Goal: Task Accomplishment & Management: Manage account settings

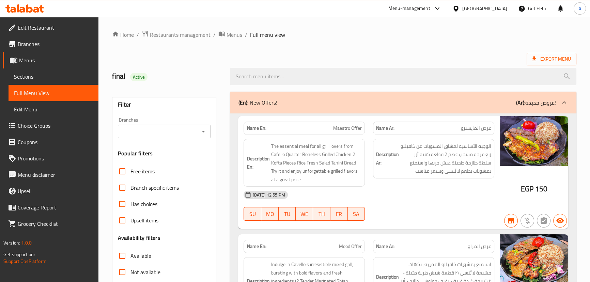
click at [493, 4] on div "[GEOGRAPHIC_DATA]" at bounding box center [480, 8] width 66 height 16
click at [462, 5] on div at bounding box center [457, 8] width 10 height 7
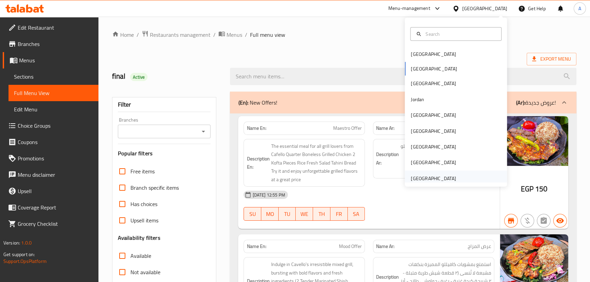
click at [422, 171] on div "[GEOGRAPHIC_DATA]" at bounding box center [433, 179] width 56 height 16
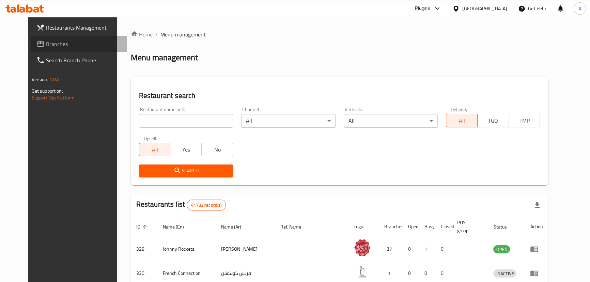
click at [46, 46] on span "Branches" at bounding box center [83, 44] width 75 height 8
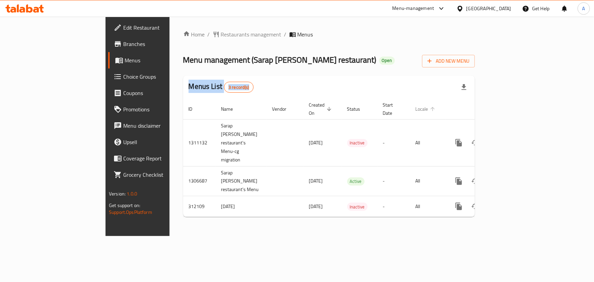
drag, startPoint x: 109, startPoint y: 97, endPoint x: 462, endPoint y: 108, distance: 352.9
click at [462, 108] on div "Home / Restaurants management / Menus Menu management ( Sarap ng Kusina restaur…" at bounding box center [329, 126] width 319 height 219
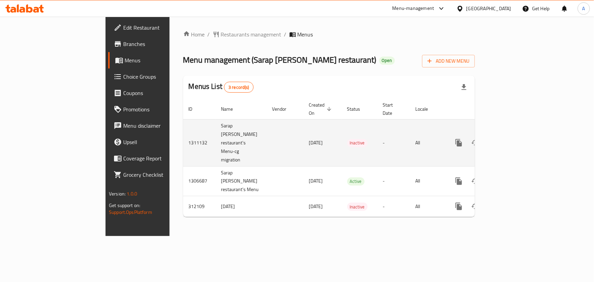
click at [267, 128] on td "enhanced table" at bounding box center [285, 142] width 37 height 47
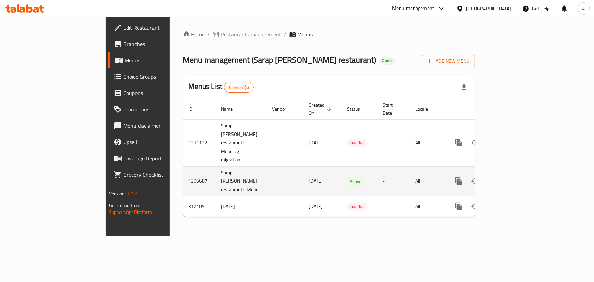
click at [183, 166] on td "1306687" at bounding box center [199, 181] width 33 height 30
drag, startPoint x: 119, startPoint y: 162, endPoint x: 196, endPoint y: 163, distance: 77.0
click at [196, 166] on tr "1306687 Sarap ng Kusina restaurant's Menu 20/08/2025 Active - All" at bounding box center [352, 181] width 338 height 30
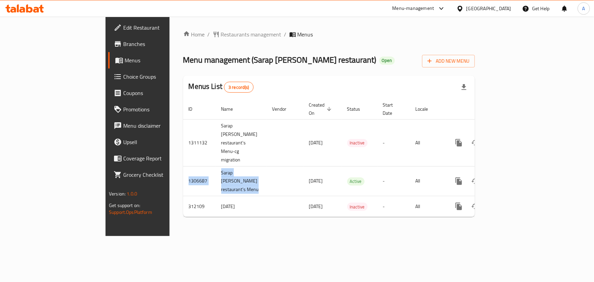
copy tr "1306687 Sarap ng Kusina restaurant's Menu"
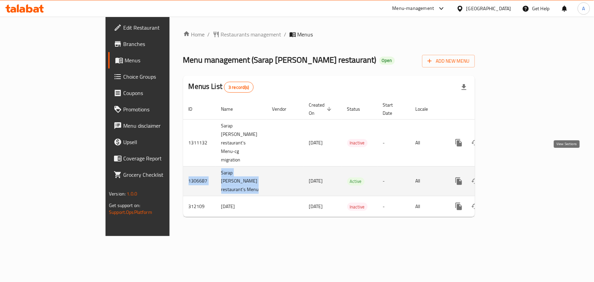
click at [512, 177] on icon "enhanced table" at bounding box center [508, 181] width 8 height 8
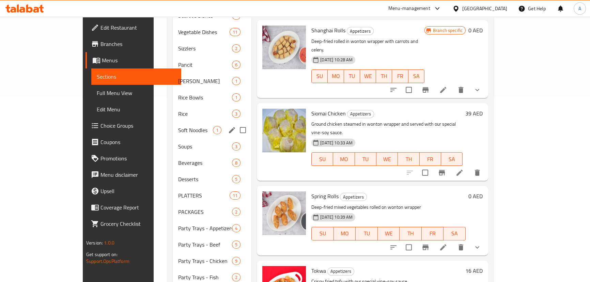
scroll to position [31, 0]
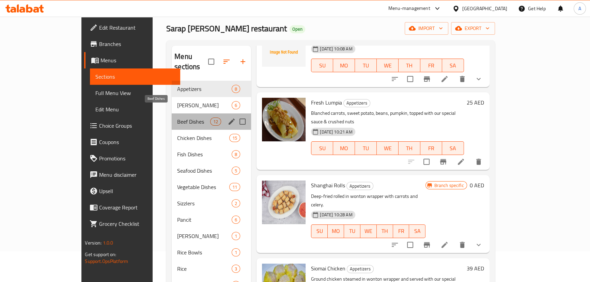
click at [177, 117] on span "Beef Dishes" at bounding box center [193, 121] width 33 height 8
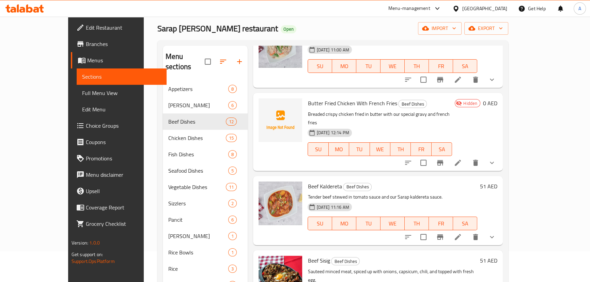
scroll to position [62, 0]
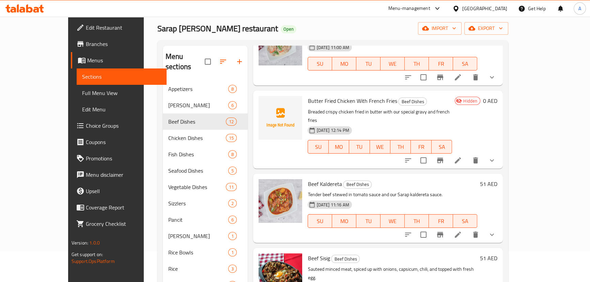
click at [480, 98] on span "Hidden" at bounding box center [469, 101] width 19 height 6
click at [443, 158] on icon "Branch-specific-item" at bounding box center [440, 160] width 6 height 5
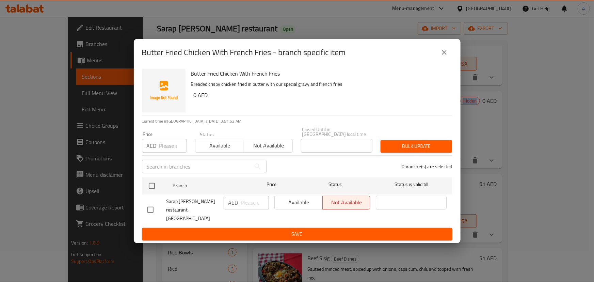
click at [443, 56] on icon "close" at bounding box center [444, 52] width 8 height 8
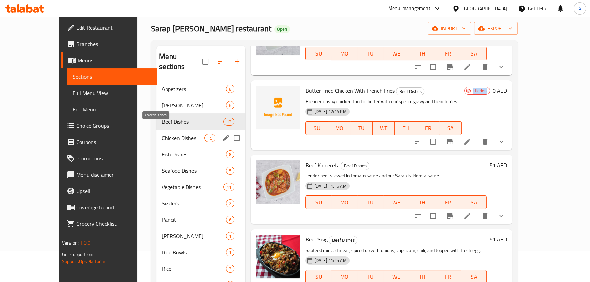
click at [162, 134] on span "Chicken Dishes" at bounding box center [183, 138] width 43 height 8
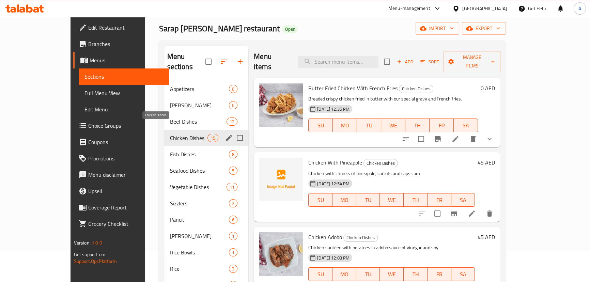
click at [170, 134] on span "Chicken Dishes" at bounding box center [188, 138] width 37 height 8
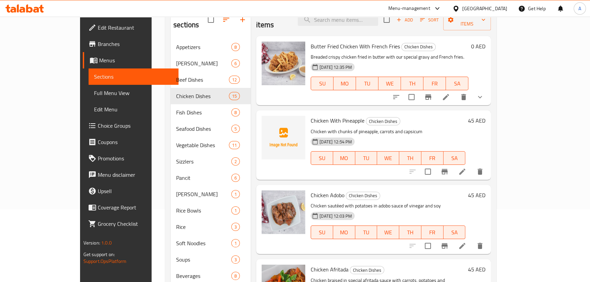
scroll to position [93, 0]
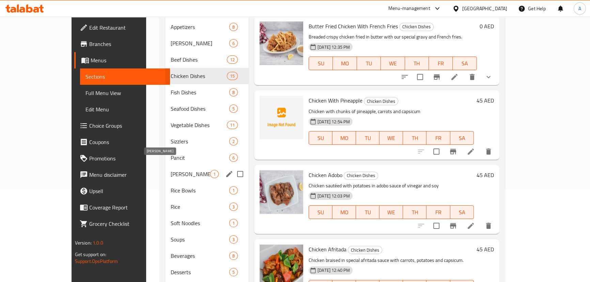
click at [171, 170] on span "Mami Noodles" at bounding box center [190, 174] width 39 height 8
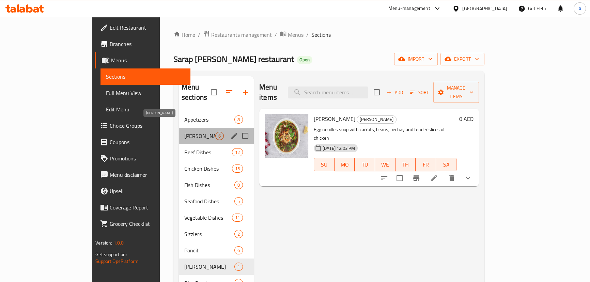
click at [184, 132] on span "PAMELA Meals" at bounding box center [199, 136] width 31 height 8
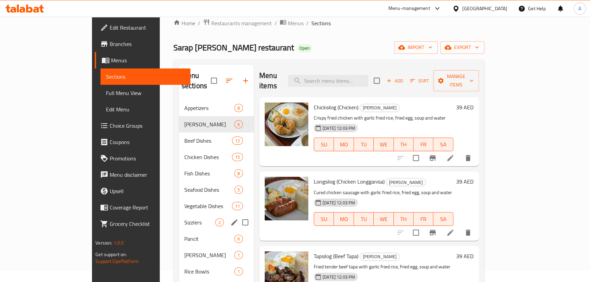
scroll to position [62, 0]
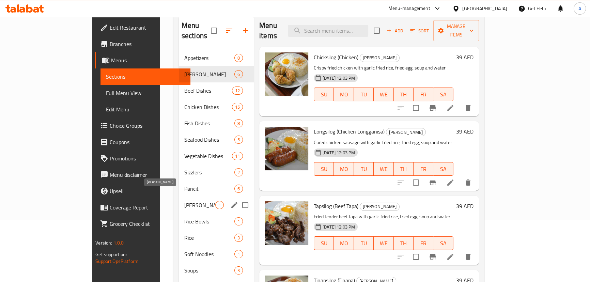
click at [184, 201] on span "Mami Noodles" at bounding box center [199, 205] width 31 height 8
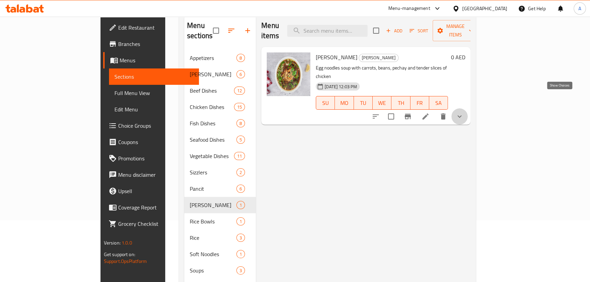
click at [463, 112] on icon "show more" at bounding box center [459, 116] width 8 height 8
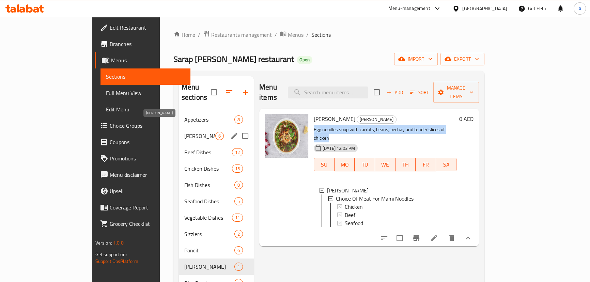
click at [184, 132] on span "PAMELA Meals" at bounding box center [199, 136] width 31 height 8
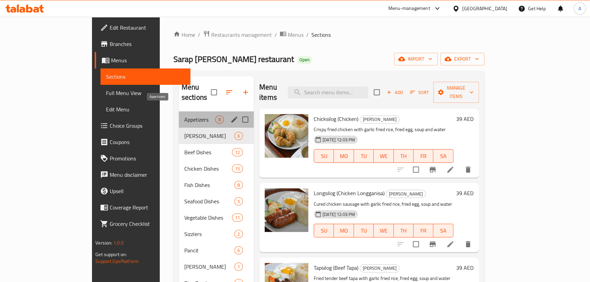
click at [184, 115] on span "Appetizers" at bounding box center [199, 119] width 31 height 8
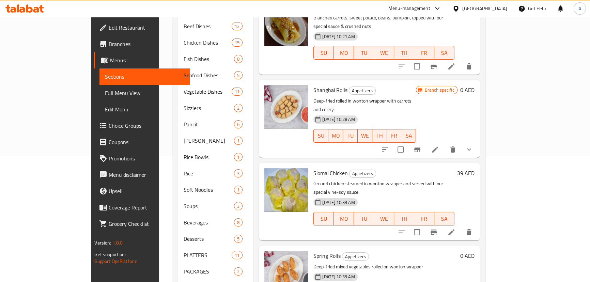
scroll to position [124, 0]
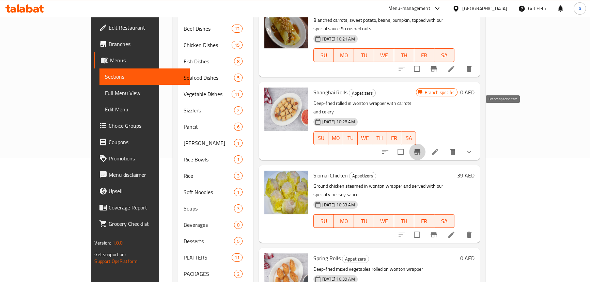
click at [420, 149] on icon "Branch-specific-item" at bounding box center [417, 151] width 6 height 5
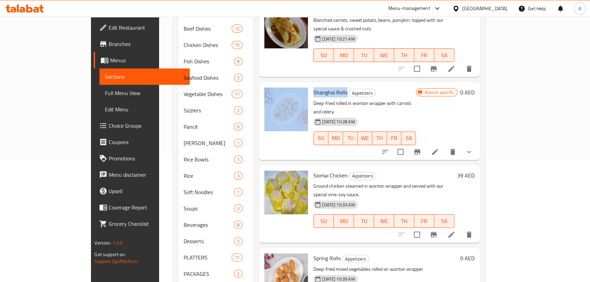
drag, startPoint x: 287, startPoint y: 67, endPoint x: 323, endPoint y: 62, distance: 36.4
click at [323, 85] on div "Shanghai Rolls Appetizers Deep-fried rolled in wonton wrapper with carrots and …" at bounding box center [369, 121] width 215 height 72
copy div "Shanghai Rolls"
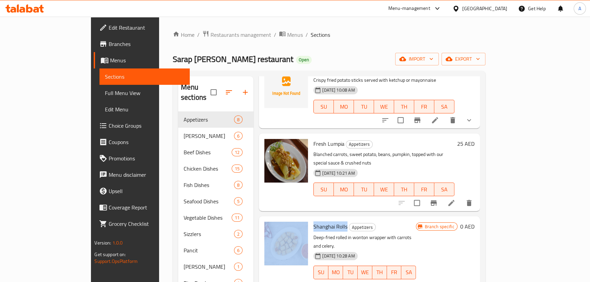
scroll to position [143, 0]
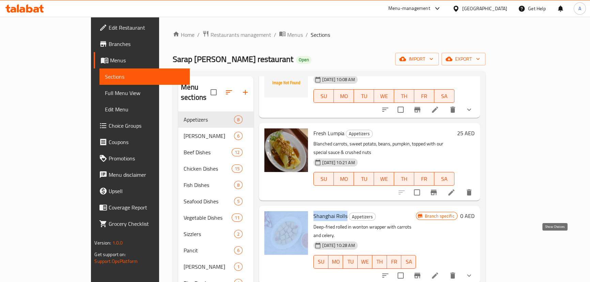
click at [473, 271] on icon "show more" at bounding box center [469, 275] width 8 height 8
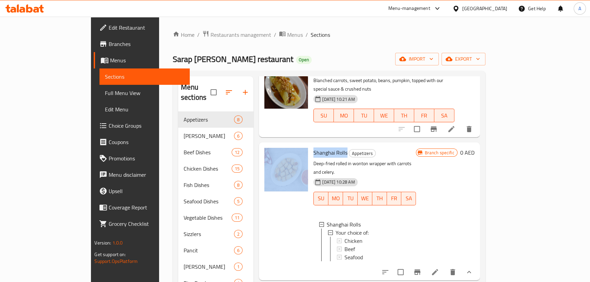
scroll to position [208, 0]
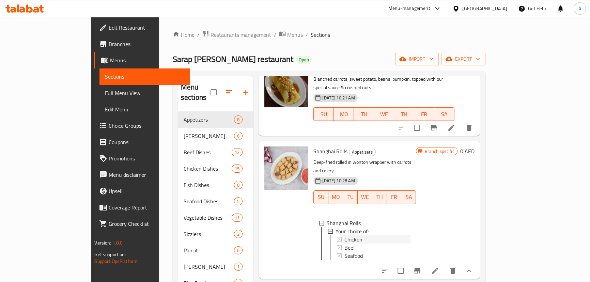
click at [344, 235] on span "Chicken" at bounding box center [353, 239] width 18 height 8
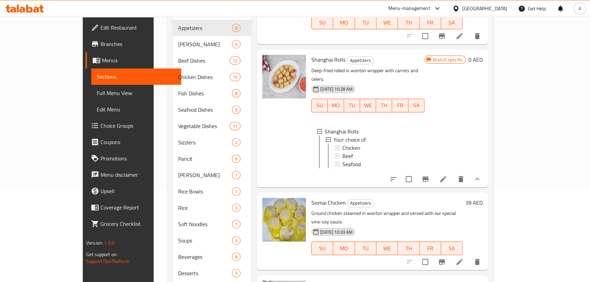
scroll to position [65, 0]
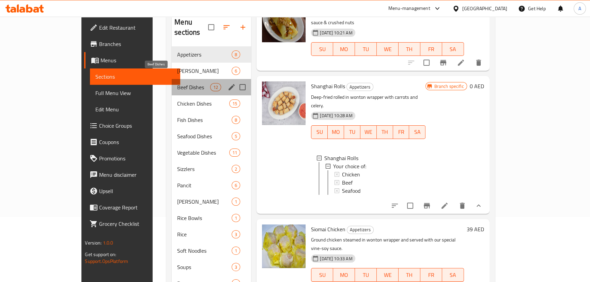
click at [177, 83] on span "Beef Dishes" at bounding box center [193, 87] width 33 height 8
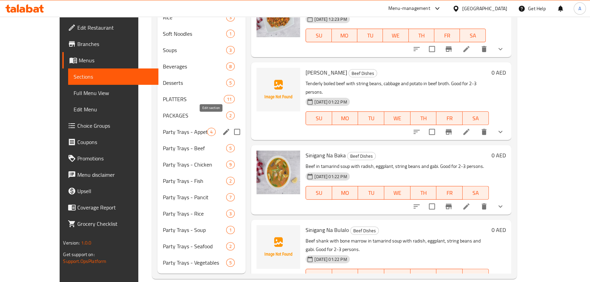
scroll to position [96, 0]
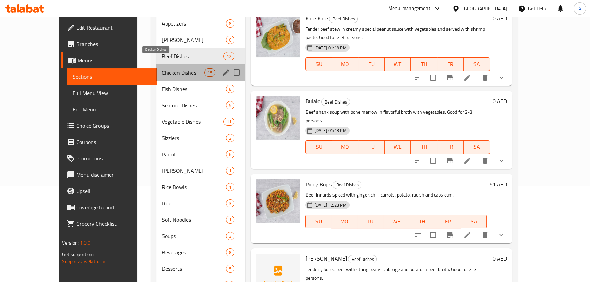
click at [162, 68] on span "Chicken Dishes" at bounding box center [183, 72] width 43 height 8
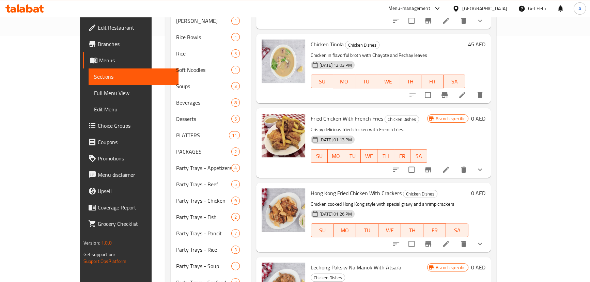
scroll to position [248, 0]
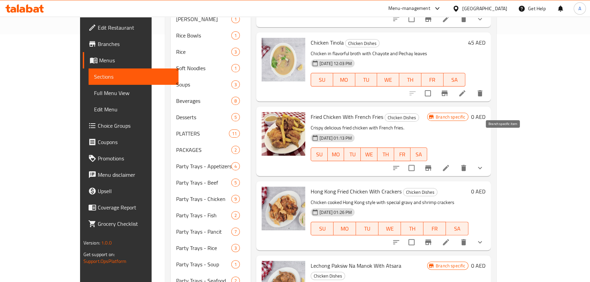
click at [432, 164] on icon "Branch-specific-item" at bounding box center [428, 168] width 8 height 8
click at [484, 164] on icon "show more" at bounding box center [480, 168] width 8 height 8
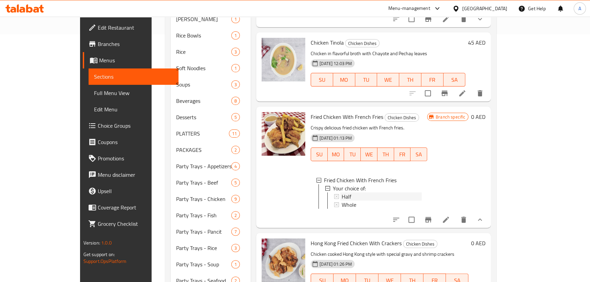
click at [342, 192] on span "Half" at bounding box center [347, 196] width 10 height 8
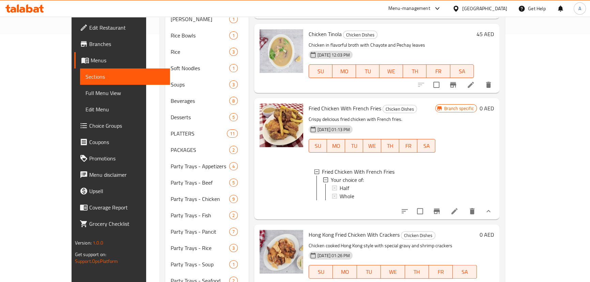
scroll to position [31, 0]
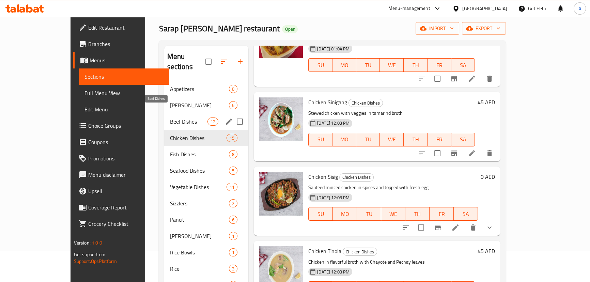
click at [170, 117] on span "Beef Dishes" at bounding box center [188, 121] width 37 height 8
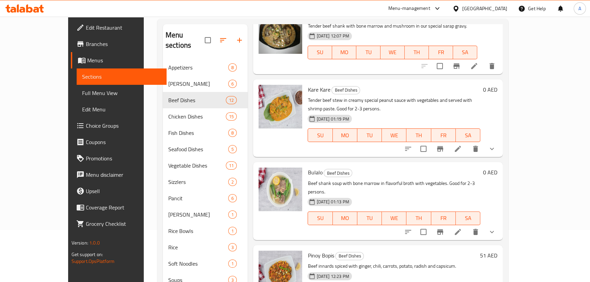
scroll to position [62, 0]
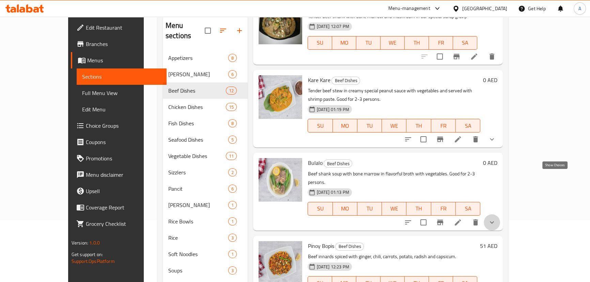
click at [496, 218] on icon "show more" at bounding box center [492, 222] width 8 height 8
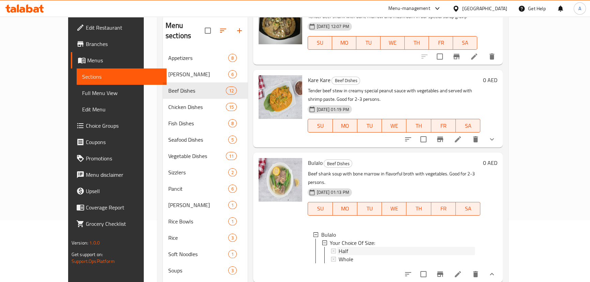
click at [338, 247] on div "Half" at bounding box center [406, 251] width 136 height 8
click at [338, 255] on span "Whole" at bounding box center [345, 259] width 15 height 8
click at [462, 270] on icon at bounding box center [458, 274] width 8 height 8
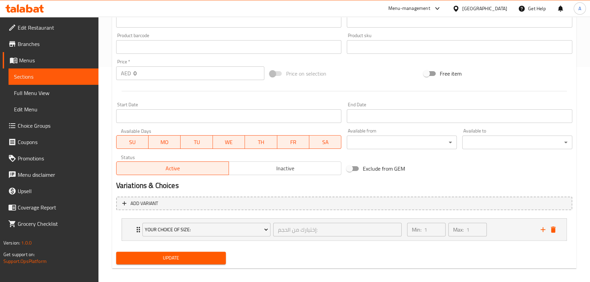
scroll to position [217, 0]
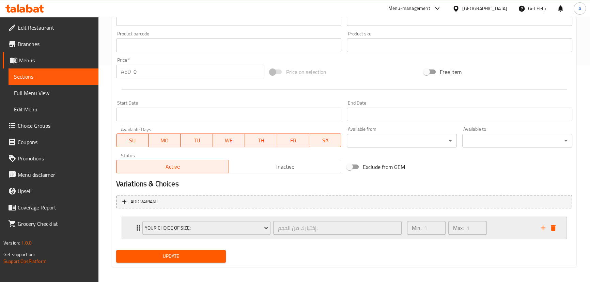
click at [142, 228] on div "Your Choice Of Size:" at bounding box center [206, 228] width 131 height 16
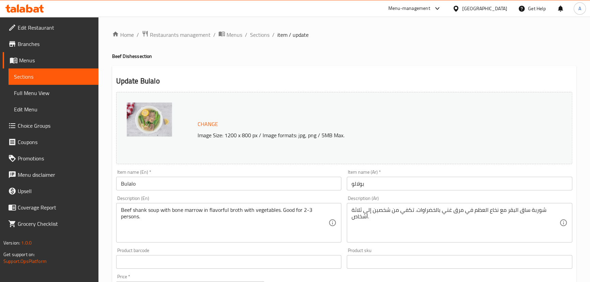
scroll to position [0, 0]
click at [264, 36] on span "Sections" at bounding box center [259, 35] width 19 height 8
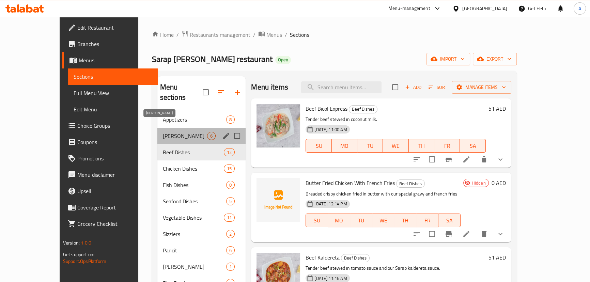
click at [163, 132] on span "PAMELA Meals" at bounding box center [185, 136] width 45 height 8
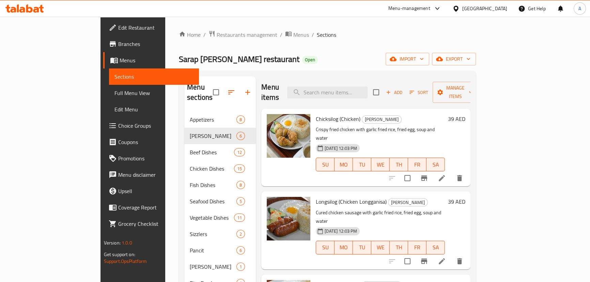
click at [465, 114] on h6 "39 AED" at bounding box center [455, 119] width 17 height 10
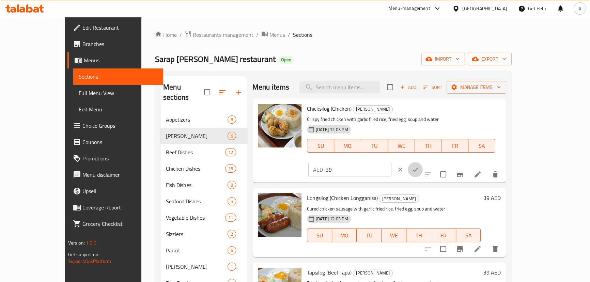
click at [423, 162] on button "ok" at bounding box center [415, 169] width 15 height 15
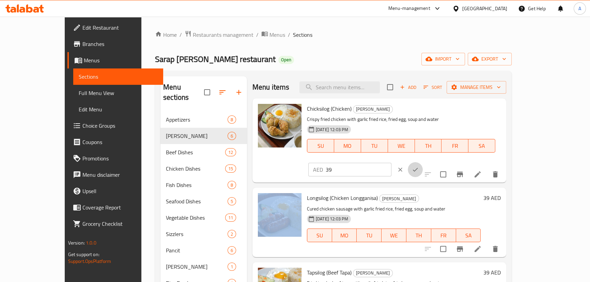
click at [433, 162] on div "AED 39 ​" at bounding box center [370, 169] width 125 height 15
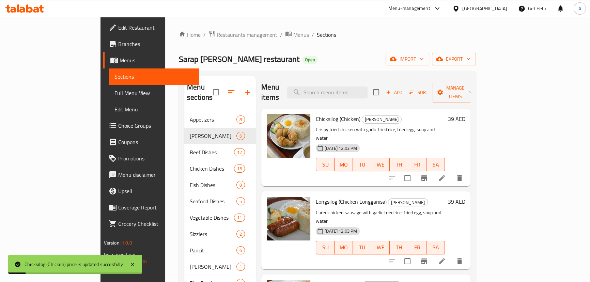
click at [465, 114] on h6 "39 AED" at bounding box center [455, 119] width 17 height 10
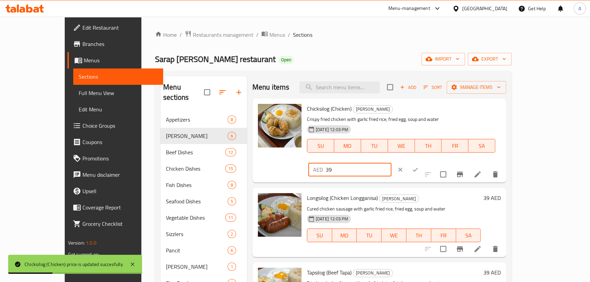
drag, startPoint x: 456, startPoint y: 114, endPoint x: 418, endPoint y: 115, distance: 37.8
click at [418, 115] on div "Chicksilog (Chicken) PAMELA Meals Crispy fried chicken with garlic fried rice, …" at bounding box center [403, 140] width 199 height 79
click at [429, 119] on p "Crispy fried chicken with garlic fried rice, fried egg, soup and water" at bounding box center [401, 119] width 188 height 9
click at [403, 166] on icon "clear" at bounding box center [400, 169] width 7 height 7
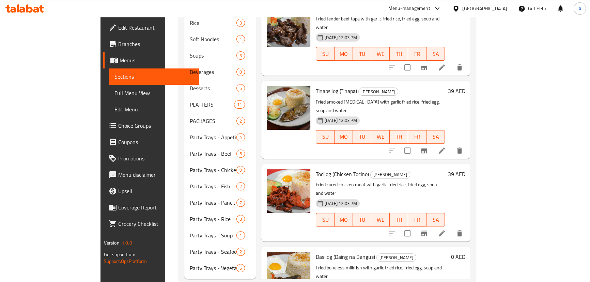
scroll to position [282, 0]
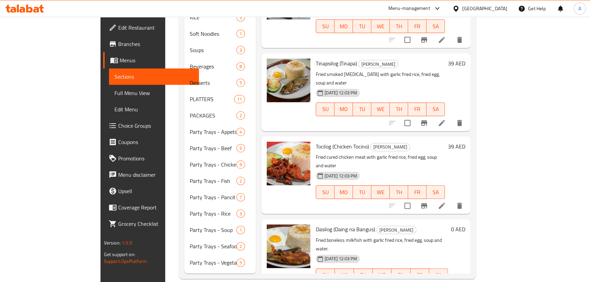
scroll to position [59, 0]
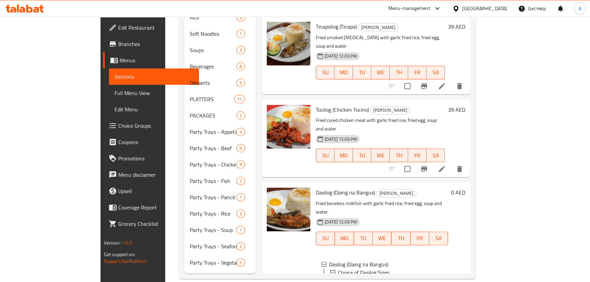
click at [347, 276] on span "Half" at bounding box center [352, 280] width 10 height 8
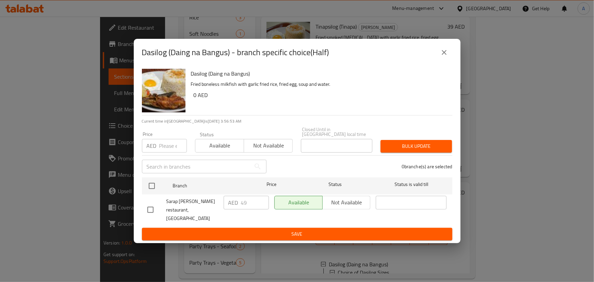
click at [152, 206] on input "checkbox" at bounding box center [150, 210] width 14 height 14
checkbox input "true"
drag, startPoint x: 249, startPoint y: 207, endPoint x: 222, endPoint y: 209, distance: 27.3
click at [226, 208] on div "AED 49 ​" at bounding box center [246, 203] width 45 height 14
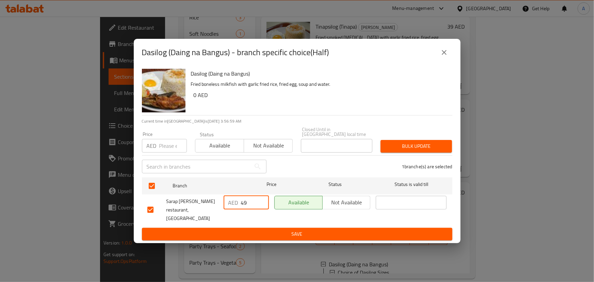
paste input ".00"
type input "49"
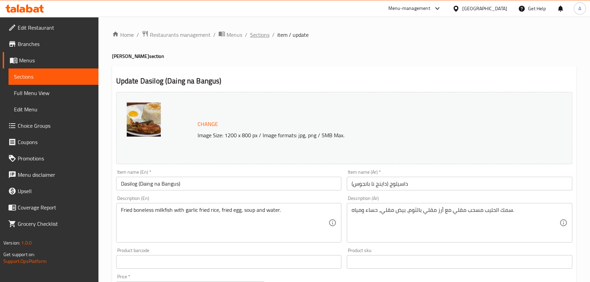
click at [260, 32] on span "Sections" at bounding box center [259, 35] width 19 height 8
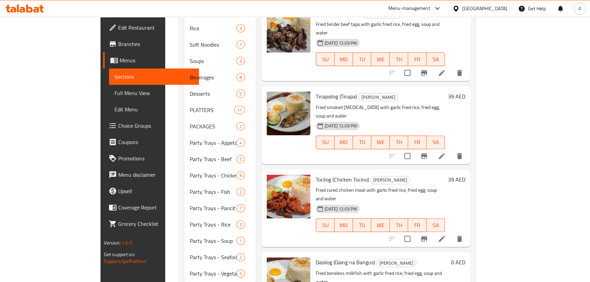
scroll to position [282, 0]
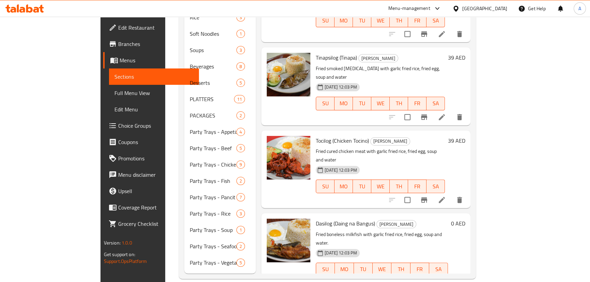
scroll to position [59, 0]
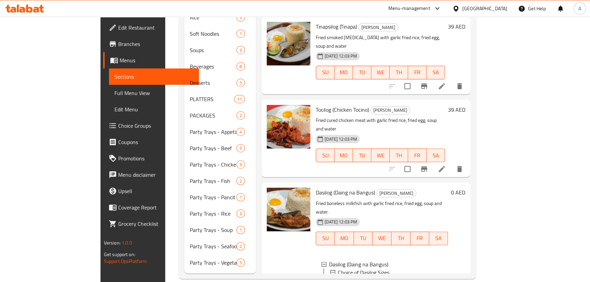
click at [347, 276] on span "Half" at bounding box center [352, 280] width 10 height 8
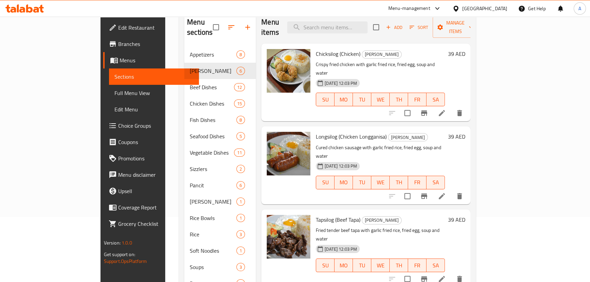
scroll to position [0, 0]
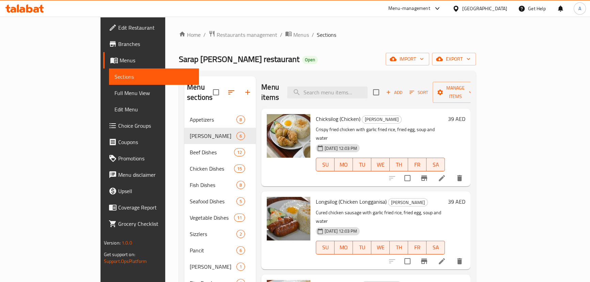
drag, startPoint x: 367, startPoint y: 106, endPoint x: 337, endPoint y: 111, distance: 30.0
click at [362, 115] on span "PAMELA Meals" at bounding box center [381, 119] width 39 height 8
copy span "PAMELA Meals"
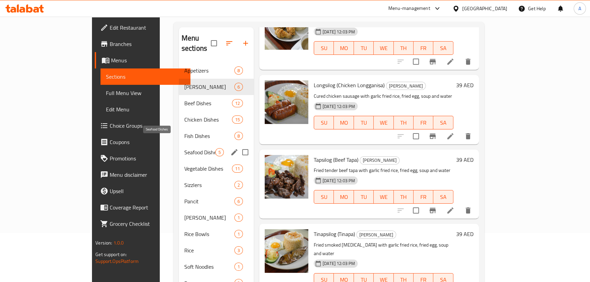
scroll to position [34, 0]
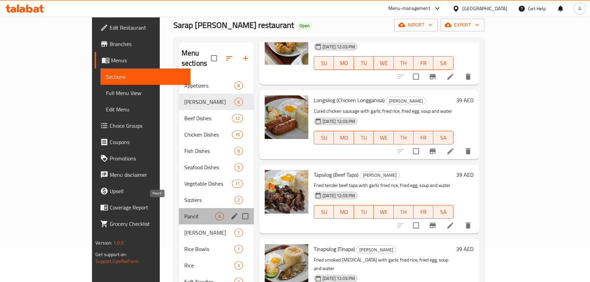
click at [184, 212] on span "Pancit" at bounding box center [199, 216] width 31 height 8
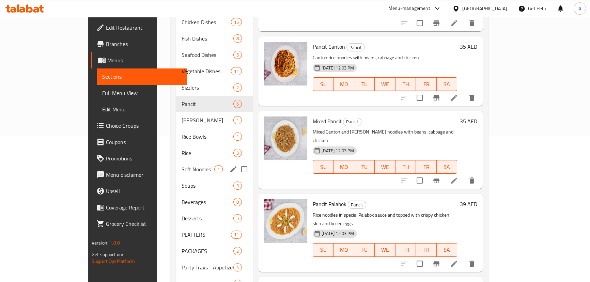
scroll to position [158, 0]
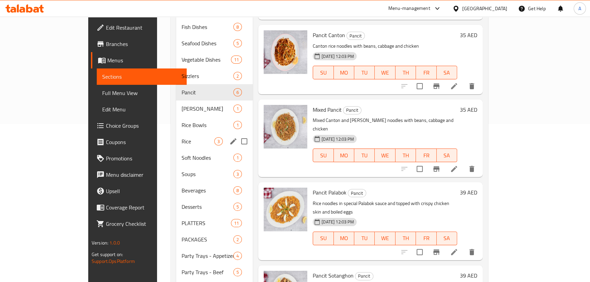
click at [181, 137] on span "Rice" at bounding box center [197, 141] width 33 height 8
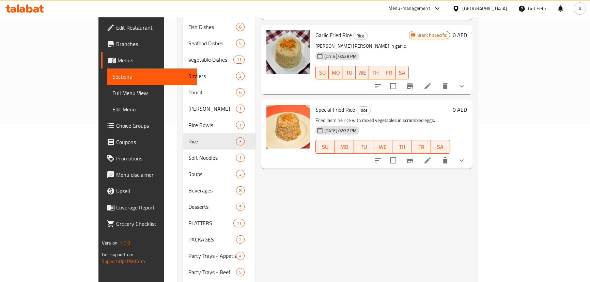
scroll to position [34, 0]
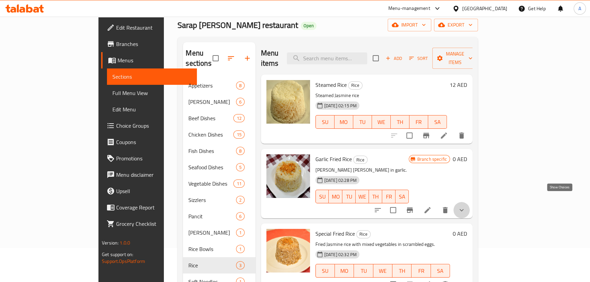
click at [463, 209] on icon "show more" at bounding box center [461, 210] width 4 height 2
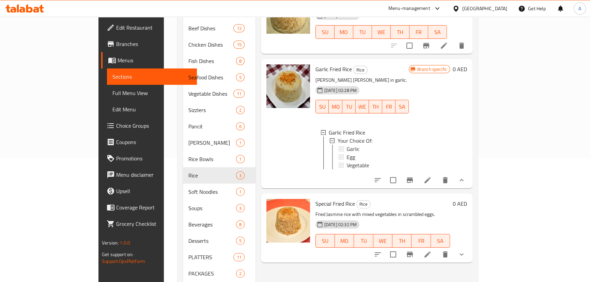
scroll to position [127, 0]
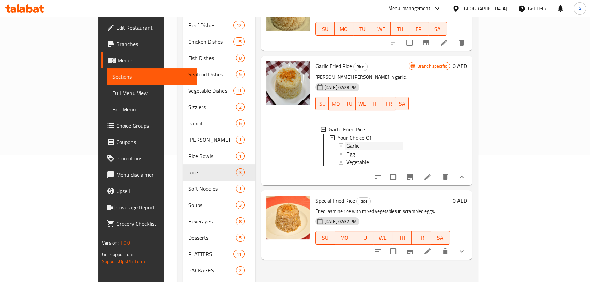
click at [346, 142] on span "Garlic" at bounding box center [352, 146] width 13 height 8
click at [346, 150] on span "Egg" at bounding box center [350, 154] width 9 height 8
click at [346, 158] on span "Vegetable" at bounding box center [357, 162] width 22 height 8
click at [465, 247] on icon "show more" at bounding box center [461, 251] width 8 height 8
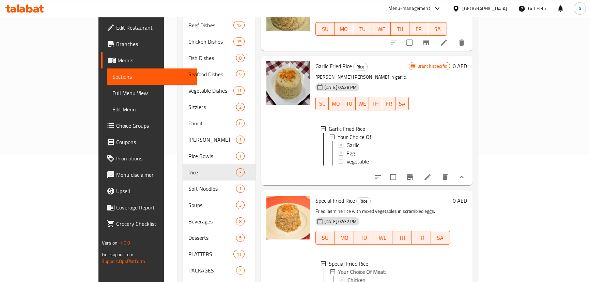
scroll to position [251, 0]
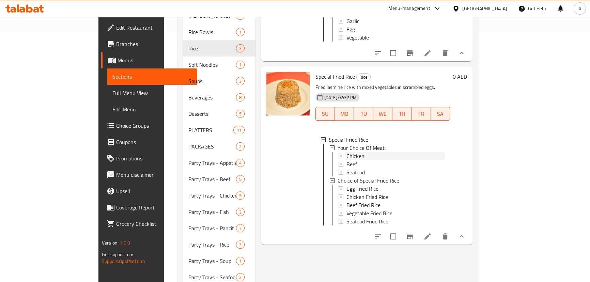
click at [346, 152] on span "Chicken" at bounding box center [355, 156] width 18 height 8
click at [346, 160] on span "Beef" at bounding box center [351, 164] width 11 height 8
click at [346, 168] on span "Seafood" at bounding box center [355, 172] width 18 height 8
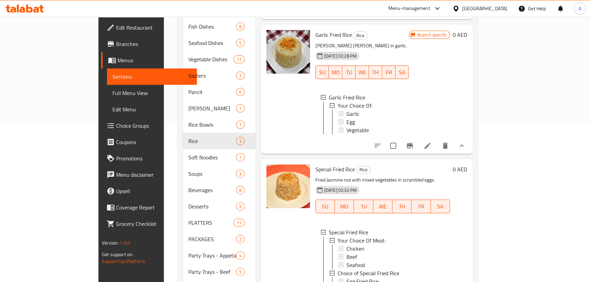
scroll to position [158, 0]
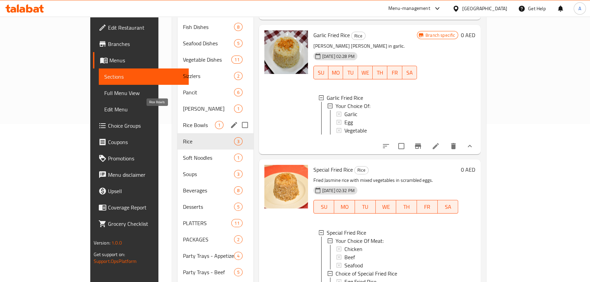
click at [183, 121] on span "Rice Bowls" at bounding box center [199, 125] width 32 height 8
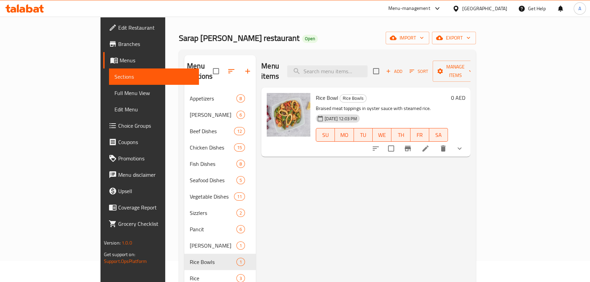
scroll to position [3, 0]
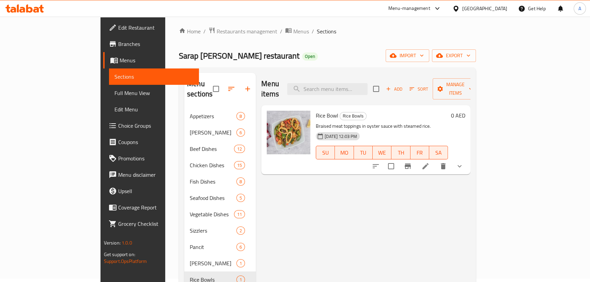
click at [463, 162] on icon "show more" at bounding box center [459, 166] width 8 height 8
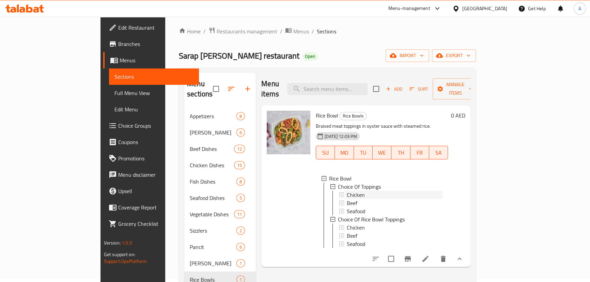
click at [347, 191] on span "Chicken" at bounding box center [356, 195] width 18 height 8
click at [347, 199] on div "Beef" at bounding box center [395, 203] width 96 height 8
click at [347, 207] on span "Seafood" at bounding box center [356, 211] width 18 height 8
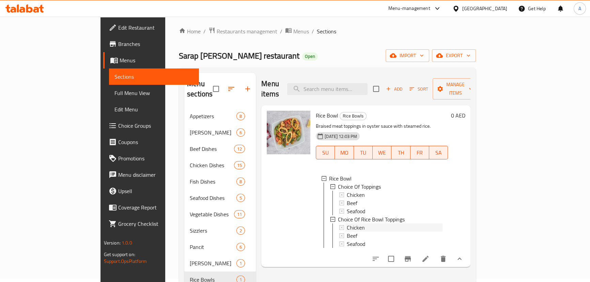
click at [347, 223] on span "Chicken" at bounding box center [356, 227] width 18 height 8
click at [347, 232] on span "Beef" at bounding box center [352, 236] width 11 height 8
click at [347, 240] on span "Seafood" at bounding box center [356, 244] width 18 height 8
click at [429, 255] on icon at bounding box center [425, 259] width 8 height 8
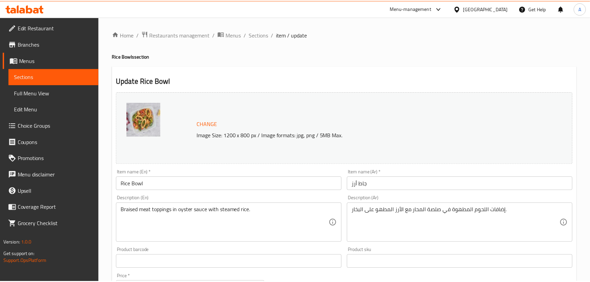
scroll to position [220, 0]
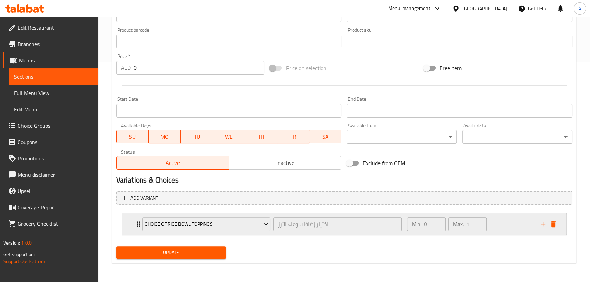
click at [136, 226] on icon "Expand" at bounding box center [138, 224] width 8 height 8
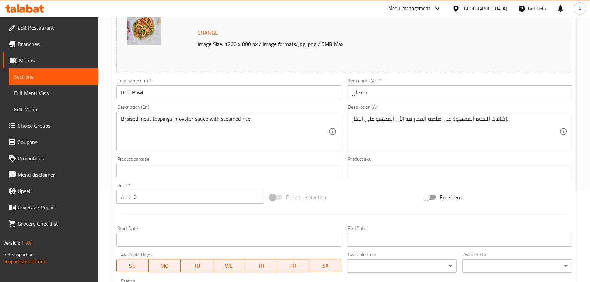
scroll to position [0, 0]
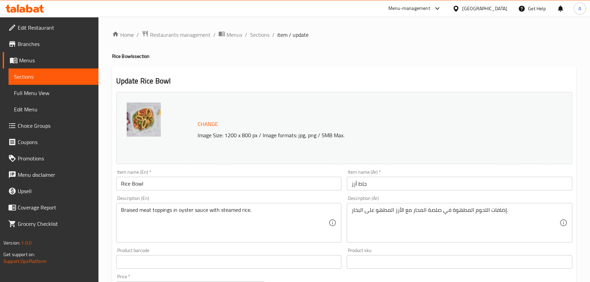
drag, startPoint x: 262, startPoint y: 34, endPoint x: 259, endPoint y: 0, distance: 34.2
click at [262, 34] on span "Sections" at bounding box center [259, 35] width 19 height 8
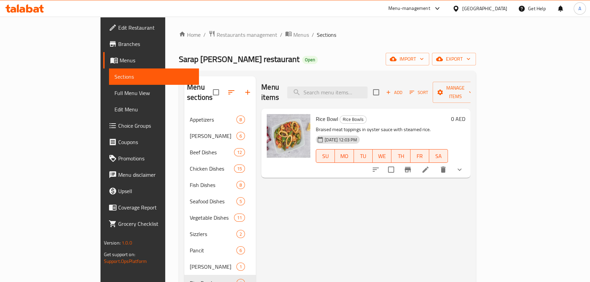
click at [316, 114] on span "Rice Bowl" at bounding box center [327, 119] width 22 height 10
copy h6 "Rice Bowl"
click at [463, 165] on icon "show more" at bounding box center [459, 169] width 8 height 8
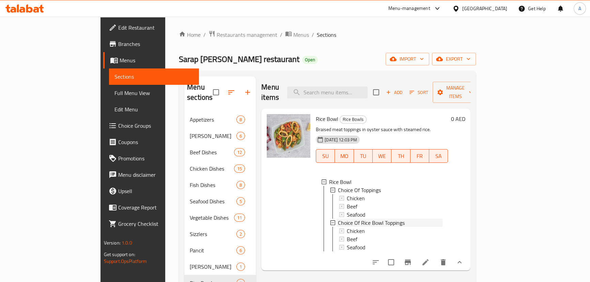
click at [379, 219] on span "Choice Of Rice Bowl Toppings" at bounding box center [371, 223] width 67 height 8
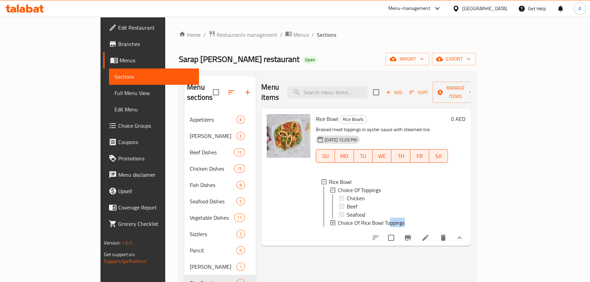
scroll to position [1, 0]
drag, startPoint x: 379, startPoint y: 213, endPoint x: 312, endPoint y: 217, distance: 66.8
click at [321, 217] on ul "Rice Bowl Choice Of Toppings Chicken Beef Seafood Choice Of Rice Bowl Toppings" at bounding box center [381, 202] width 121 height 49
copy span "Choice Of Rice Bowl Toppings"
drag, startPoint x: 365, startPoint y: 177, endPoint x: 314, endPoint y: 178, distance: 51.4
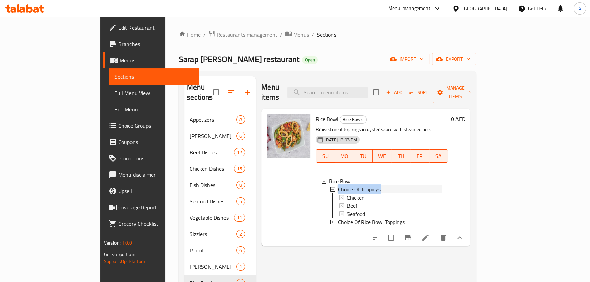
click at [338, 185] on div "Choice Of Toppings" at bounding box center [390, 189] width 105 height 8
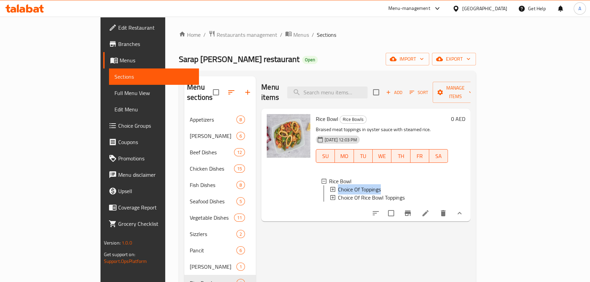
copy span "Choice Of Toppings"
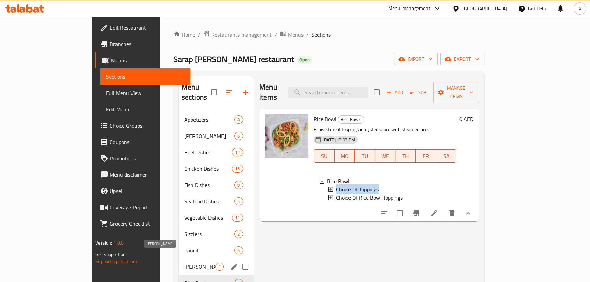
click at [184, 263] on span "[PERSON_NAME]" at bounding box center [199, 267] width 31 height 8
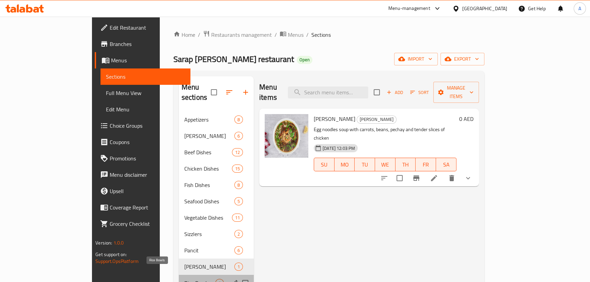
click at [184, 279] on span "Rice Bowls" at bounding box center [199, 283] width 31 height 8
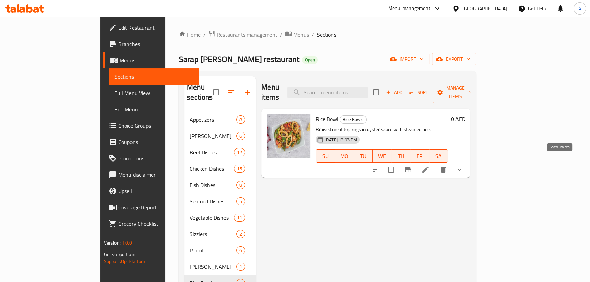
click at [468, 165] on button "show more" at bounding box center [459, 169] width 16 height 16
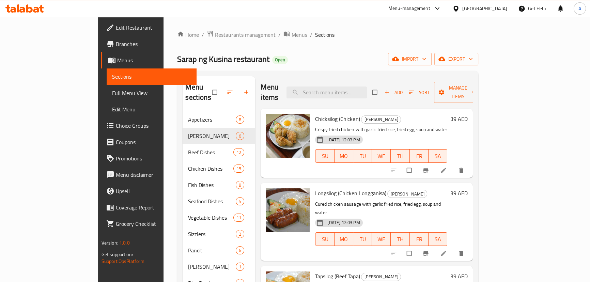
click at [112, 94] on span "Full Menu View" at bounding box center [151, 93] width 79 height 8
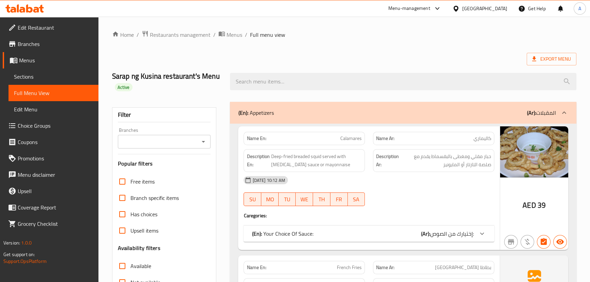
scroll to position [155, 0]
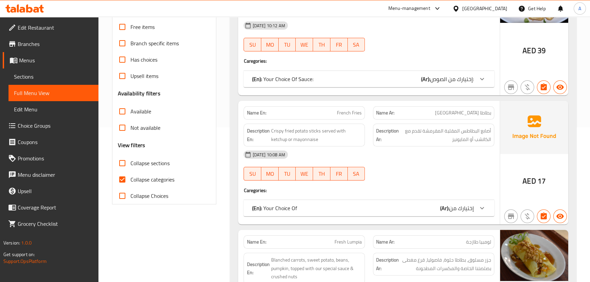
click at [123, 163] on input "Collapse sections" at bounding box center [122, 163] width 16 height 16
checkbox input "true"
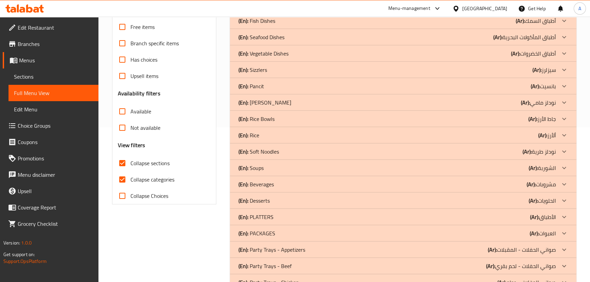
click at [126, 177] on input "Collapse categories" at bounding box center [122, 179] width 16 height 16
checkbox input "false"
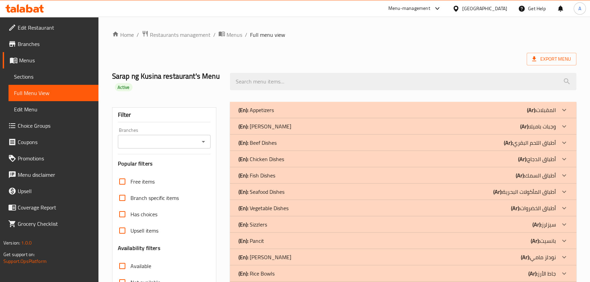
click at [326, 128] on div "(En): PAMELA Meals (Ar): وجبات باميلا" at bounding box center [396, 126] width 317 height 8
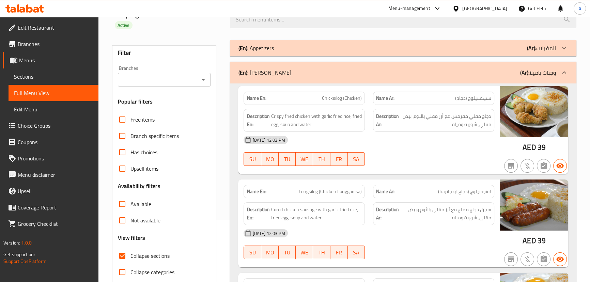
scroll to position [62, 0]
click at [319, 80] on div "(En): PAMELA Meals (Ar): وجبات باميلا" at bounding box center [403, 73] width 346 height 22
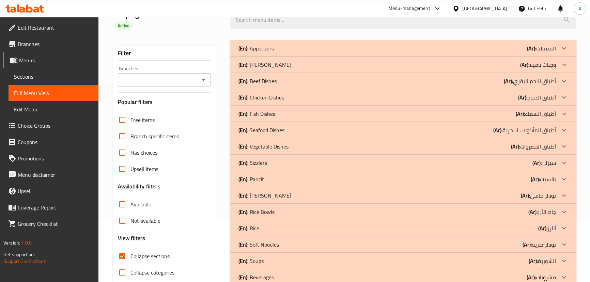
click at [274, 195] on p "(En): Mami Noodles" at bounding box center [264, 195] width 53 height 8
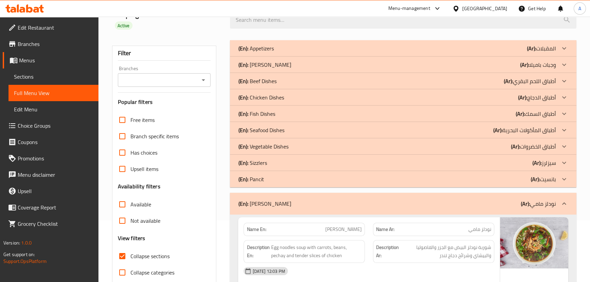
scroll to position [155, 0]
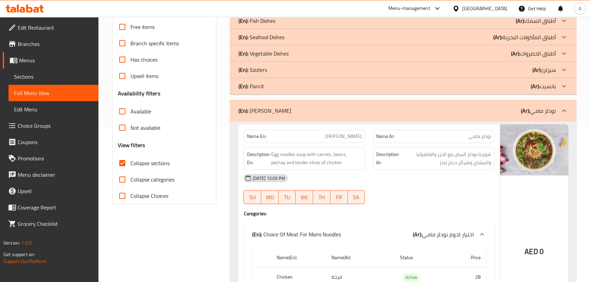
click at [435, 114] on div "(En): Mami Noodles (Ar): نودلز مامي" at bounding box center [396, 111] width 317 height 8
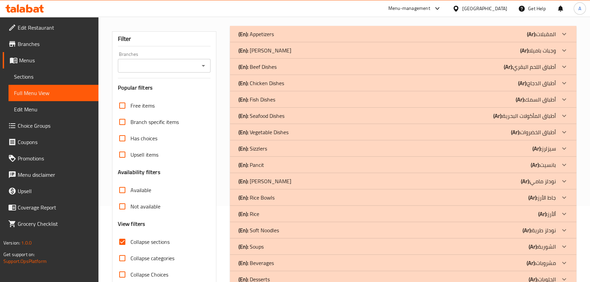
scroll to position [31, 0]
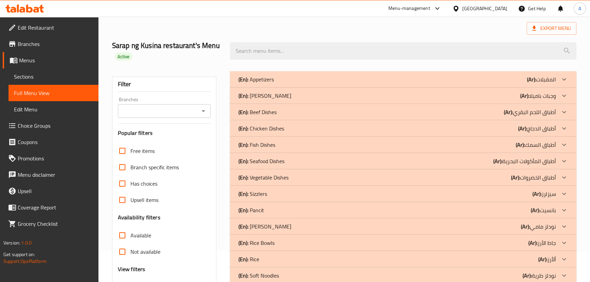
click at [476, 96] on div "(En): PAMELA Meals (Ar): وجبات باميلا" at bounding box center [396, 96] width 317 height 8
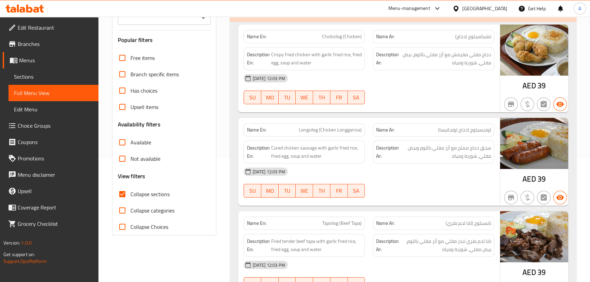
scroll to position [851, 0]
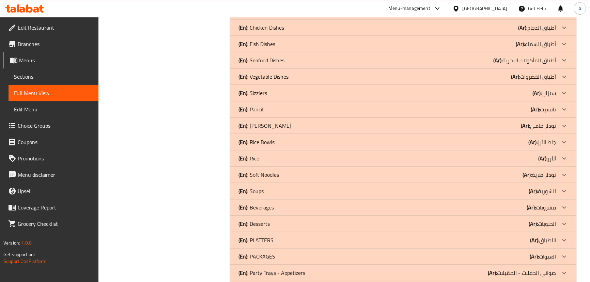
click at [308, 139] on div "(En): Rice Bowls (Ar): جاط الأرز" at bounding box center [396, 142] width 317 height 8
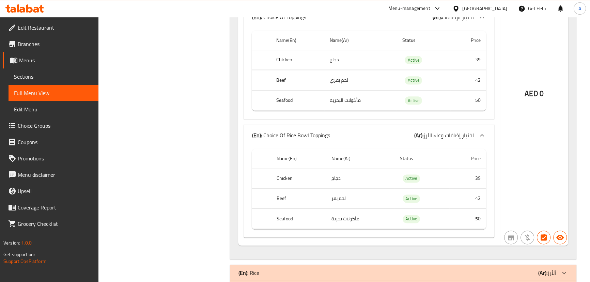
scroll to position [1067, 0]
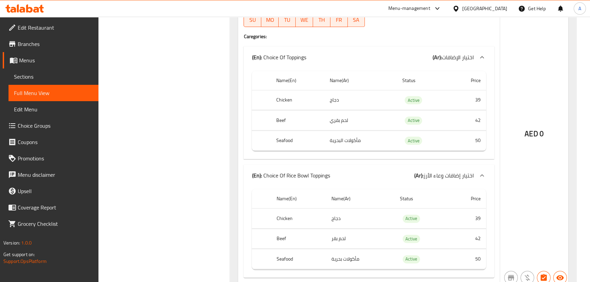
click at [310, 177] on p "(En): Choice Of Rice Bowl Toppings" at bounding box center [291, 175] width 78 height 8
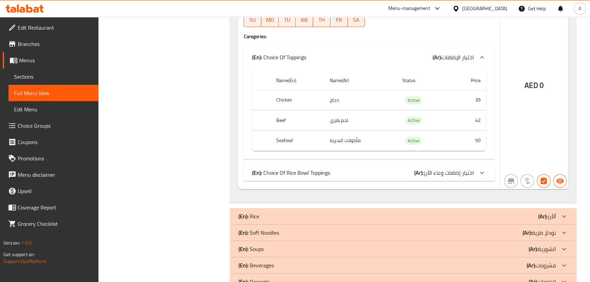
drag, startPoint x: 325, startPoint y: 174, endPoint x: 262, endPoint y: 176, distance: 63.4
click at [263, 179] on div "(En): Choice Of Rice Bowl Toppings (Ar): اختيار إضافات وعاء الأرز" at bounding box center [368, 172] width 250 height 16
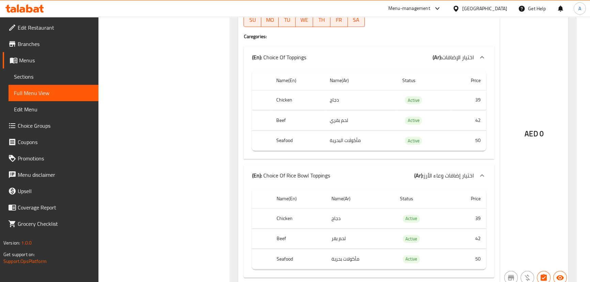
drag, startPoint x: 287, startPoint y: 171, endPoint x: 339, endPoint y: 170, distance: 52.4
click at [326, 173] on div "(En): Choice Of Rice Bowl Toppings (Ar): اختيار إضافات وعاء الأرز" at bounding box center [368, 175] width 250 height 22
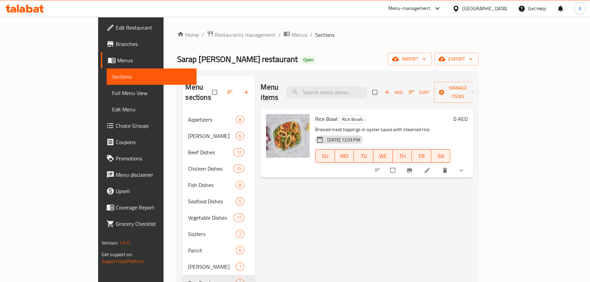
click at [116, 122] on span "Choice Groups" at bounding box center [153, 126] width 75 height 8
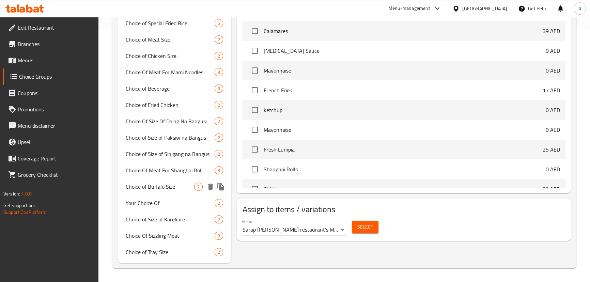
scroll to position [251, 0]
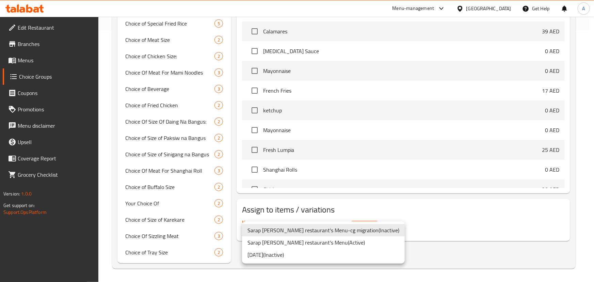
click at [287, 241] on li "Sarap ng Kusina restaurant's Menu ( Active )" at bounding box center [323, 242] width 163 height 12
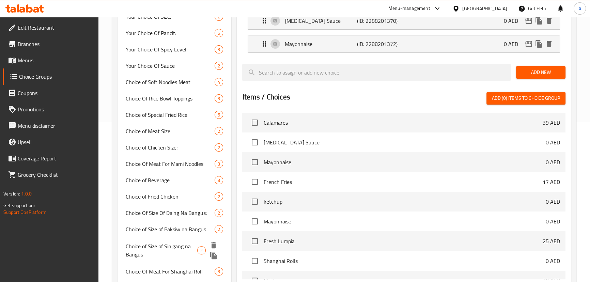
scroll to position [0, 0]
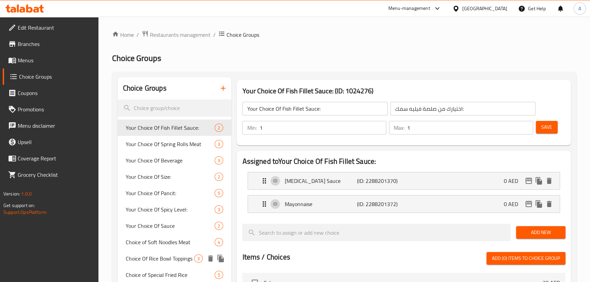
click at [179, 258] on span "Choice Of Rice Bowl Toppings" at bounding box center [160, 258] width 69 height 8
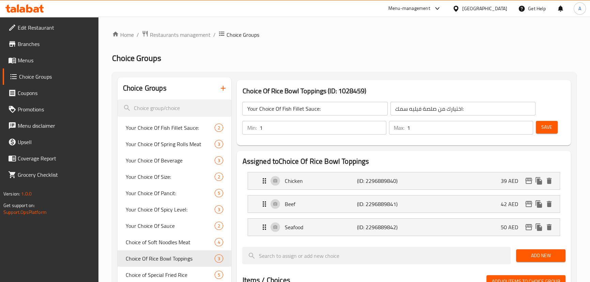
type input "Choice Of Rice Bowl Toppings"
type input "اختيار إضافات وعاء الأرز"
type input "0"
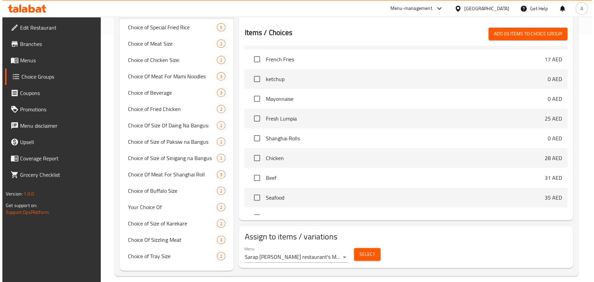
scroll to position [124, 0]
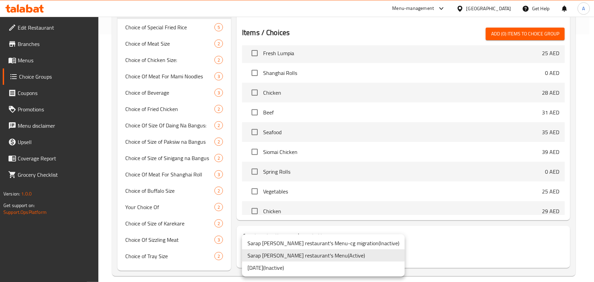
click at [406, 241] on div at bounding box center [297, 141] width 594 height 282
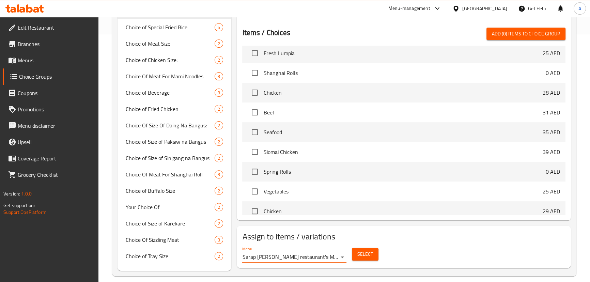
click at [369, 253] on span "Select" at bounding box center [365, 254] width 16 height 9
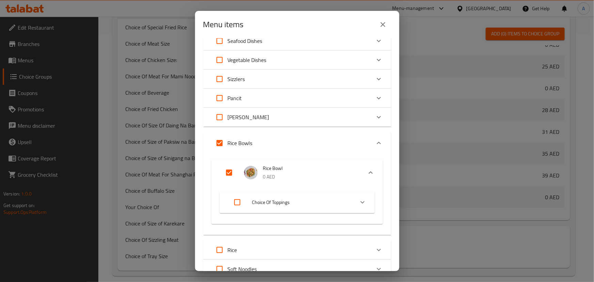
click at [310, 203] on span "Choice Of Toppings" at bounding box center [300, 202] width 97 height 9
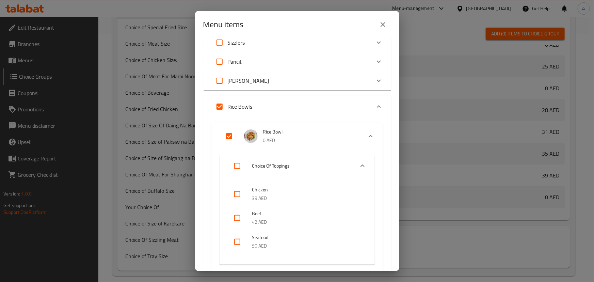
scroll to position [155, 0]
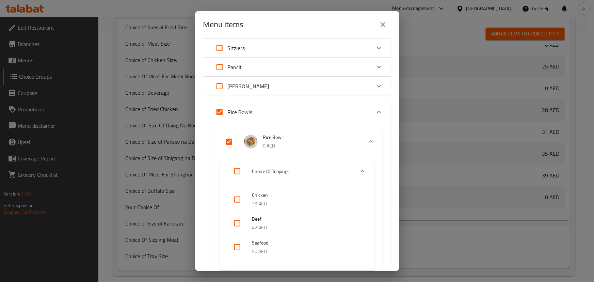
click at [221, 112] on input "Expand" at bounding box center [219, 112] width 16 height 16
checkbox input "false"
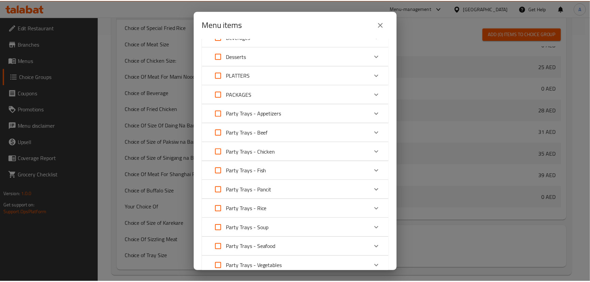
scroll to position [533, 0]
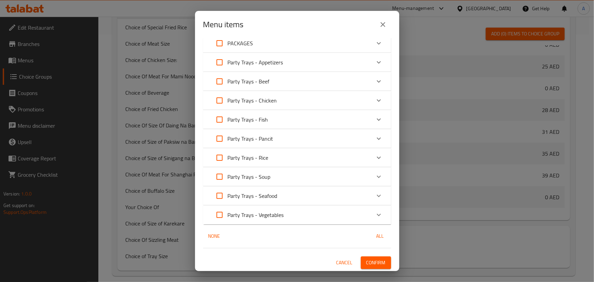
click at [377, 258] on span "Confirm" at bounding box center [375, 262] width 19 height 9
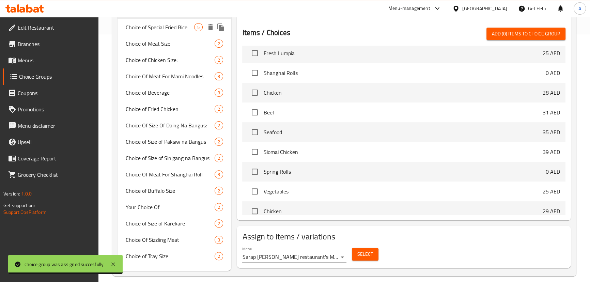
click at [178, 30] on span "Choice of Special Fried Rice" at bounding box center [160, 27] width 69 height 8
type input "Choice of Special Fried Rice"
type input "اختيار الأرز المقلي الخاص"
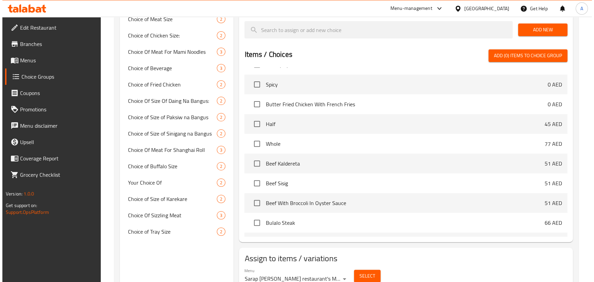
scroll to position [301, 0]
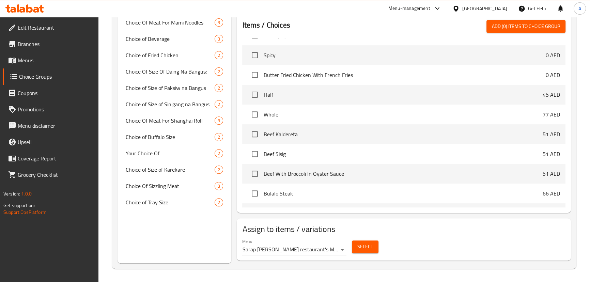
click at [374, 246] on button "Select" at bounding box center [365, 246] width 27 height 13
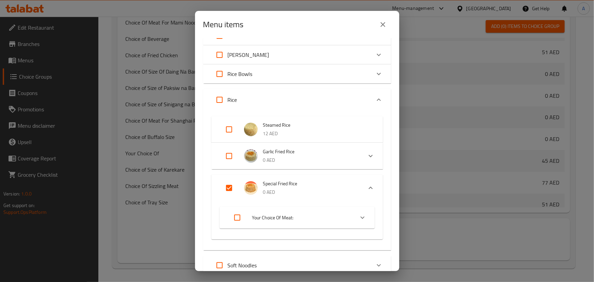
scroll to position [186, 0]
click at [230, 185] on input "Expand" at bounding box center [229, 188] width 16 height 16
checkbox input "false"
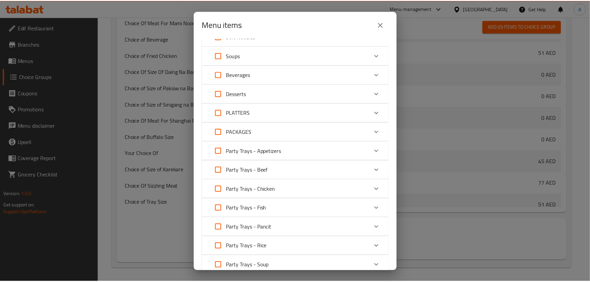
scroll to position [460, 0]
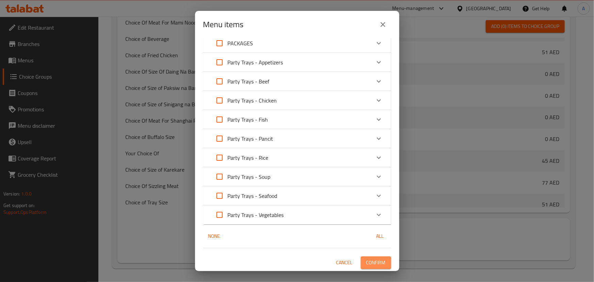
click at [368, 262] on span "Confirm" at bounding box center [375, 262] width 19 height 9
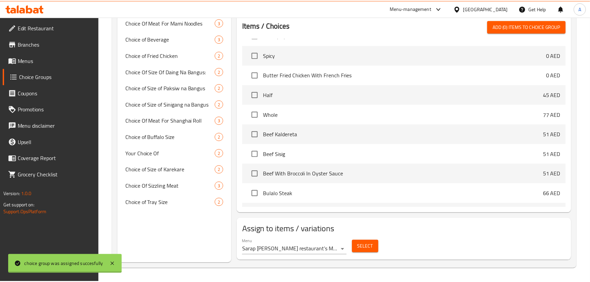
scroll to position [535, 0]
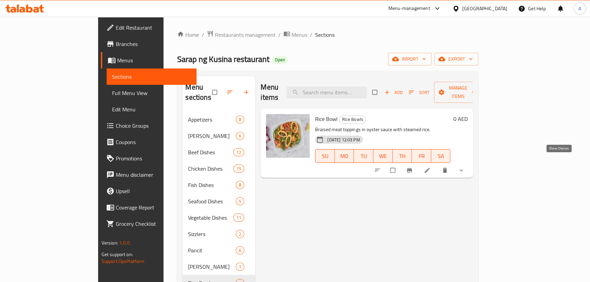
click at [464, 167] on icon "show more" at bounding box center [461, 170] width 7 height 7
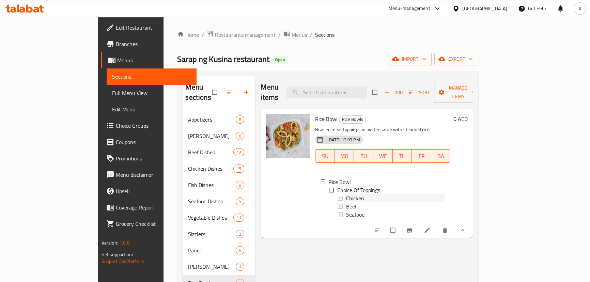
click at [346, 194] on span "Chicken" at bounding box center [355, 198] width 18 height 8
click at [346, 202] on div "Beef" at bounding box center [395, 206] width 99 height 8
click at [346, 210] on div "Seafood" at bounding box center [395, 214] width 99 height 8
click at [382, 125] on p "Braised meat toppings in oyster sauce with steamed rice." at bounding box center [382, 129] width 135 height 9
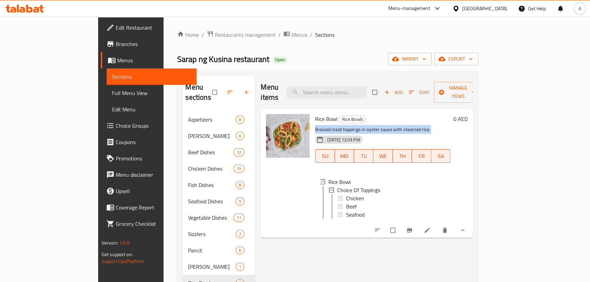
click at [382, 125] on p "Braised meat toppings in oyster sauce with steamed rice." at bounding box center [382, 129] width 135 height 9
click at [368, 111] on div "Rice Bowl Rice Bowls Braised meat toppings in oyster sauce with steamed rice. 2…" at bounding box center [382, 173] width 141 height 124
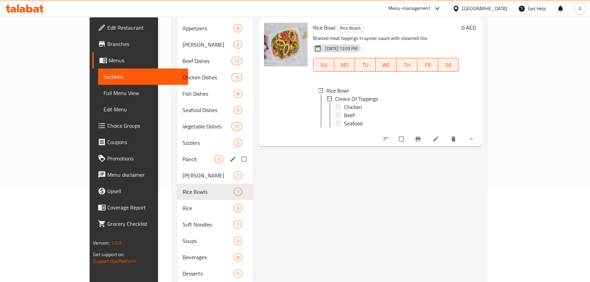
scroll to position [93, 0]
click at [183, 203] on span "Rice" at bounding box center [199, 207] width 32 height 8
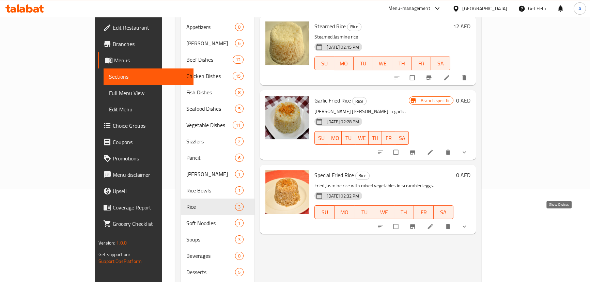
click at [468, 223] on icon "show more" at bounding box center [464, 226] width 7 height 7
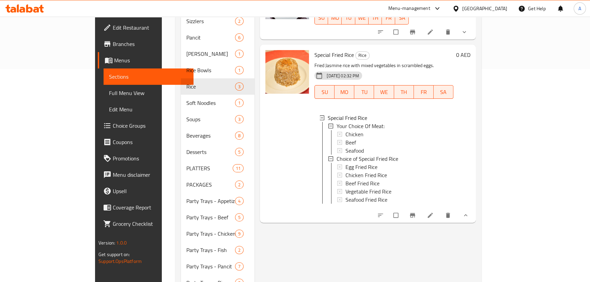
scroll to position [217, 0]
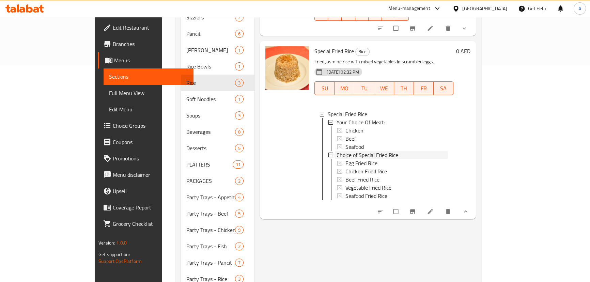
click at [336, 151] on span "Choice of Special Fried Rice" at bounding box center [367, 155] width 62 height 8
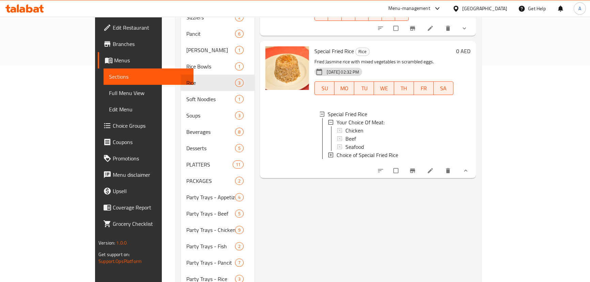
click at [336, 151] on span "Choice of Special Fried Rice" at bounding box center [367, 155] width 62 height 8
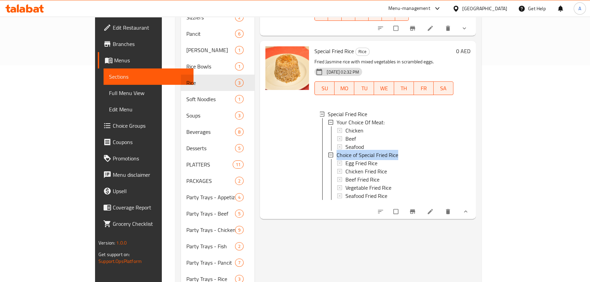
drag, startPoint x: 377, startPoint y: 143, endPoint x: 317, endPoint y: 140, distance: 59.7
click at [336, 151] on div "Choice of Special Fried Rice" at bounding box center [391, 155] width 111 height 8
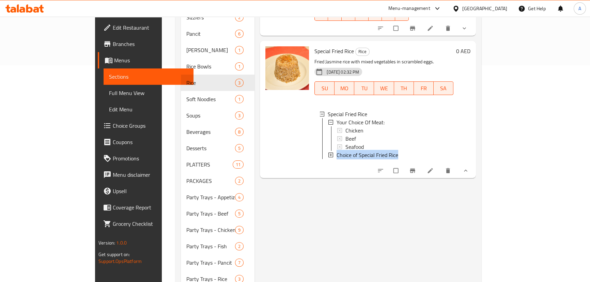
copy span "Choice of Special Fried Rice"
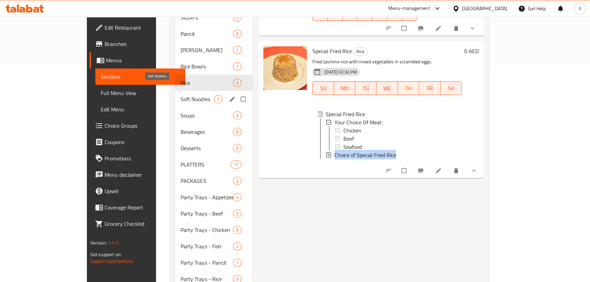
click at [180, 95] on span "Soft Noodles" at bounding box center [196, 99] width 33 height 8
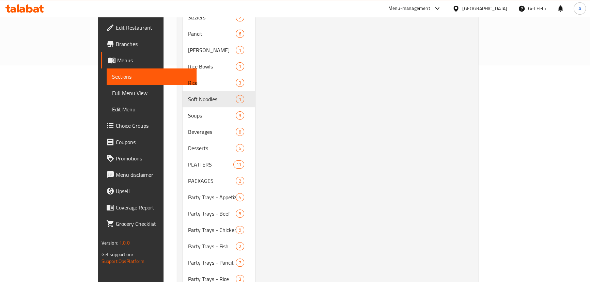
scroll to position [50, 0]
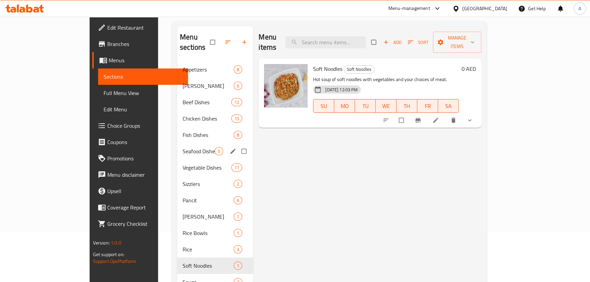
click at [183, 147] on span "Seafood Dishes" at bounding box center [199, 151] width 32 height 8
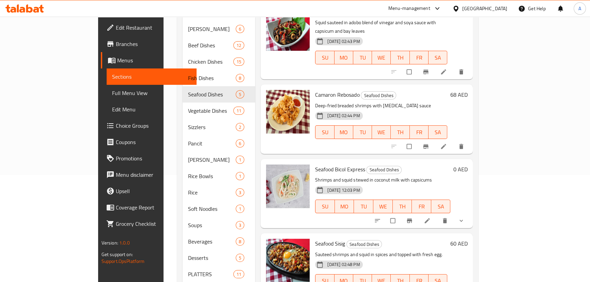
scroll to position [112, 0]
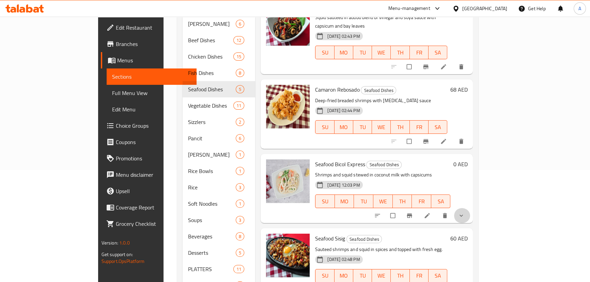
click at [464, 212] on icon "show more" at bounding box center [461, 215] width 7 height 7
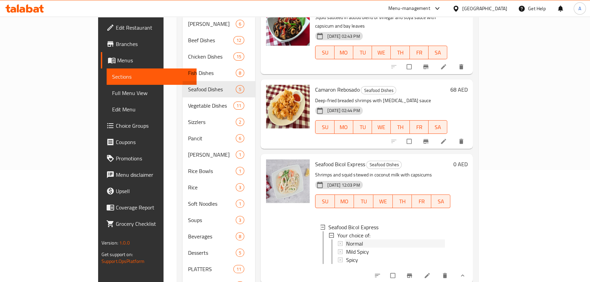
click at [346, 239] on span "Normal" at bounding box center [354, 243] width 17 height 8
click at [346, 248] on span "Mild Spicy" at bounding box center [357, 252] width 23 height 8
click at [346, 256] on span "Spicy" at bounding box center [352, 260] width 12 height 8
click at [347, 239] on div "Normal" at bounding box center [395, 243] width 99 height 8
click at [346, 248] on span "Mild Spicy" at bounding box center [357, 252] width 23 height 8
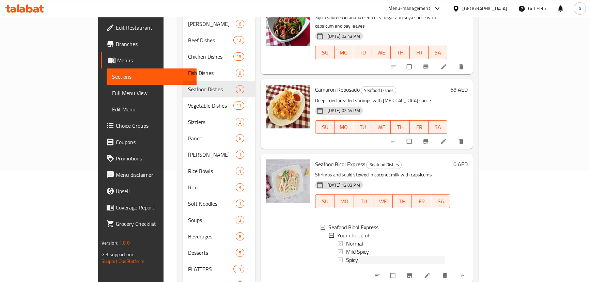
click at [346, 256] on div "Spicy" at bounding box center [395, 260] width 99 height 8
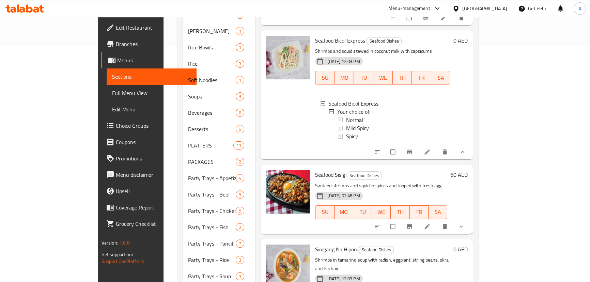
click at [260, 145] on div "Seafood Bicol Express Seafood Dishes Shrimps and squid stewed in coconut milk w…" at bounding box center [366, 94] width 212 height 129
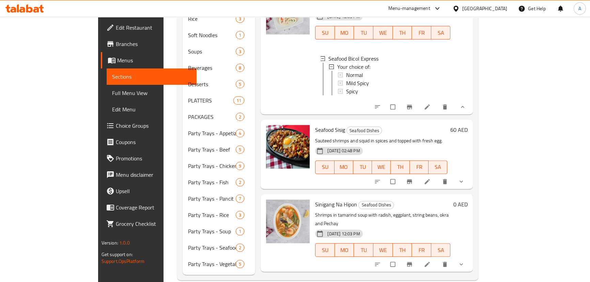
scroll to position [282, 0]
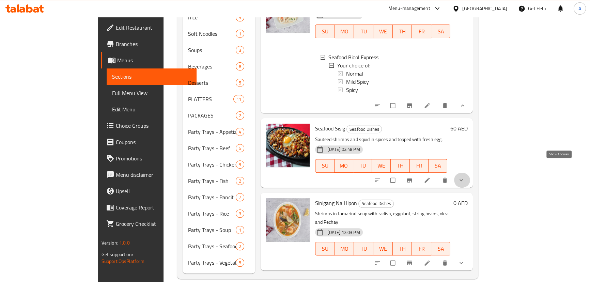
click at [464, 177] on icon "show more" at bounding box center [461, 180] width 7 height 7
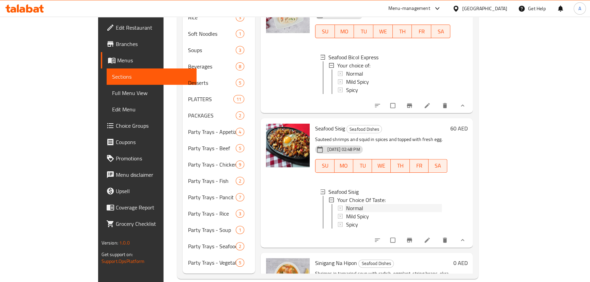
click at [346, 204] on span "Normal" at bounding box center [354, 208] width 17 height 8
click at [346, 212] on span "Mild Spicy" at bounding box center [357, 216] width 23 height 8
click at [346, 220] on div "Spicy" at bounding box center [394, 224] width 96 height 8
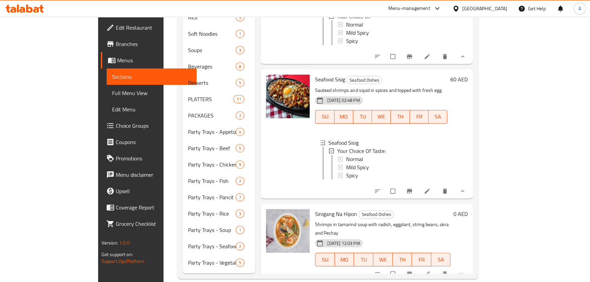
scroll to position [1, 0]
click at [324, 204] on div "Sinigang Na Hipon Seafood Dishes Shrimps in tamarind soup with radish, eggplant…" at bounding box center [366, 243] width 212 height 78
click at [464, 270] on icon "show more" at bounding box center [461, 273] width 7 height 7
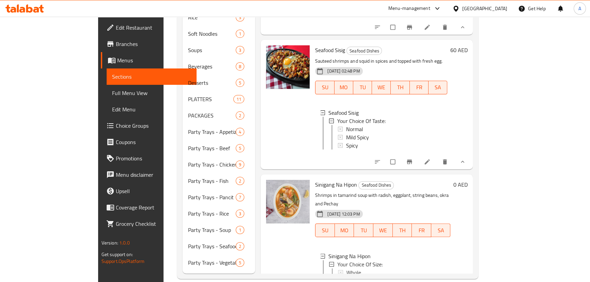
scroll to position [106, 0]
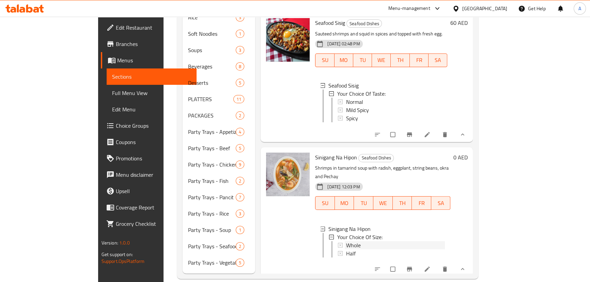
click at [346, 241] on div "Whole" at bounding box center [395, 245] width 99 height 8
click at [346, 249] on div "Half" at bounding box center [395, 253] width 99 height 8
click at [260, 93] on div "Seafood Sisig Seafood Dishes Sauteed shrimps and squid in spices and topped wit…" at bounding box center [366, 77] width 212 height 129
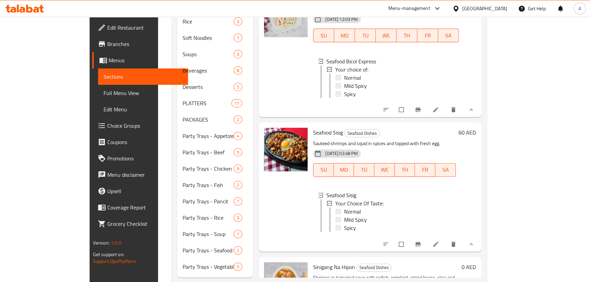
scroll to position [65, 0]
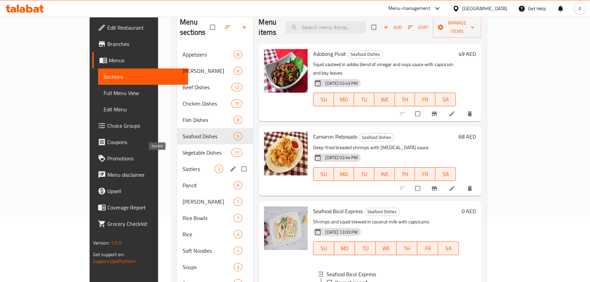
click at [183, 165] on span "Sizzlers" at bounding box center [199, 169] width 32 height 8
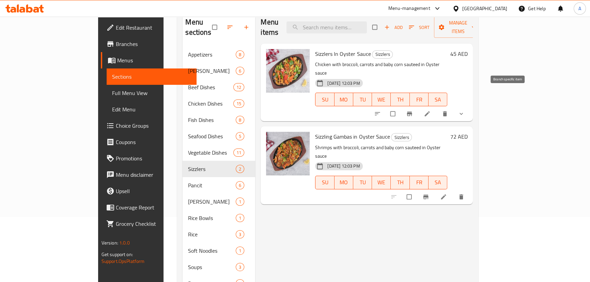
click at [413, 110] on icon "Branch-specific-item" at bounding box center [409, 113] width 7 height 7
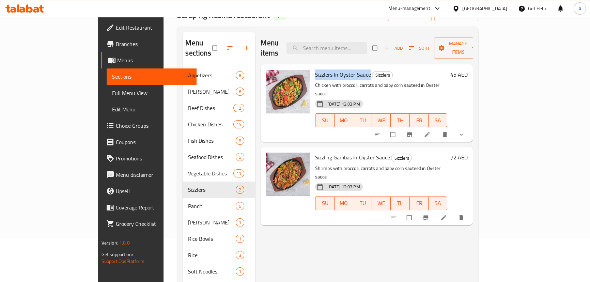
scroll to position [34, 0]
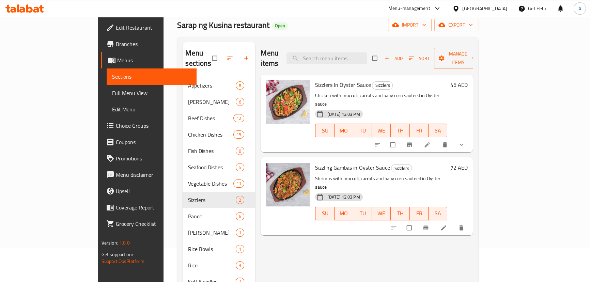
click at [464, 141] on icon "show more" at bounding box center [461, 144] width 7 height 7
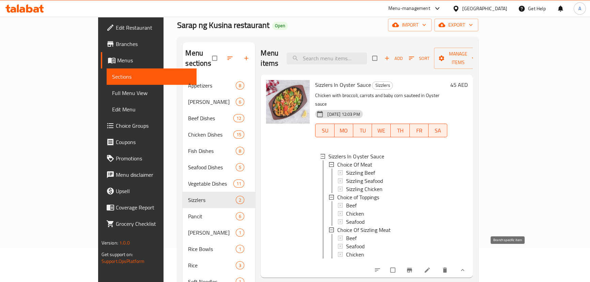
click at [414, 267] on span "Branch-specific-item" at bounding box center [410, 270] width 8 height 7
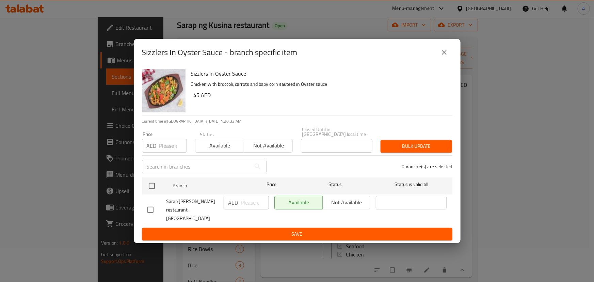
click at [446, 57] on icon "close" at bounding box center [444, 52] width 8 height 8
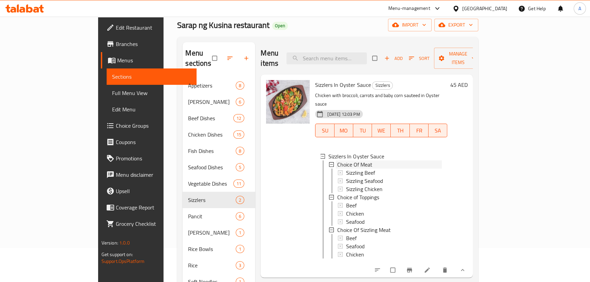
click at [337, 160] on span "Choice Of Meat" at bounding box center [354, 164] width 35 height 8
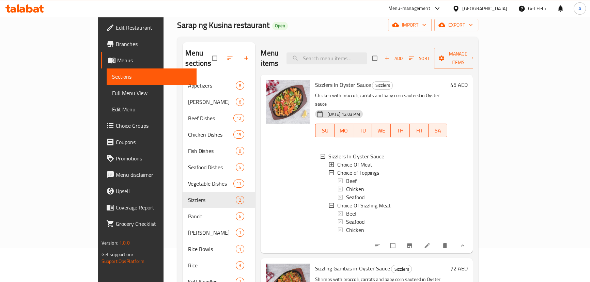
click at [337, 160] on span "Choice Of Meat" at bounding box center [354, 164] width 35 height 8
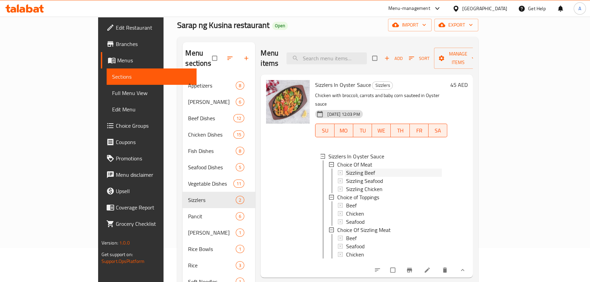
click at [346, 169] on span "Sizzling Beef" at bounding box center [360, 173] width 29 height 8
click at [346, 201] on div "Beef" at bounding box center [394, 205] width 96 height 8
drag, startPoint x: 358, startPoint y: 177, endPoint x: 312, endPoint y: 180, distance: 46.7
click at [336, 193] on div "Choice of Toppings" at bounding box center [389, 197] width 106 height 8
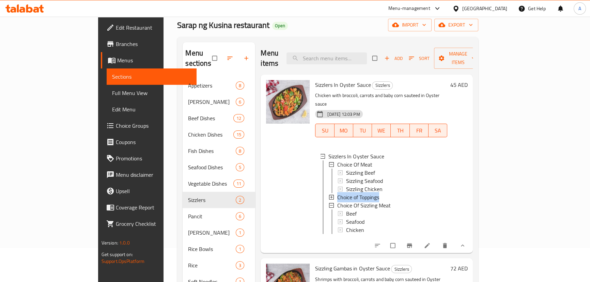
copy span "Choice of Toppings"
click at [430, 242] on icon at bounding box center [427, 245] width 7 height 7
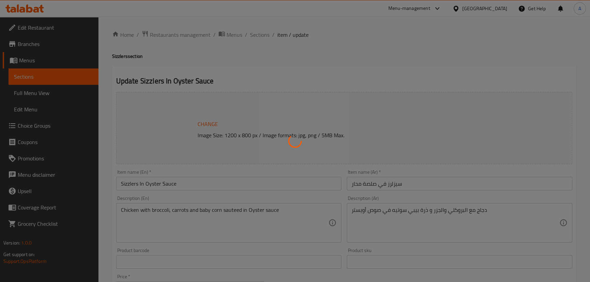
type input "اختيار حوم ساخنة"
type input "0"
type input "1"
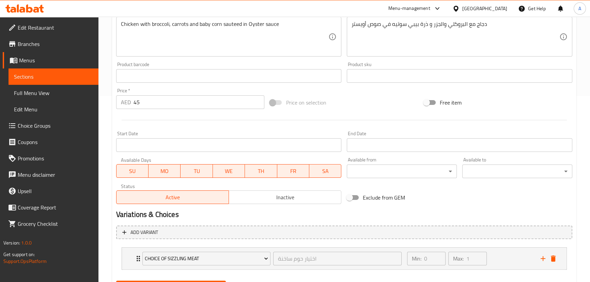
scroll to position [220, 0]
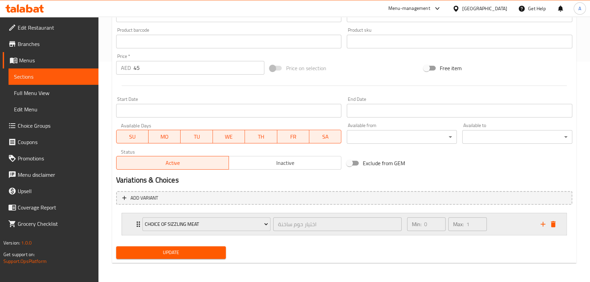
click at [140, 226] on div "Choice Of Sizzling Meat اختيار حوم ساخنة ​" at bounding box center [271, 224] width 267 height 22
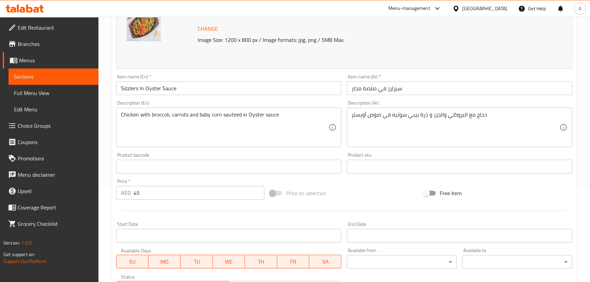
scroll to position [0, 0]
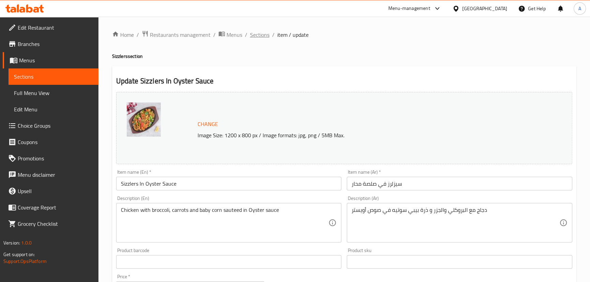
click at [262, 35] on span "Sections" at bounding box center [259, 35] width 19 height 8
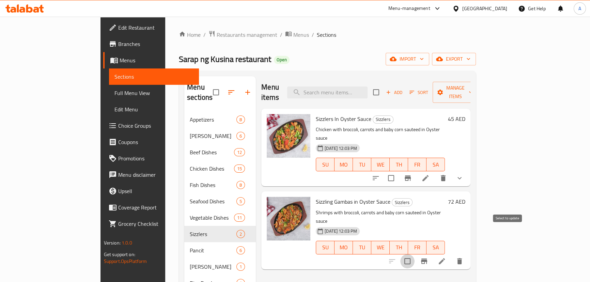
click at [414, 254] on input "checkbox" at bounding box center [407, 261] width 14 height 14
checkbox input "true"
click at [473, 88] on span "Manage items" at bounding box center [455, 92] width 35 height 17
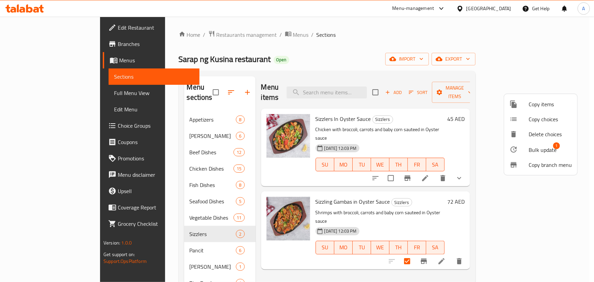
click at [543, 251] on div at bounding box center [297, 141] width 594 height 282
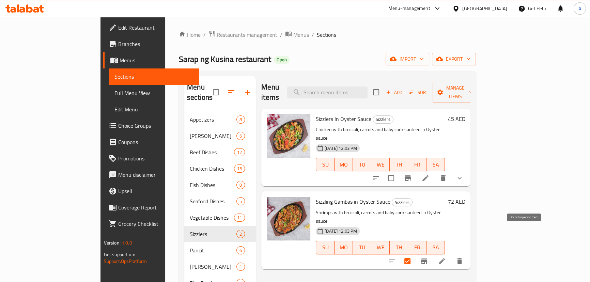
click at [427, 258] on icon "Branch-specific-item" at bounding box center [424, 260] width 6 height 5
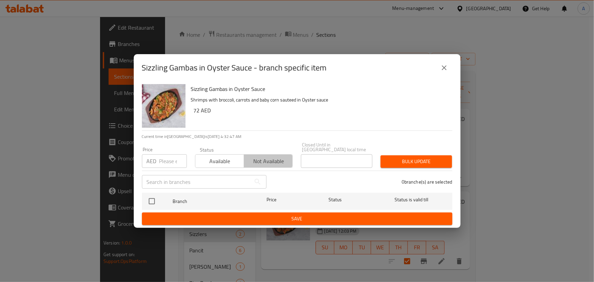
click at [260, 160] on span "Not available" at bounding box center [268, 161] width 43 height 10
click at [285, 215] on span "Save" at bounding box center [297, 219] width 300 height 9
click at [333, 219] on span "Save" at bounding box center [297, 219] width 300 height 9
click at [443, 68] on icon "close" at bounding box center [444, 68] width 8 height 8
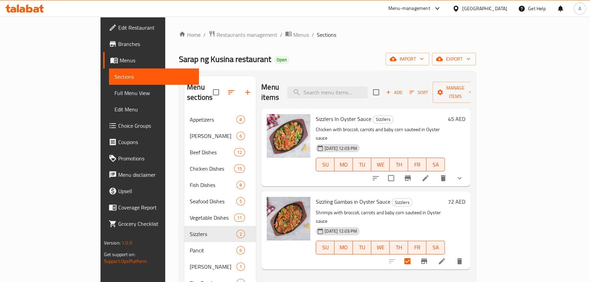
click at [468, 253] on div at bounding box center [426, 261] width 84 height 16
click at [380, 174] on icon "sort-choices" at bounding box center [375, 178] width 8 height 8
click at [379, 176] on icon "sort-choices" at bounding box center [376, 178] width 6 height 4
click at [463, 174] on icon "show more" at bounding box center [459, 178] width 8 height 8
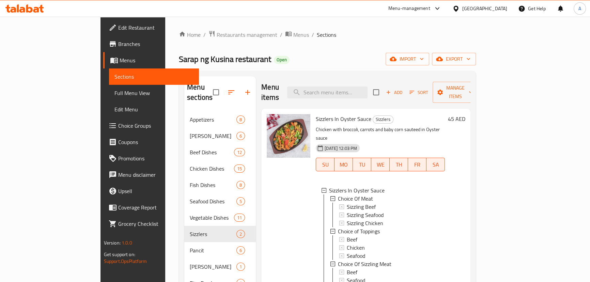
drag, startPoint x: 331, startPoint y: 180, endPoint x: 310, endPoint y: 165, distance: 25.9
click at [316, 181] on div "Sizzlers In Oyster Sauce Choice Of Meat Sizzling Beef Sizzling Seafood Sizzling…" at bounding box center [380, 241] width 129 height 120
click at [329, 186] on span "Sizzlers In Oyster Sauce" at bounding box center [357, 190] width 56 height 8
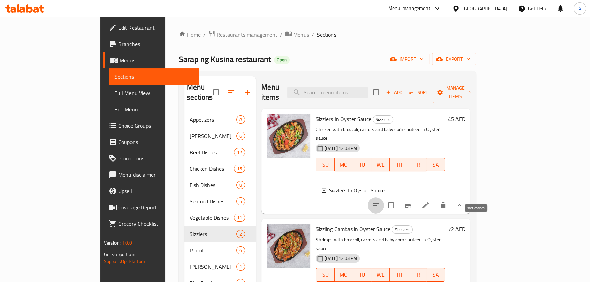
click at [380, 201] on icon "sort-choices" at bounding box center [375, 205] width 8 height 8
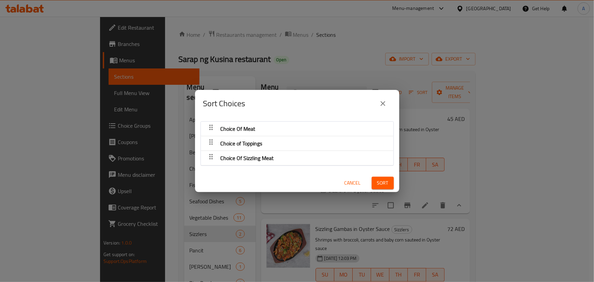
click at [235, 130] on span "Choice Of Meat" at bounding box center [238, 129] width 35 height 10
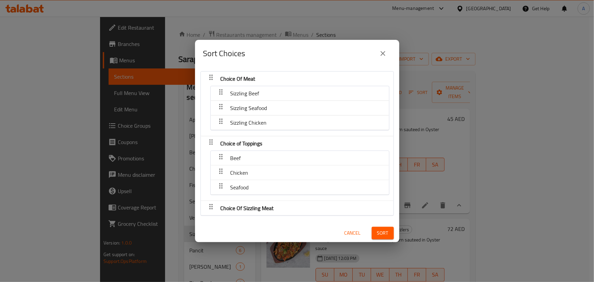
click at [384, 54] on icon "close" at bounding box center [383, 53] width 5 height 5
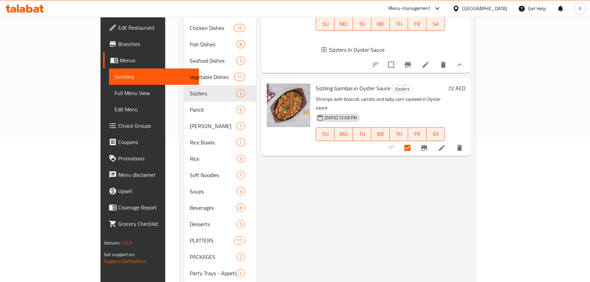
scroll to position [124, 0]
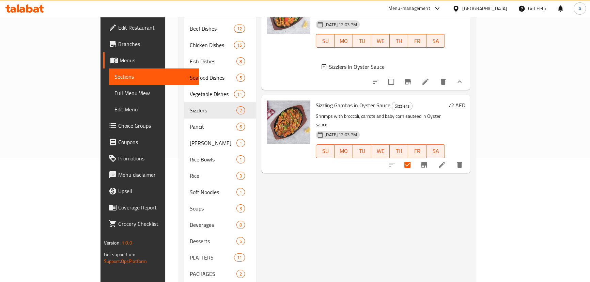
click at [468, 157] on div at bounding box center [426, 165] width 84 height 16
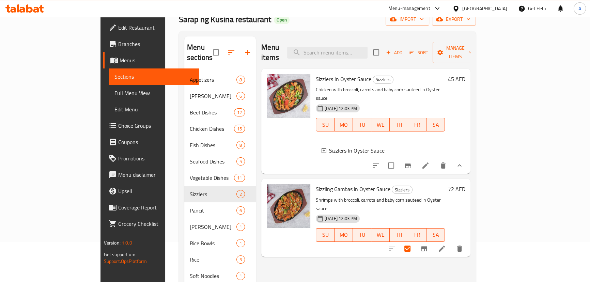
scroll to position [31, 0]
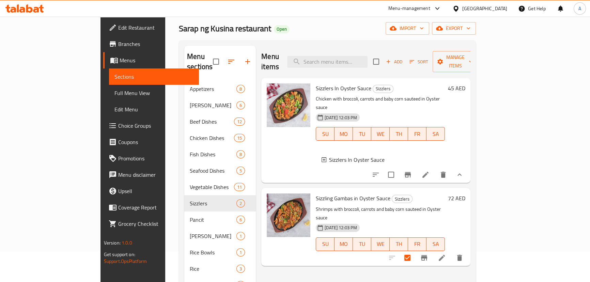
click at [445, 255] on icon at bounding box center [442, 258] width 6 height 6
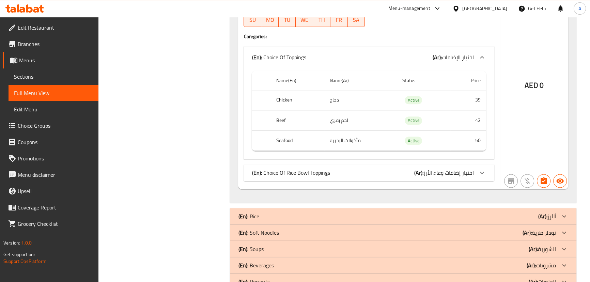
scroll to position [1067, 0]
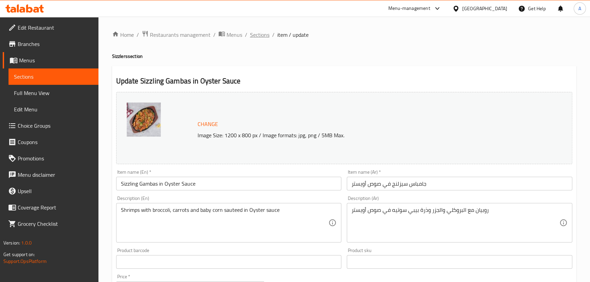
click at [257, 35] on span "Sections" at bounding box center [259, 35] width 19 height 8
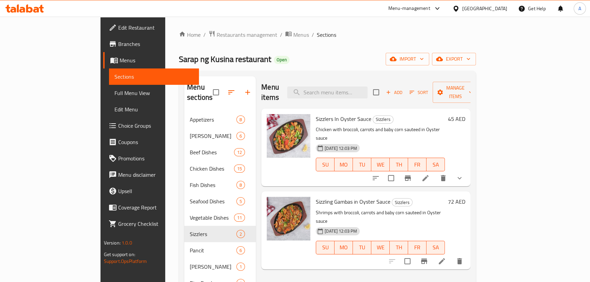
click at [463, 174] on icon "show more" at bounding box center [459, 178] width 8 height 8
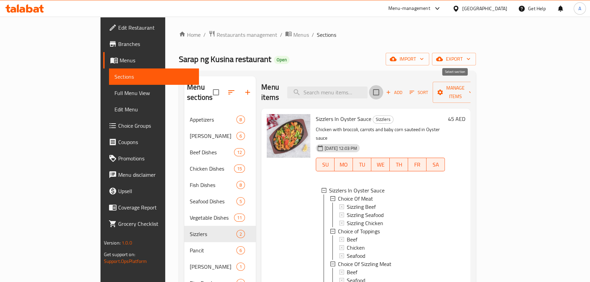
click at [383, 89] on input "checkbox" at bounding box center [376, 92] width 14 height 14
checkbox input "true"
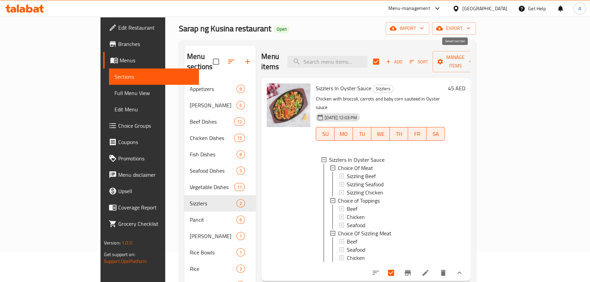
click at [383, 57] on input "checkbox" at bounding box center [376, 61] width 14 height 14
checkbox input "false"
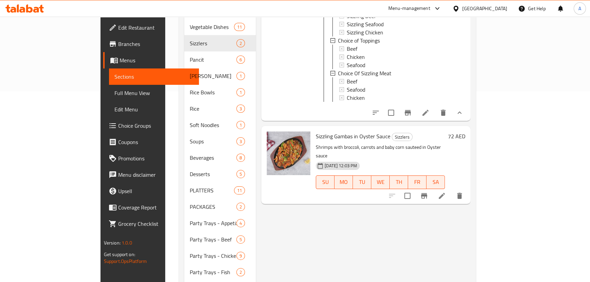
scroll to position [217, 0]
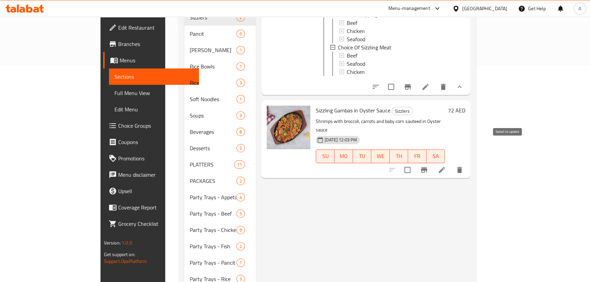
click at [414, 163] on input "checkbox" at bounding box center [407, 170] width 14 height 14
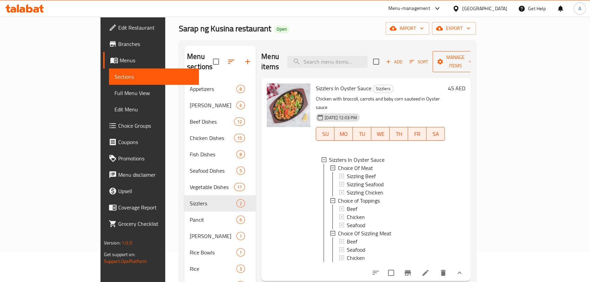
click at [473, 58] on span "Manage items" at bounding box center [455, 61] width 35 height 17
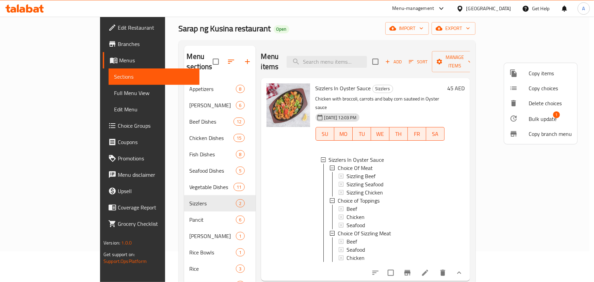
click at [457, 70] on div at bounding box center [297, 141] width 594 height 282
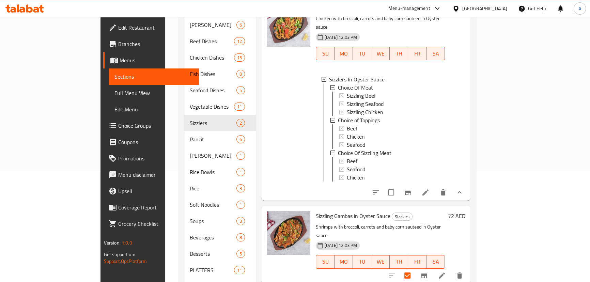
scroll to position [186, 0]
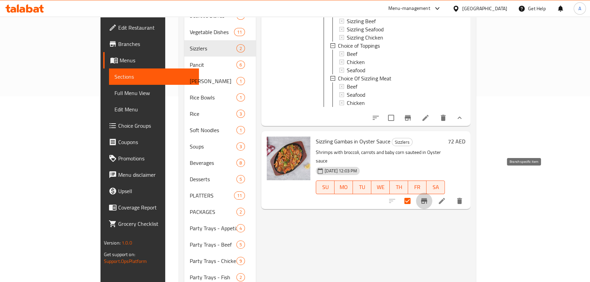
click at [428, 197] on icon "Branch-specific-item" at bounding box center [424, 201] width 8 height 8
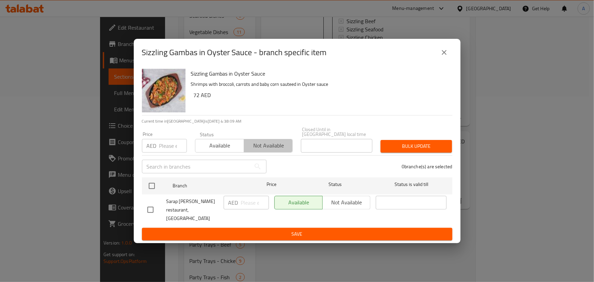
click at [272, 151] on span "Not available" at bounding box center [268, 146] width 43 height 10
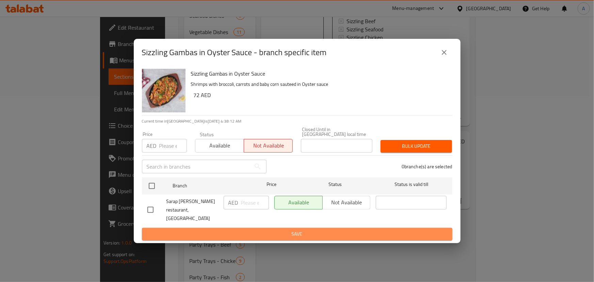
click at [297, 232] on span "Save" at bounding box center [297, 234] width 300 height 9
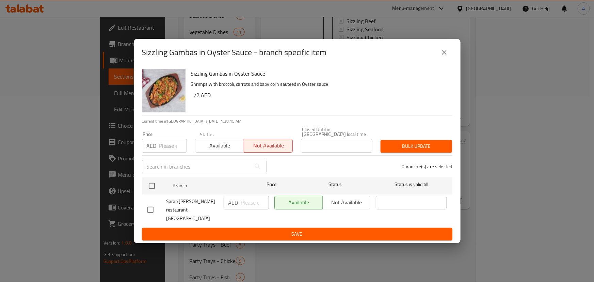
click at [445, 56] on icon "close" at bounding box center [444, 52] width 8 height 8
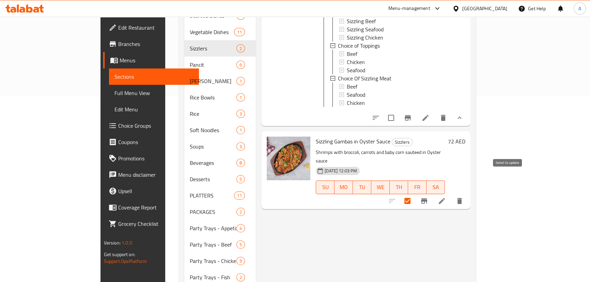
click at [414, 194] on input "checkbox" at bounding box center [407, 201] width 14 height 14
checkbox input "false"
click at [427, 198] on icon "Branch-specific-item" at bounding box center [424, 200] width 6 height 5
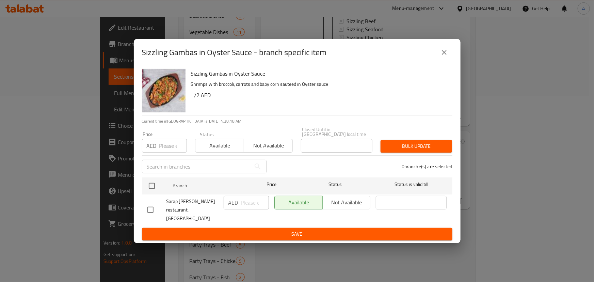
click at [262, 147] on span "Not available" at bounding box center [268, 146] width 43 height 10
click at [317, 153] on input "Closed Until in United Arab Emirates local time" at bounding box center [337, 146] width 72 height 14
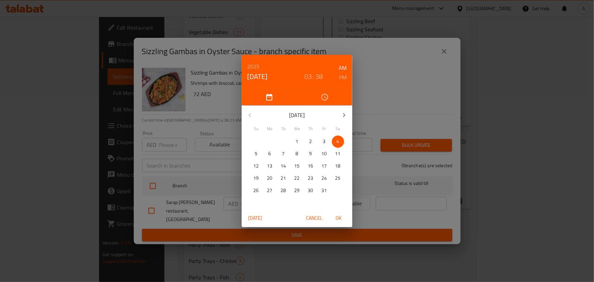
click at [337, 138] on p "4" at bounding box center [338, 141] width 3 height 9
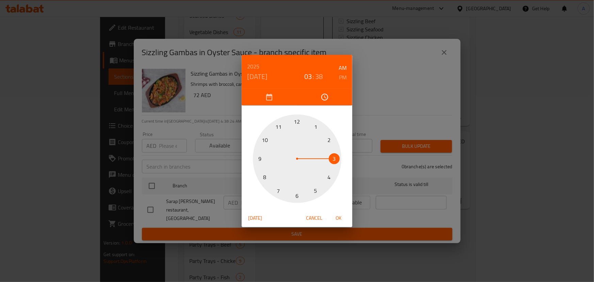
click at [365, 128] on div "2025 Oct 4 03 : 38 AM PM 1 2 3 4 5 6 7 8 9 10 11 12 Today Cancel OK" at bounding box center [297, 141] width 594 height 282
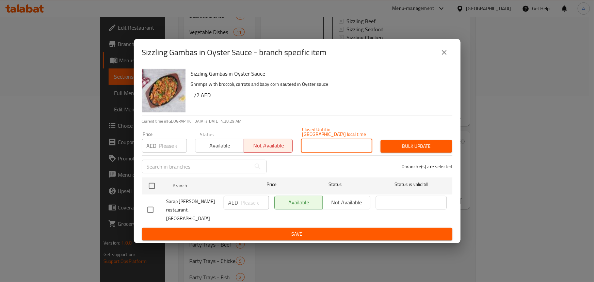
click at [221, 230] on span "Save" at bounding box center [297, 234] width 300 height 9
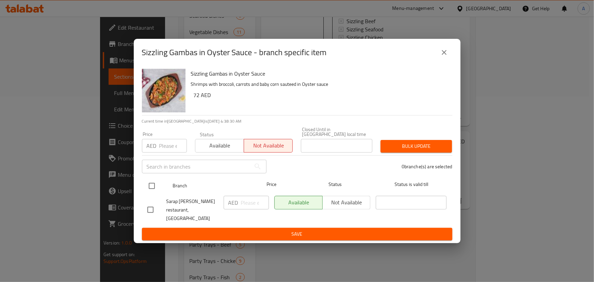
click at [151, 189] on input "checkbox" at bounding box center [152, 186] width 14 height 14
checkbox input "true"
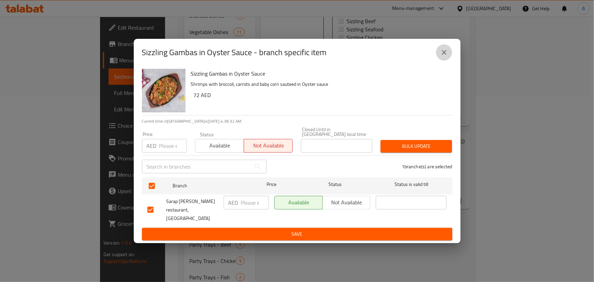
click at [446, 53] on icon "close" at bounding box center [444, 52] width 8 height 8
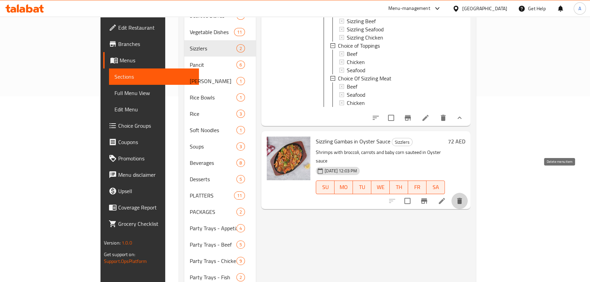
click at [462, 198] on icon "delete" at bounding box center [459, 201] width 5 height 6
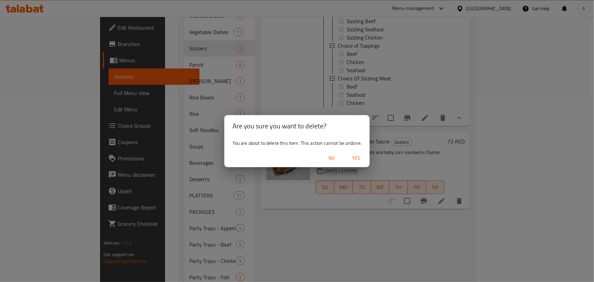
click at [352, 154] on span "Yes" at bounding box center [356, 158] width 16 height 9
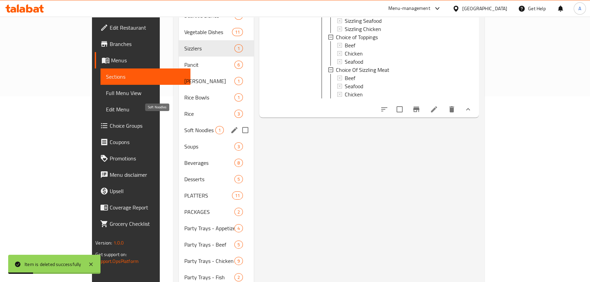
click at [184, 126] on span "Soft Noodles" at bounding box center [199, 130] width 31 height 8
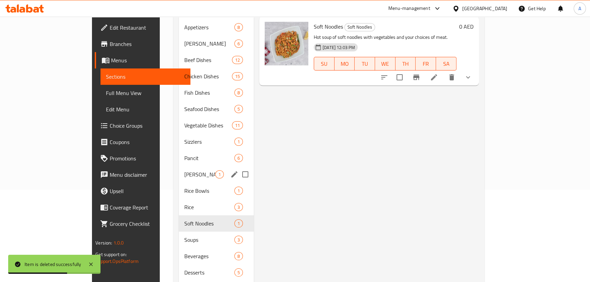
scroll to position [93, 0]
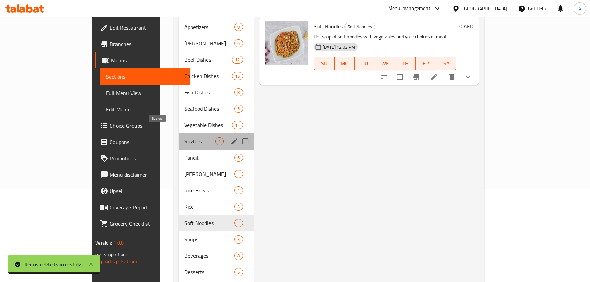
click at [184, 137] on span "Sizzlers" at bounding box center [199, 141] width 31 height 8
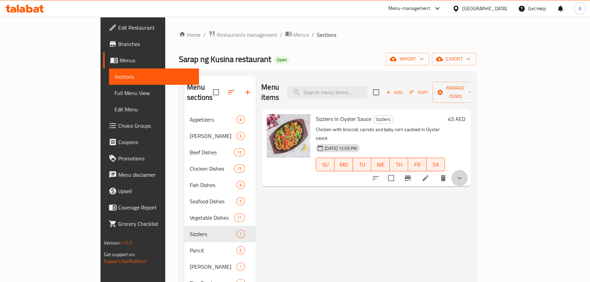
click at [463, 174] on icon "show more" at bounding box center [459, 178] width 8 height 8
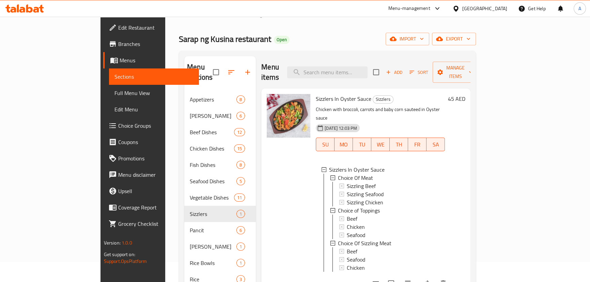
scroll to position [31, 0]
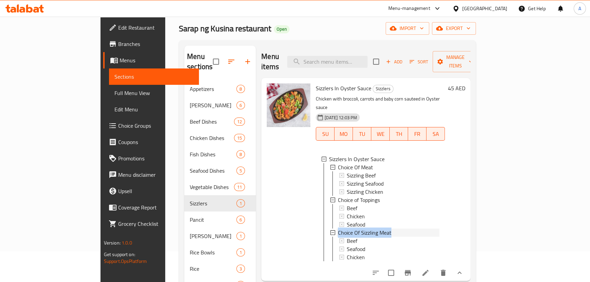
drag, startPoint x: 361, startPoint y: 215, endPoint x: 313, endPoint y: 215, distance: 48.7
click at [338, 228] on div "Choice Of Sizzling Meat" at bounding box center [388, 232] width 101 height 8
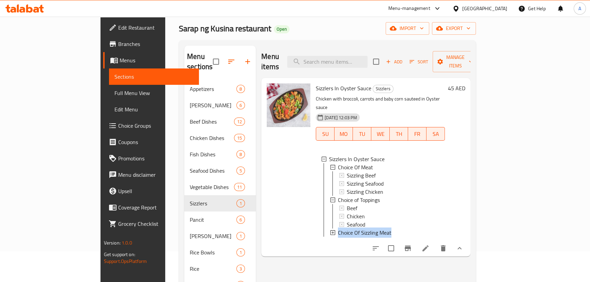
scroll to position [0, 0]
copy span "Choice Of Sizzling Meat"
drag, startPoint x: 359, startPoint y: 179, endPoint x: 314, endPoint y: 182, distance: 45.7
click at [338, 196] on div "Choice of Toppings" at bounding box center [388, 200] width 101 height 8
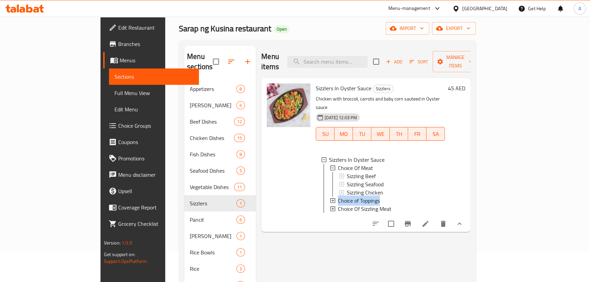
copy span "Choice of Toppings"
drag, startPoint x: 354, startPoint y: 147, endPoint x: 308, endPoint y: 151, distance: 46.1
click at [330, 164] on div "Choice Of Meat" at bounding box center [384, 168] width 109 height 8
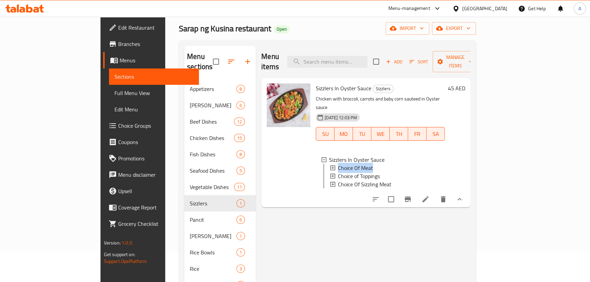
copy span "Choice Of Meat"
click at [330, 165] on icon at bounding box center [332, 167] width 5 height 5
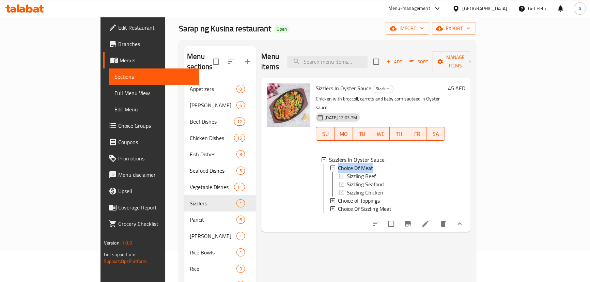
click at [330, 165] on icon at bounding box center [332, 167] width 5 height 5
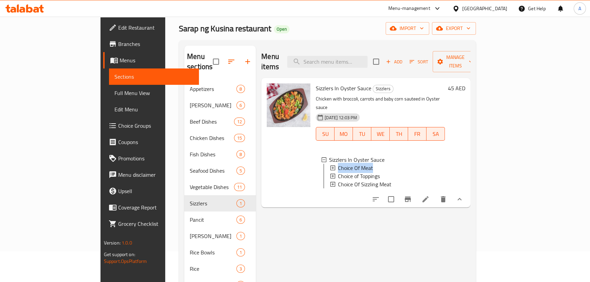
click at [338, 164] on span "Choice Of Meat" at bounding box center [355, 168] width 35 height 8
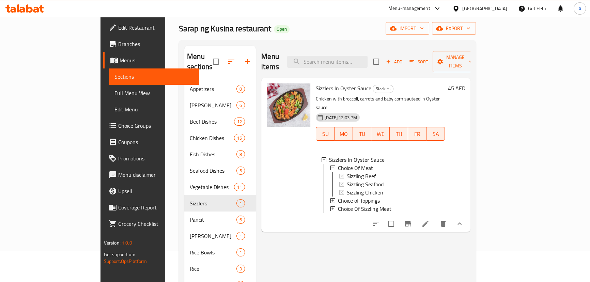
click at [330, 165] on icon at bounding box center [332, 167] width 5 height 5
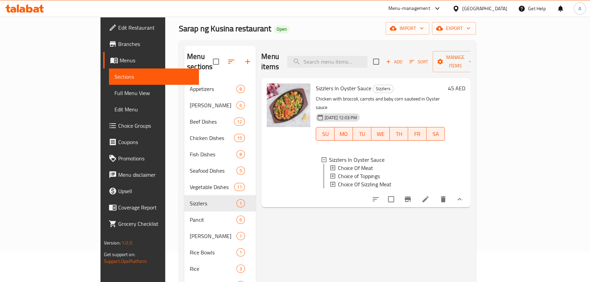
click at [338, 164] on span "Choice Of Meat" at bounding box center [355, 168] width 35 height 8
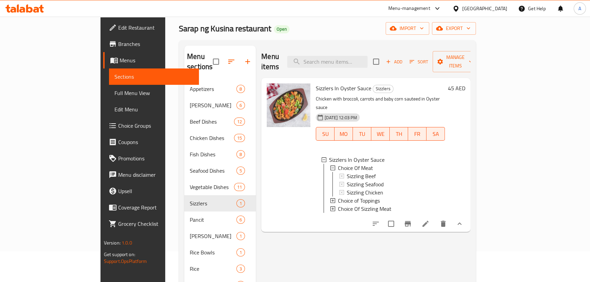
click at [344, 164] on span "Choice Of Meat" at bounding box center [355, 168] width 35 height 8
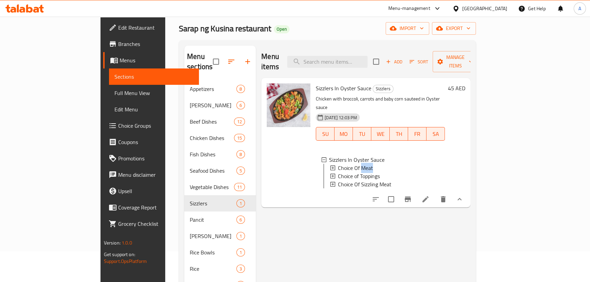
click at [344, 164] on span "Choice Of Meat" at bounding box center [355, 168] width 35 height 8
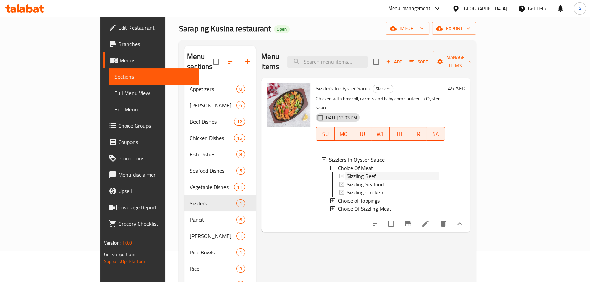
click at [349, 172] on span "Sizzling Beef" at bounding box center [361, 176] width 29 height 8
click at [338, 196] on span "Choice of Toppings" at bounding box center [359, 200] width 42 height 8
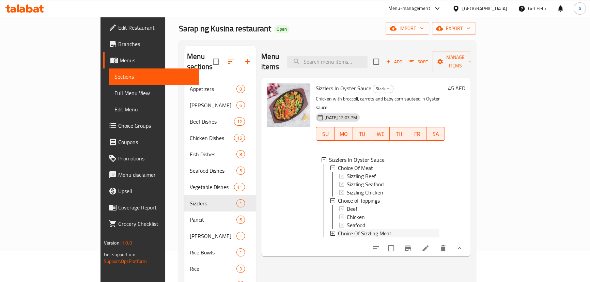
click at [338, 229] on span "Choice Of Sizzling Meat" at bounding box center [364, 233] width 53 height 8
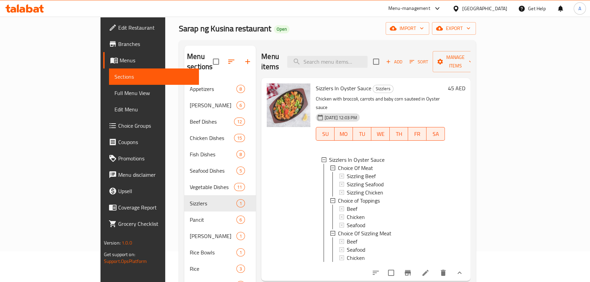
click at [324, 83] on span "Sizzlers In Oyster Sauce" at bounding box center [344, 88] width 56 height 10
copy h6 "Sizzlers In Oyster Sauce"
click at [354, 56] on input "search" at bounding box center [327, 62] width 80 height 12
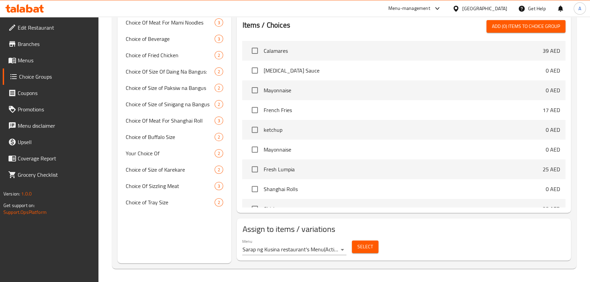
scroll to position [535, 0]
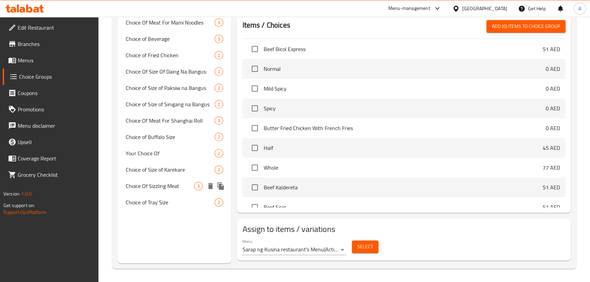
click at [179, 185] on span "Choice Of Sizzling Meat" at bounding box center [160, 186] width 69 height 8
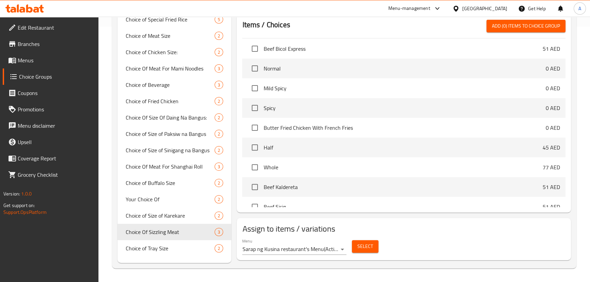
type input "Choice Of Sizzling Meat"
type input "اختيار حوم ساخنة"
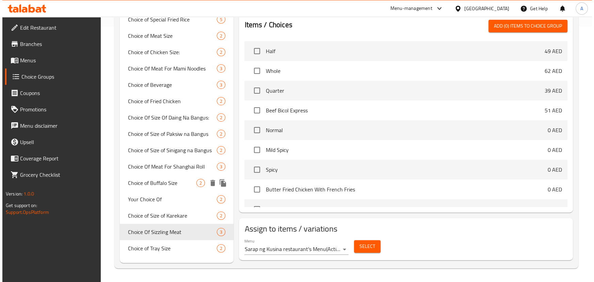
scroll to position [255, 0]
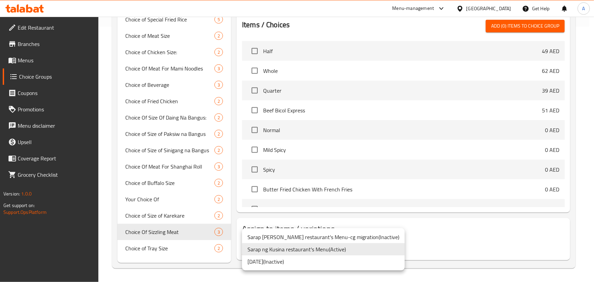
click at [418, 237] on div at bounding box center [297, 141] width 594 height 282
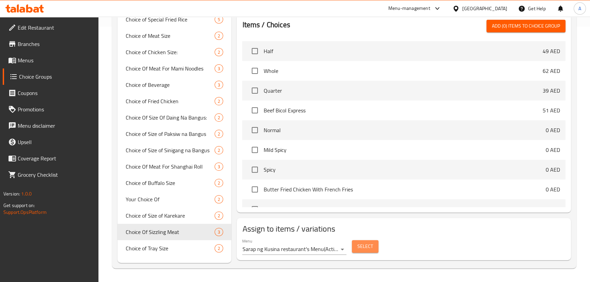
click at [375, 245] on button "Select" at bounding box center [365, 246] width 27 height 13
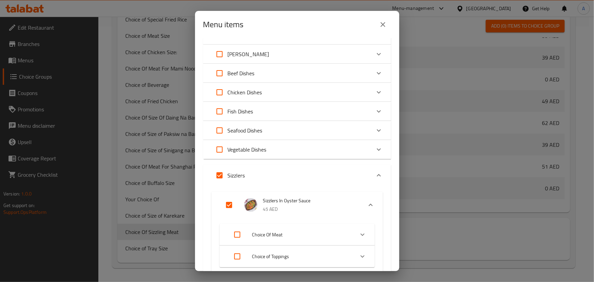
scroll to position [62, 0]
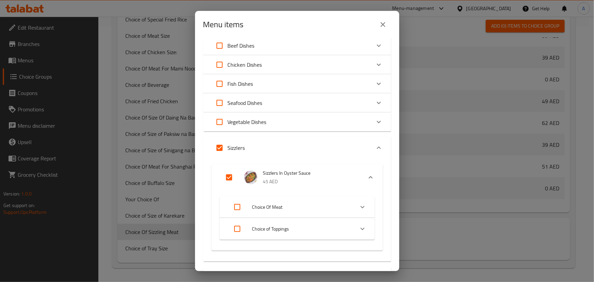
click at [228, 174] on input "Expand" at bounding box center [229, 177] width 16 height 16
checkbox input "false"
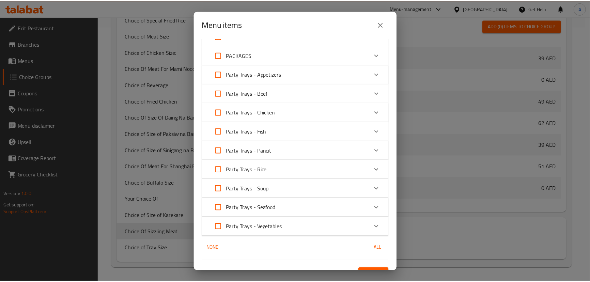
scroll to position [407, 0]
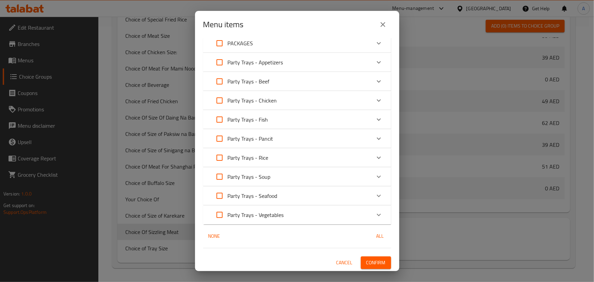
click at [370, 260] on span "Confirm" at bounding box center [375, 262] width 19 height 9
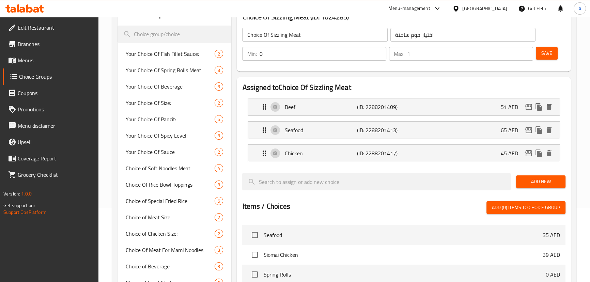
scroll to position [76, 0]
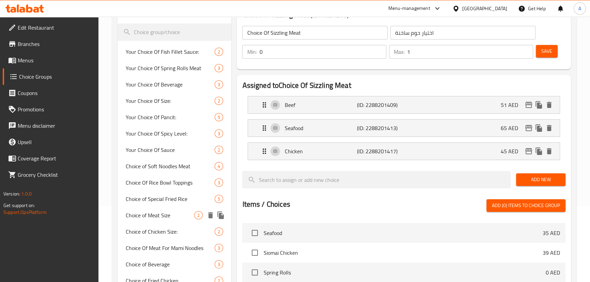
click at [178, 210] on div "Choice of Meat Size 2" at bounding box center [174, 215] width 114 height 16
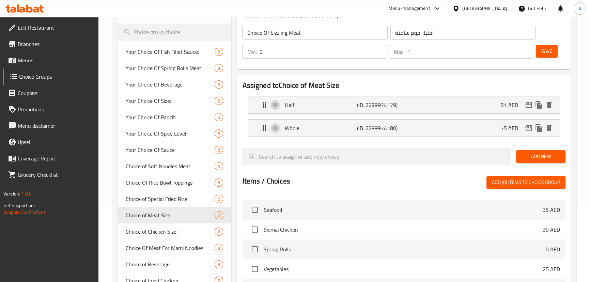
type input "Choice of Meat Size"
type input "اختيار حجم اللحوم"
type input "1"
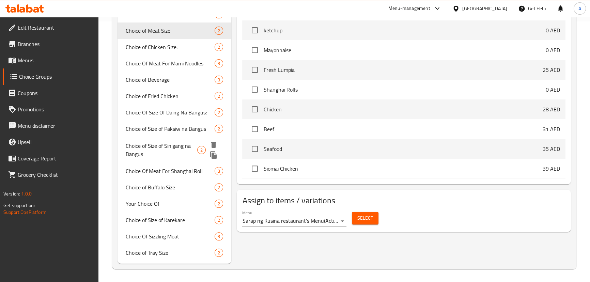
scroll to position [251, 0]
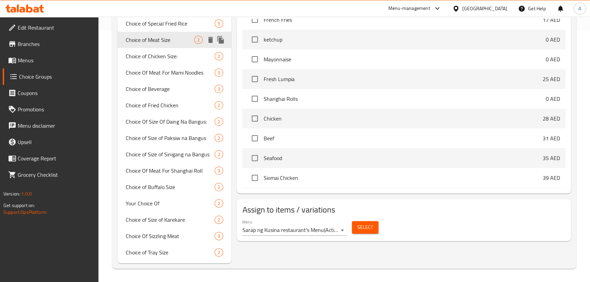
click at [177, 39] on span "Choice of Meat Size" at bounding box center [160, 40] width 69 height 8
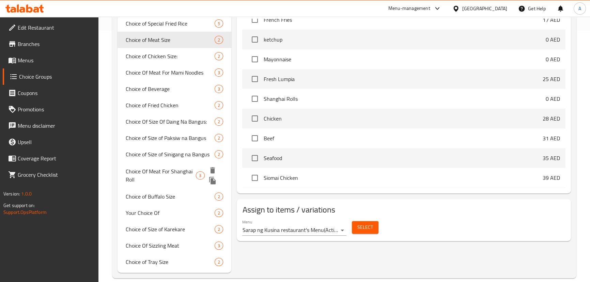
scroll to position [252, 0]
click at [165, 175] on span "Choice Of Meat For Shanghai Roll" at bounding box center [161, 175] width 70 height 16
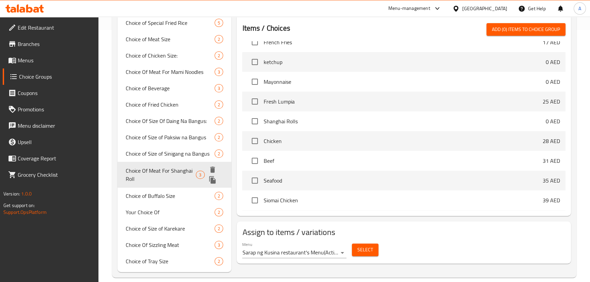
type input "Choice Of Meat For Shanghai Roll"
type input "اختيار اللحوم للفة شنغهاي"
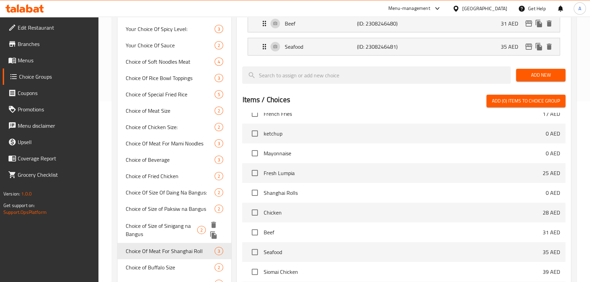
scroll to position [75, 0]
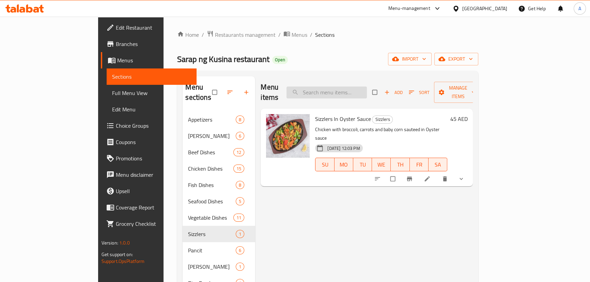
click at [345, 86] on input "search" at bounding box center [326, 92] width 80 height 12
paste input "Sizzlers In Oyster Sauce"
type input "Sizzlers In Oyster Sauce"
click at [381, 175] on icon "sort-choices" at bounding box center [377, 178] width 7 height 7
click at [464, 175] on icon "show more" at bounding box center [461, 178] width 7 height 7
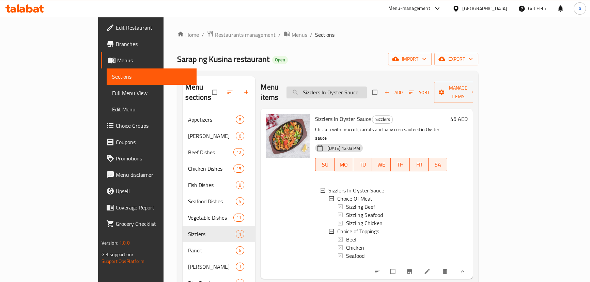
click at [363, 91] on input "Sizzlers In Oyster Sauce" at bounding box center [326, 92] width 80 height 12
click at [363, 90] on input "Sizzlers In Oyster Sauce" at bounding box center [326, 92] width 80 height 12
paste input "Special Fried Rice"
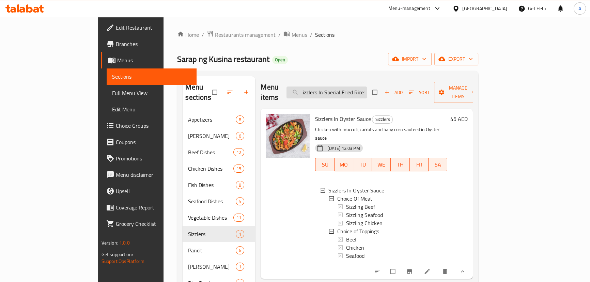
click at [358, 91] on input "Sizzlers In Special Fried RiceSauce" at bounding box center [326, 92] width 80 height 12
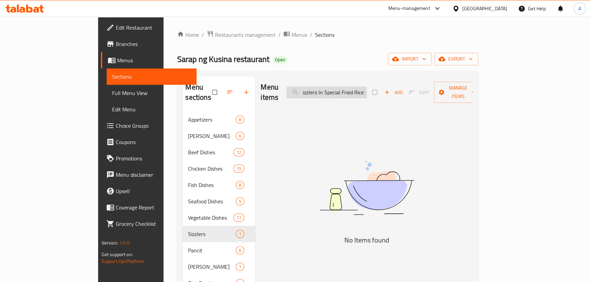
click at [358, 91] on input "Sizzlers In Special Fried RiceSauce" at bounding box center [326, 92] width 80 height 12
paste input "pecial Fried Ri"
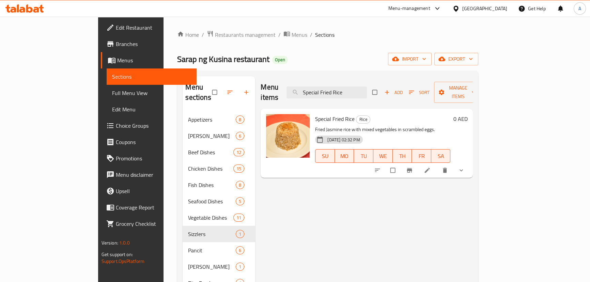
type input "Special Fried Rice"
click at [464, 167] on icon "show more" at bounding box center [461, 170] width 7 height 7
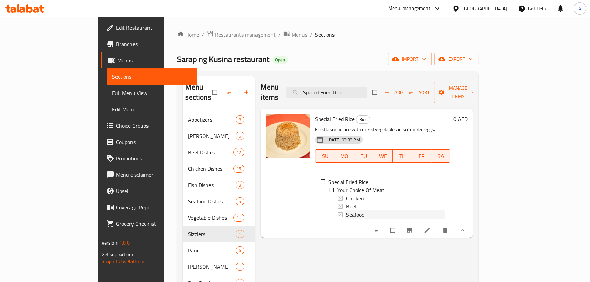
click at [346, 210] on span "Seafood" at bounding box center [355, 214] width 18 height 8
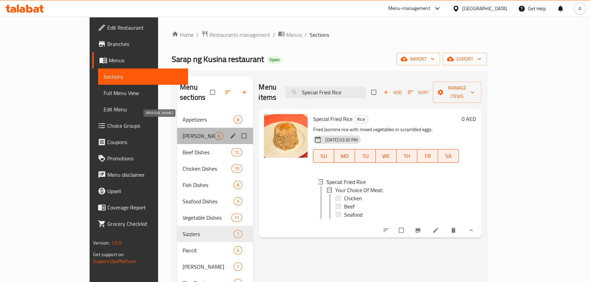
click at [183, 132] on span "[PERSON_NAME]" at bounding box center [199, 136] width 32 height 8
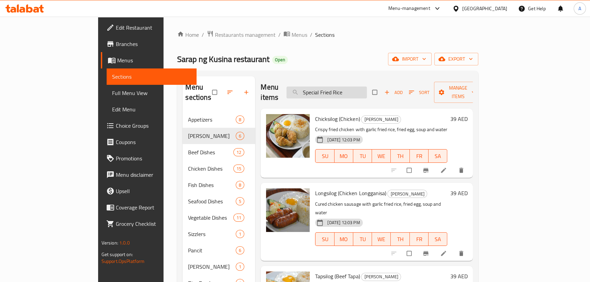
click at [367, 90] on input "Special Fried Rice" at bounding box center [326, 92] width 80 height 12
paste input "Longsilog (Chicken Longganisa)"
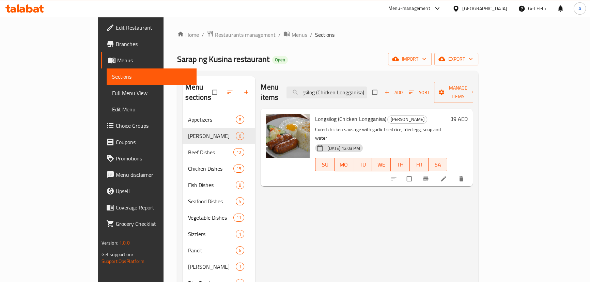
type input "Longsilog (Chicken Longganisa)"
click at [454, 173] on li at bounding box center [443, 178] width 19 height 11
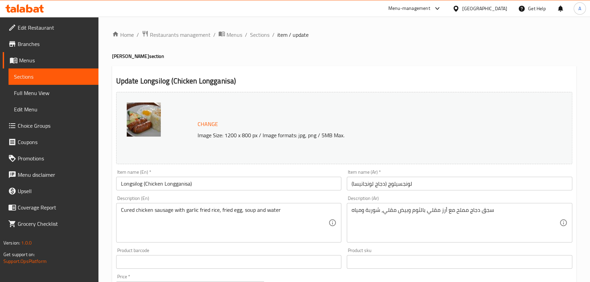
click at [461, 212] on textarea "سجق دجاج مملح مع أرز مقلي بالثوم وبيض مقلي، شوربة ومياه" at bounding box center [455, 223] width 208 height 32
paste textarea "عالجة"
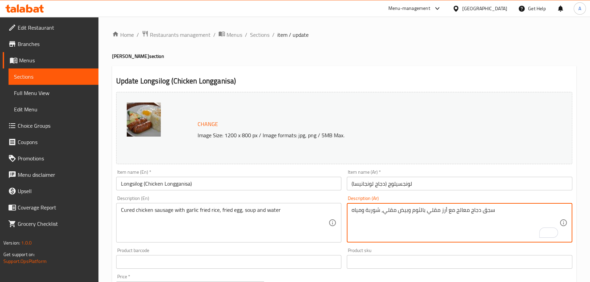
type textarea "سجق دجاج معالج مع أرز مقلي بالثوم وبيض مقلي، شوربة ومياه"
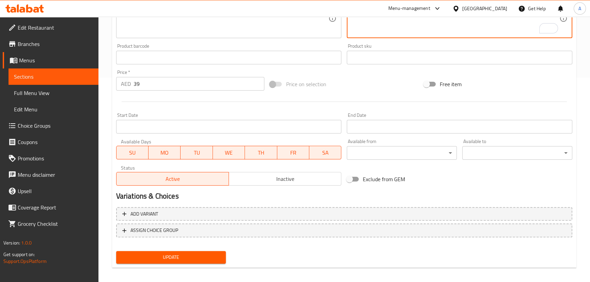
scroll to position [209, 0]
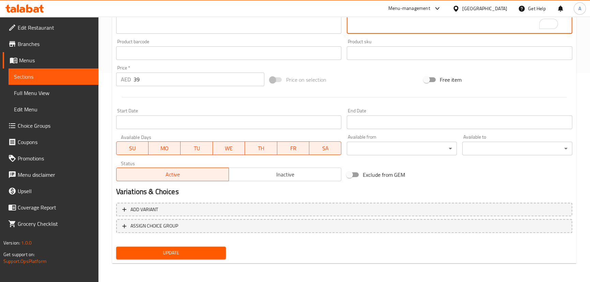
click at [162, 249] on span "Update" at bounding box center [171, 253] width 99 height 9
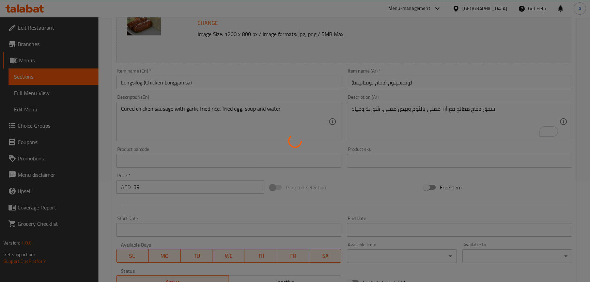
scroll to position [0, 0]
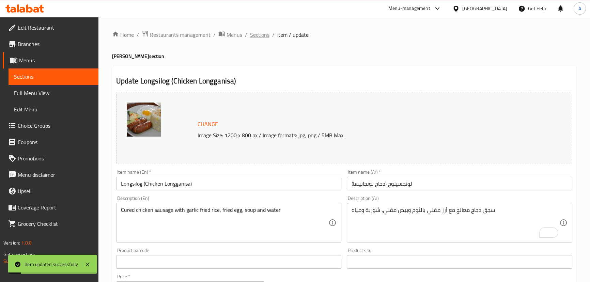
click at [261, 35] on span "Sections" at bounding box center [259, 35] width 19 height 8
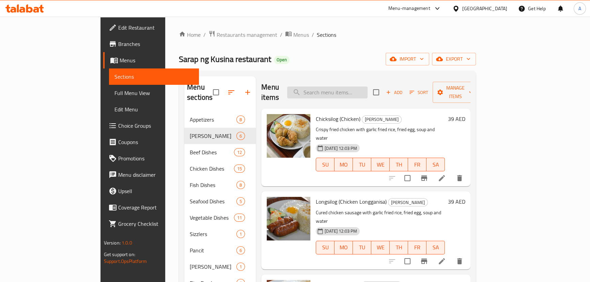
click at [347, 89] on input "search" at bounding box center [327, 92] width 80 height 12
paste input "Tocilog (Chicken Tocino)"
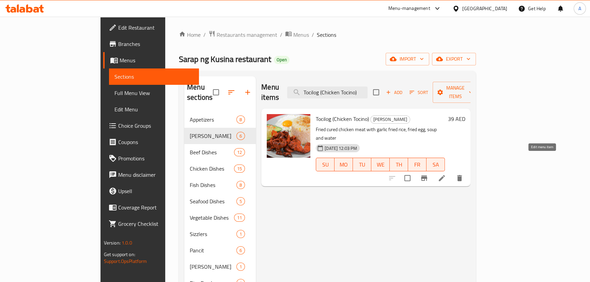
type input "Tocilog (Chicken Tocino)"
click at [446, 174] on icon at bounding box center [442, 178] width 8 height 8
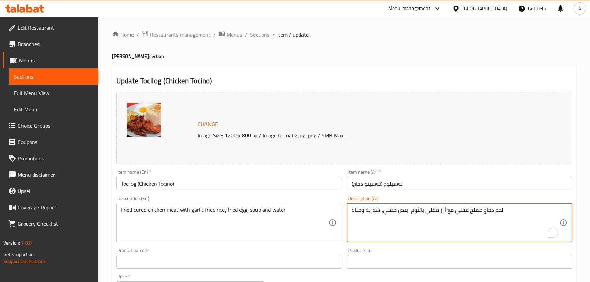
click at [473, 209] on textarea "لحم دجاج مملح مقلي مع أرز مقلي بالثوم، بيض مقلي، شوربة ومياه" at bounding box center [455, 223] width 208 height 32
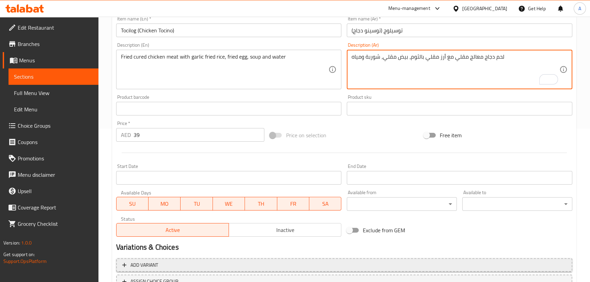
scroll to position [209, 0]
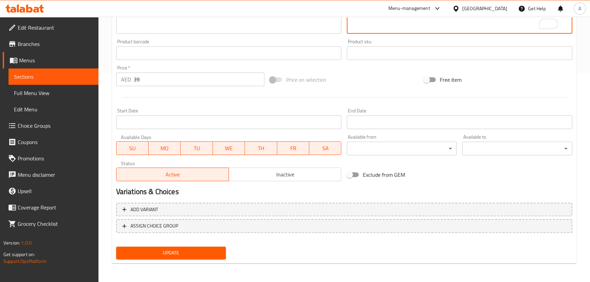
type textarea "لحم دجاج معالج مقلي مع أرز مقلي بالثوم، بيض مقلي، شوربة ومياه"
click at [186, 252] on span "Update" at bounding box center [171, 253] width 99 height 9
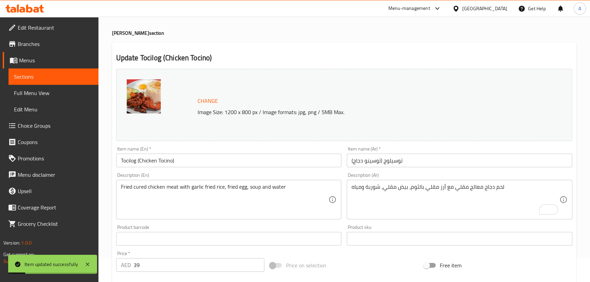
scroll to position [0, 0]
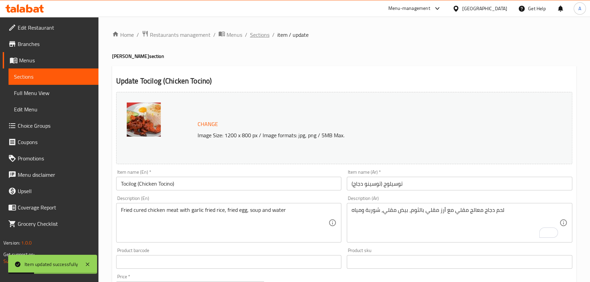
click at [262, 34] on span "Sections" at bounding box center [259, 35] width 19 height 8
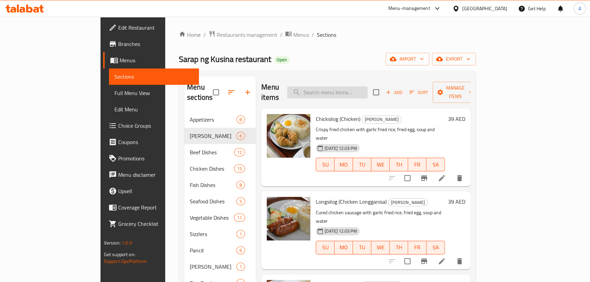
click at [348, 86] on input "search" at bounding box center [327, 92] width 80 height 12
paste input "Pinoy Spaghetti"
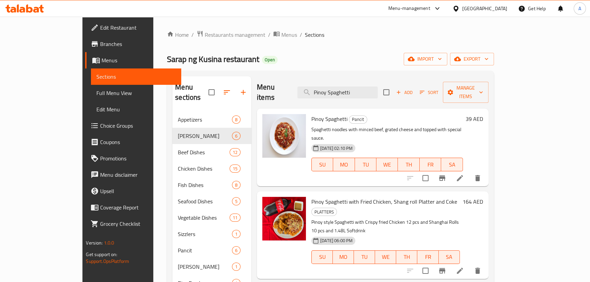
type input "Pinoy Spaghetti"
click at [464, 174] on icon at bounding box center [460, 178] width 8 height 8
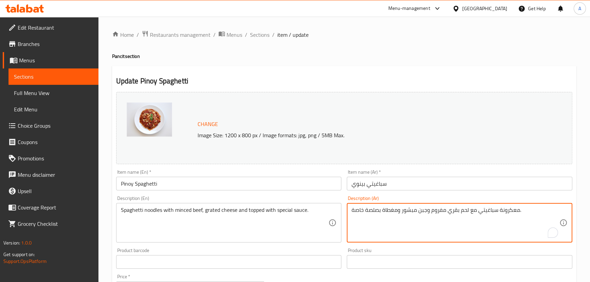
click at [514, 213] on textarea "معكرونة سباغيتي مع لحم بقري مفروم وجبن مبشور ومغطاة بصلصة خاصة." at bounding box center [455, 223] width 208 height 32
click at [488, 211] on textarea "نودلز سباغيتي مع لحم بقري مفروم وجبن مبشور ومغطاة بصلصة خاصة." at bounding box center [455, 223] width 208 height 32
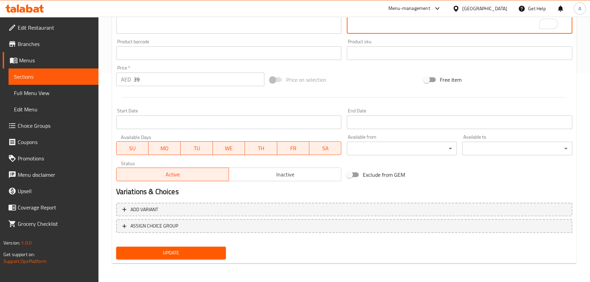
type textarea "نودلز سباجيتي مع لحم بقري مفروم وجبن مبشور ومغطاة بصلصة خاصة."
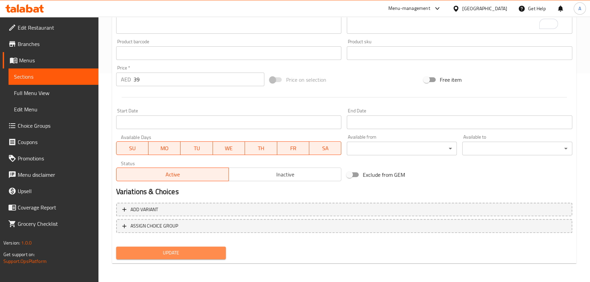
click at [220, 254] on span "Update" at bounding box center [171, 253] width 99 height 9
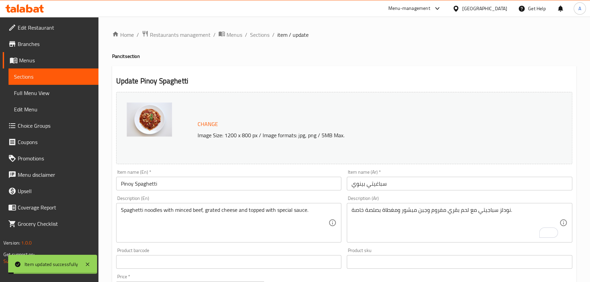
drag, startPoint x: 258, startPoint y: 35, endPoint x: 271, endPoint y: 43, distance: 15.0
click at [258, 35] on span "Sections" at bounding box center [259, 35] width 19 height 8
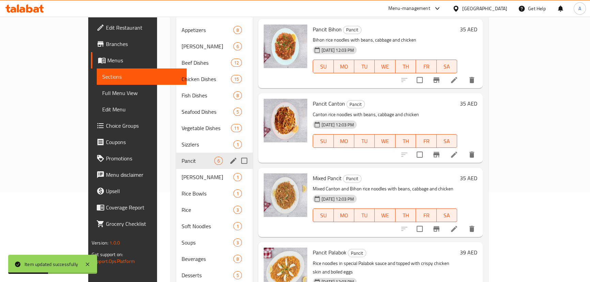
scroll to position [93, 0]
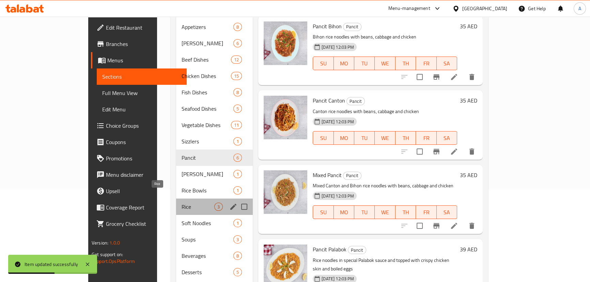
click at [181, 203] on span "Rice" at bounding box center [197, 207] width 33 height 8
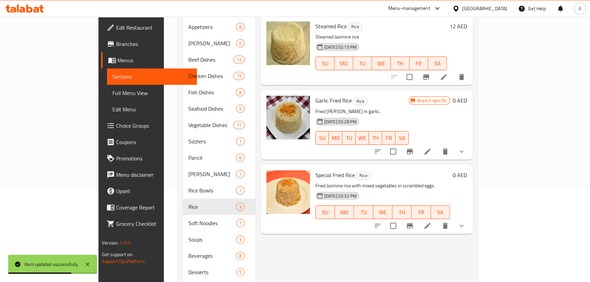
scroll to position [31, 0]
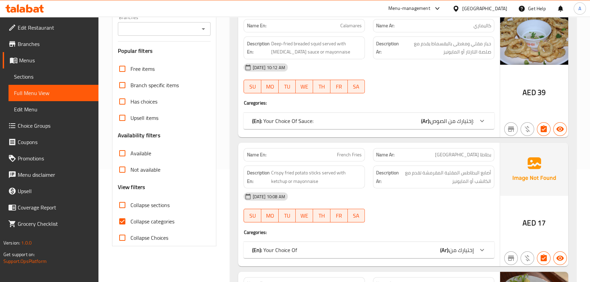
scroll to position [124, 0]
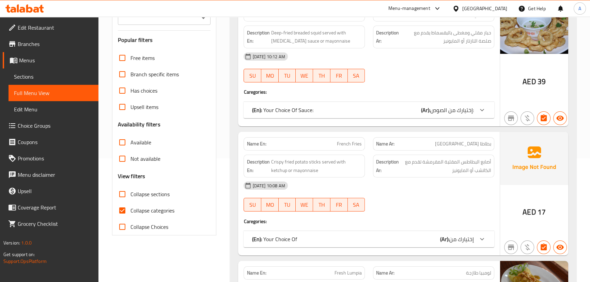
click at [154, 195] on span "Collapse sections" at bounding box center [149, 194] width 39 height 8
click at [130, 195] on input "Collapse sections" at bounding box center [122, 194] width 16 height 16
checkbox input "true"
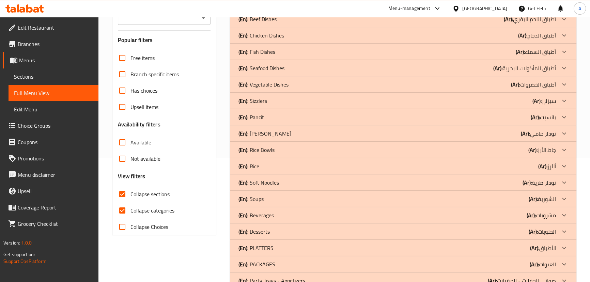
scroll to position [93, 0]
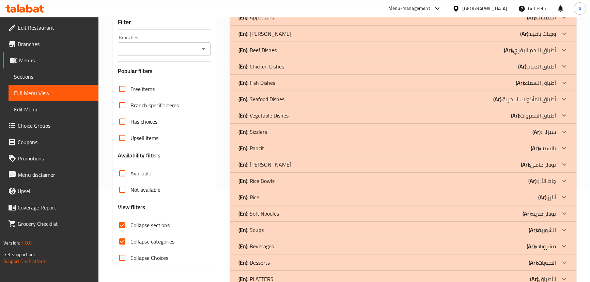
click at [146, 175] on span "Available" at bounding box center [140, 173] width 21 height 8
click at [130, 175] on input "Available" at bounding box center [122, 173] width 16 height 16
checkbox input "true"
click at [146, 242] on span "Collapse categories" at bounding box center [152, 241] width 44 height 8
click at [130, 242] on input "Collapse categories" at bounding box center [122, 241] width 16 height 16
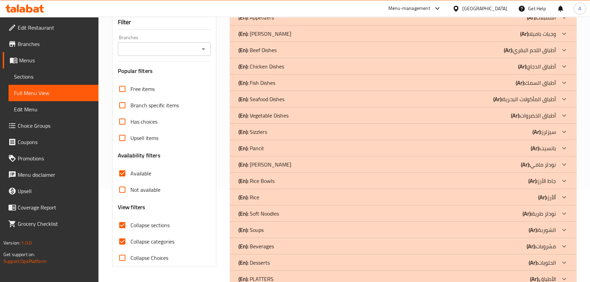
checkbox input "false"
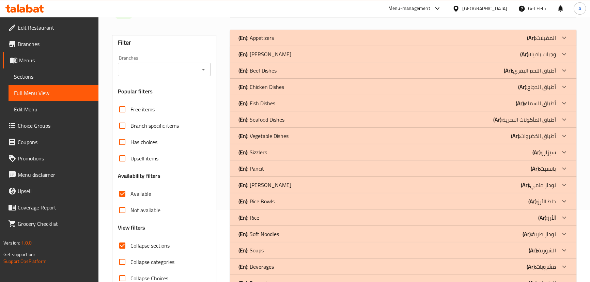
scroll to position [31, 0]
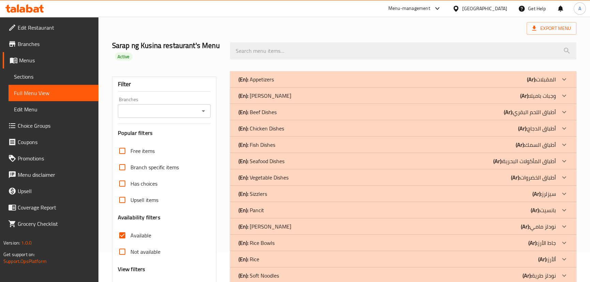
click at [298, 98] on div "(En): [PERSON_NAME] (Ar): وجبات باميلا" at bounding box center [396, 96] width 317 height 8
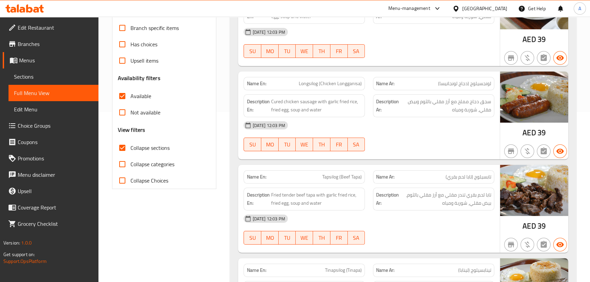
scroll to position [124, 0]
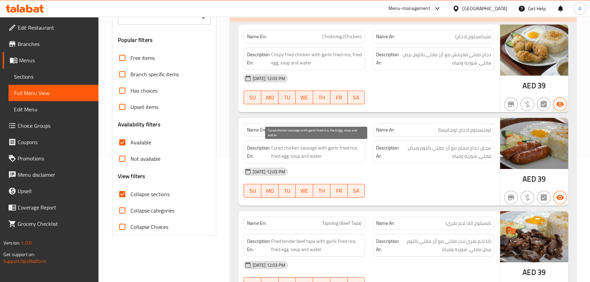
click at [276, 146] on span "Cured chicken sausage with garlic fried rice, fried egg, soup and water" at bounding box center [316, 152] width 91 height 17
copy span "Cured"
click at [290, 148] on span "Cured chicken sausage with garlic fried rice, fried egg, soup and water" at bounding box center [316, 152] width 91 height 17
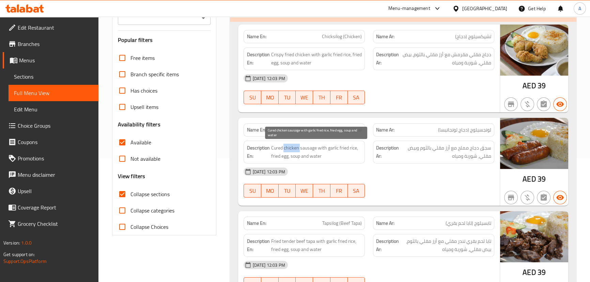
click at [290, 148] on span "Cured chicken sausage with garlic fried rice, fried egg, soup and water" at bounding box center [316, 152] width 91 height 17
copy span "Cured chicken sausage with garlic fried rice, fried egg, soup and water"
click at [318, 124] on div "Name En: Longsilog (Chicken Longganisa)" at bounding box center [303, 129] width 121 height 13
click at [320, 127] on span "Longsilog (Chicken Longganisa)" at bounding box center [330, 129] width 63 height 7
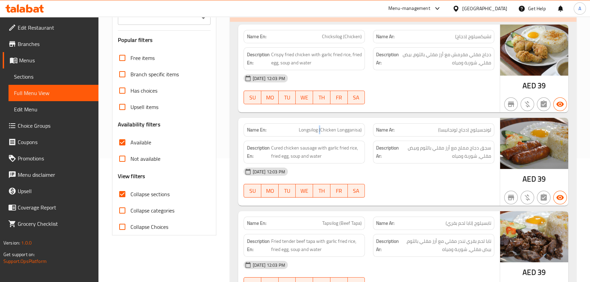
click at [320, 127] on span "Longsilog (Chicken Longganisa)" at bounding box center [330, 129] width 63 height 7
copy span "Longsilog (Chicken Longganisa)"
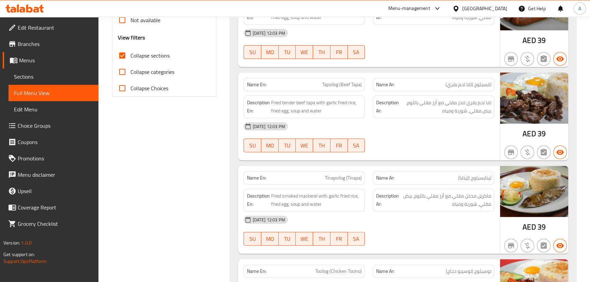
scroll to position [341, 0]
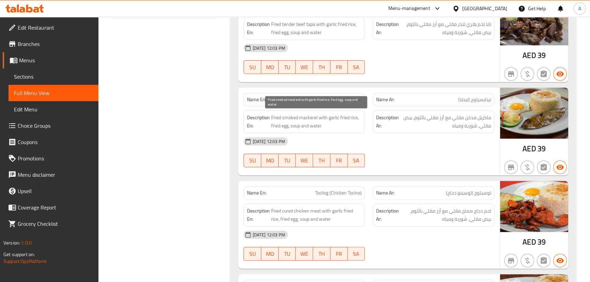
click at [288, 121] on span "Fried smoked mackerel with garlic fried rice, fried egg, soup and water" at bounding box center [316, 121] width 91 height 17
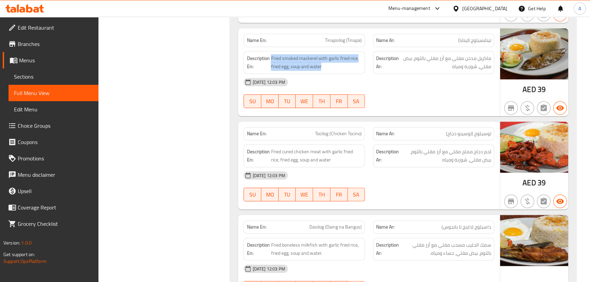
scroll to position [402, 0]
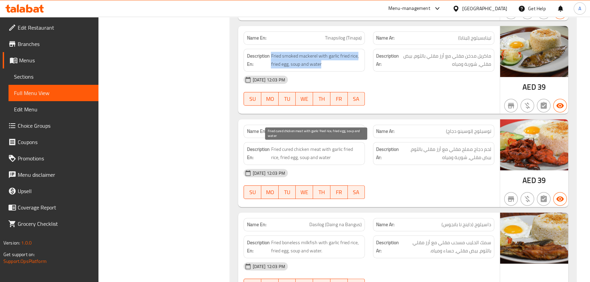
click at [287, 149] on span "Fried cured chicken meat with garlic fried rice, fried egg, soup and water" at bounding box center [316, 153] width 91 height 17
click at [281, 148] on span "Fried cured chicken meat with garlic fried rice, fried egg, soup and water" at bounding box center [316, 153] width 91 height 17
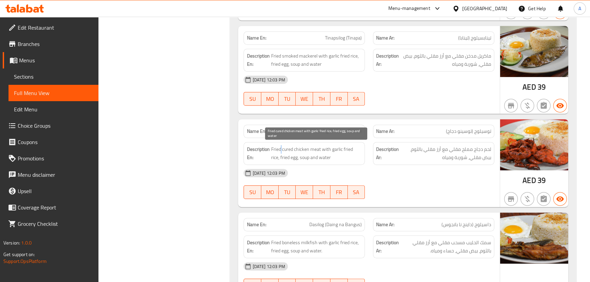
click at [281, 148] on span "Fried cured chicken meat with garlic fried rice, fried egg, soup and water" at bounding box center [316, 153] width 91 height 17
copy span "Fried cured chicken meat with garlic fried rice, fried egg, soup and water"
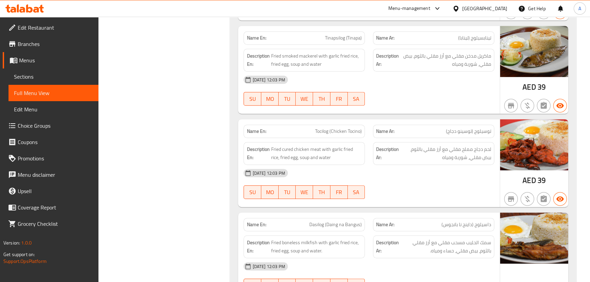
click at [336, 131] on span "Tocilog (Chicken Tocino)" at bounding box center [338, 131] width 47 height 7
copy span "Tocilog (Chicken Tocino)"
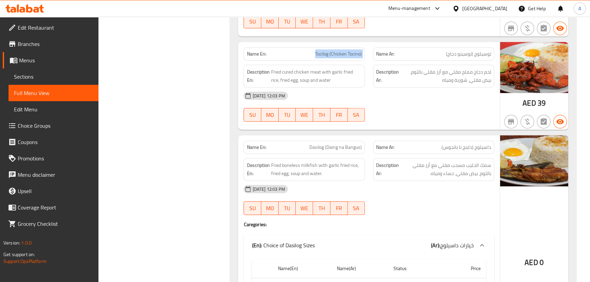
scroll to position [495, 0]
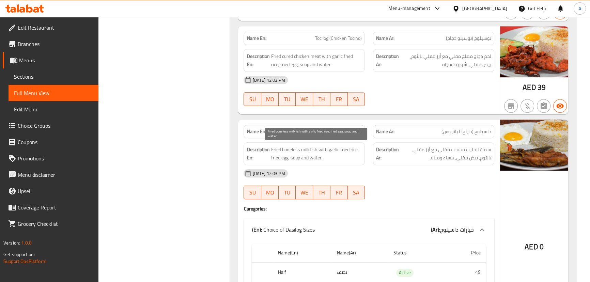
click at [308, 147] on span "Fried boneless milkfish with garlic fried rice, fried egg, soup and water." at bounding box center [316, 153] width 91 height 17
copy span "milkfish"
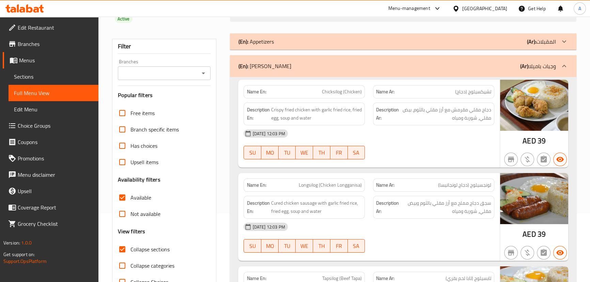
scroll to position [0, 0]
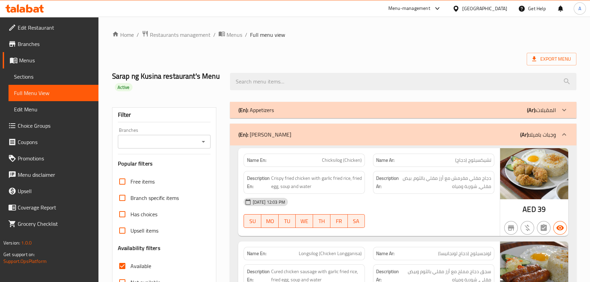
drag, startPoint x: 254, startPoint y: 154, endPoint x: 245, endPoint y: 63, distance: 91.7
click at [290, 138] on div "(En): [PERSON_NAME] (Ar): وجبات باميلا" at bounding box center [396, 134] width 317 height 8
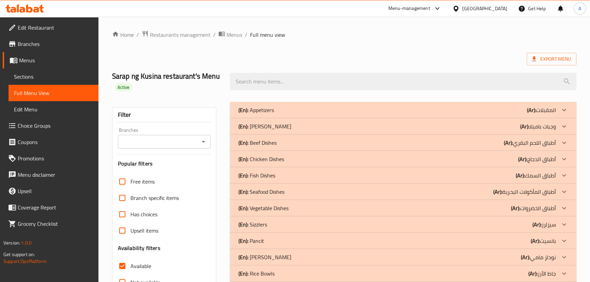
click at [299, 239] on div "(En): Pancit (Ar): بانسيت" at bounding box center [396, 241] width 317 height 8
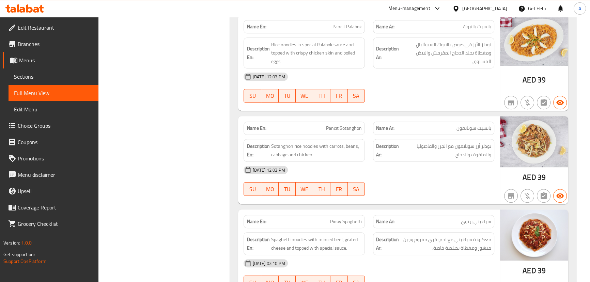
scroll to position [651, 0]
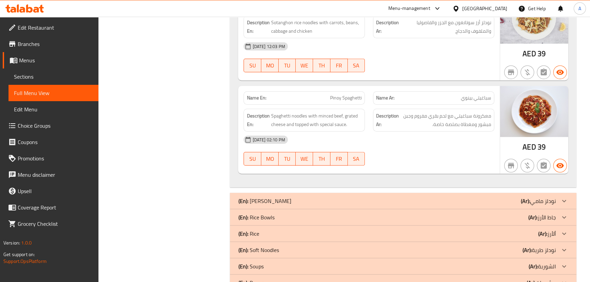
click at [350, 96] on span "Pinoy Spaghetti" at bounding box center [346, 97] width 32 height 7
copy span "Pinoy Spaghetti"
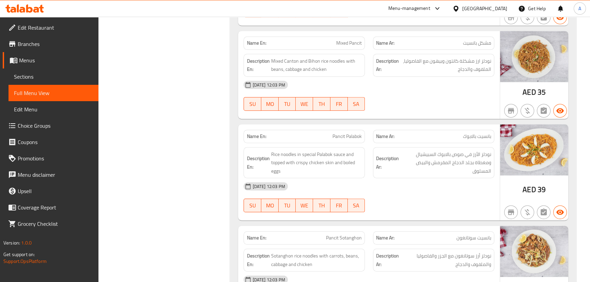
scroll to position [0, 0]
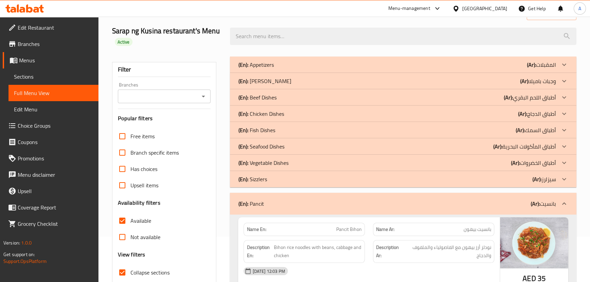
drag, startPoint x: 170, startPoint y: 181, endPoint x: 194, endPoint y: 95, distance: 89.7
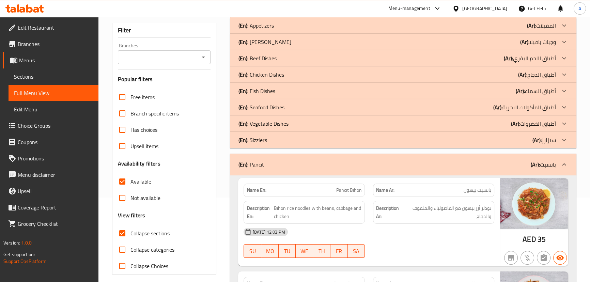
scroll to position [93, 0]
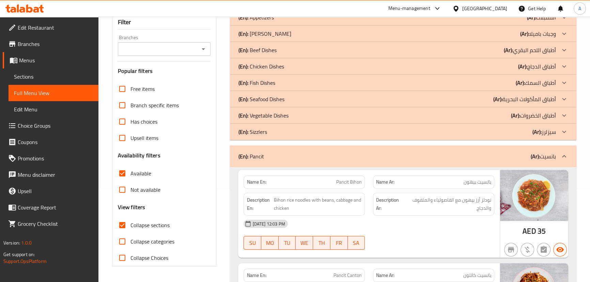
click at [291, 156] on div "(En): Pancit (Ar): بانسيت" at bounding box center [396, 156] width 317 height 8
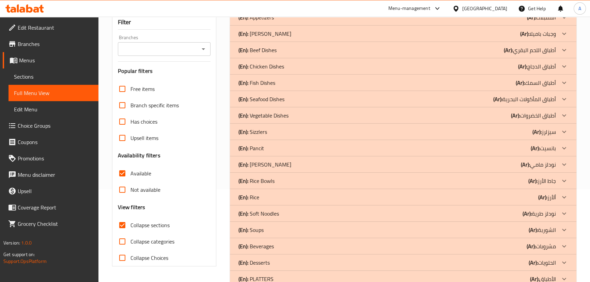
click at [271, 197] on div "(En): Rice (Ar): ألأرز" at bounding box center [396, 197] width 317 height 8
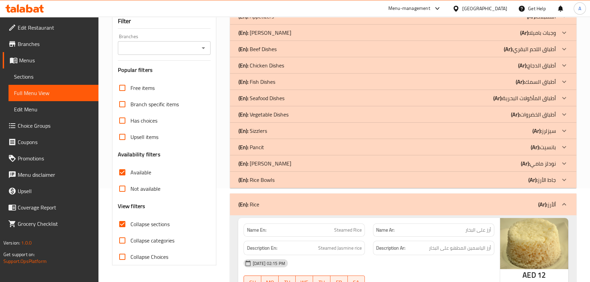
scroll to position [135, 0]
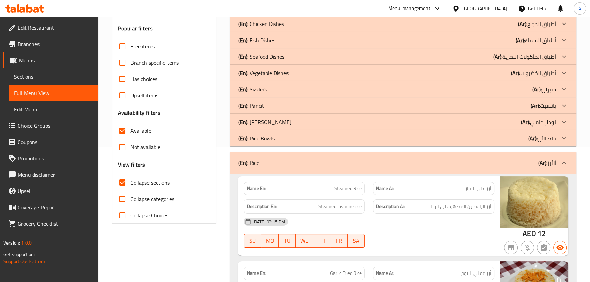
click at [278, 160] on div "(En): Rice (Ar): ألأرز" at bounding box center [396, 163] width 317 height 8
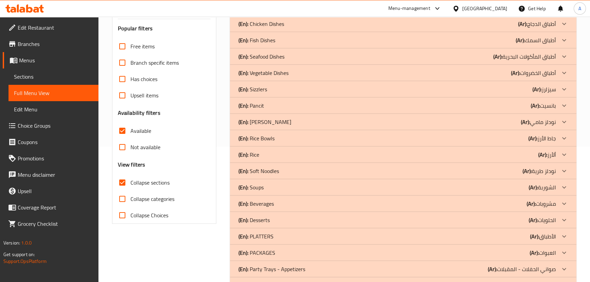
click at [293, 140] on div "(En): Rice Bowls (Ar): جاط الأرز" at bounding box center [396, 138] width 317 height 8
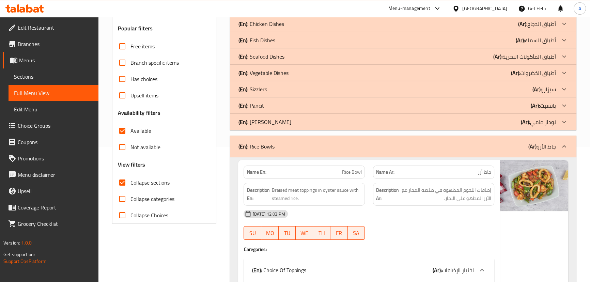
drag, startPoint x: 555, startPoint y: 146, endPoint x: 538, endPoint y: 147, distance: 17.8
click at [538, 147] on div "(En): Rice Bowls (Ar): جاط الأرز" at bounding box center [403, 147] width 346 height 22
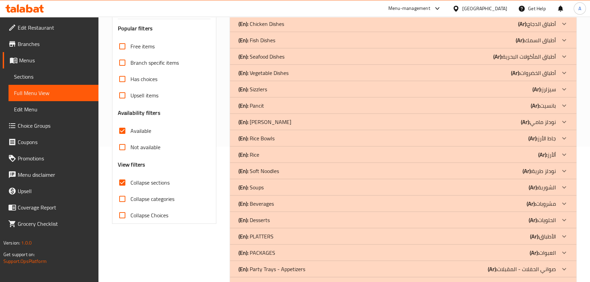
click at [286, 139] on div "(En): Rice Bowls (Ar): جاط الأرز" at bounding box center [396, 138] width 317 height 8
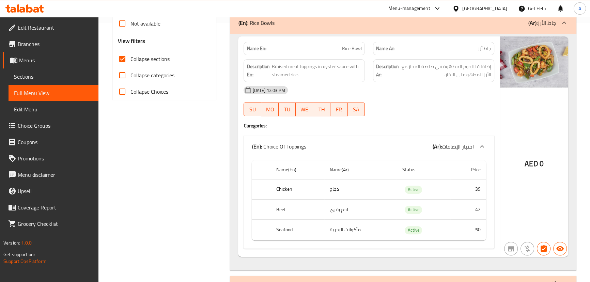
scroll to position [166, 0]
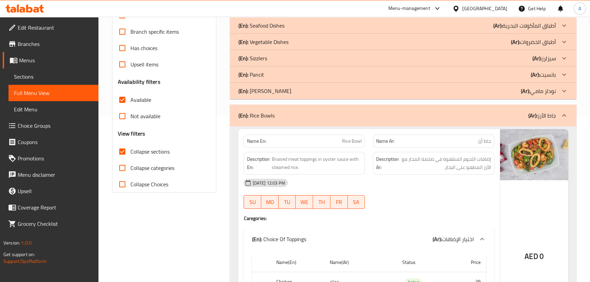
click at [297, 115] on div "(En): Rice Bowls (Ar): جاط الأرز" at bounding box center [396, 115] width 317 height 8
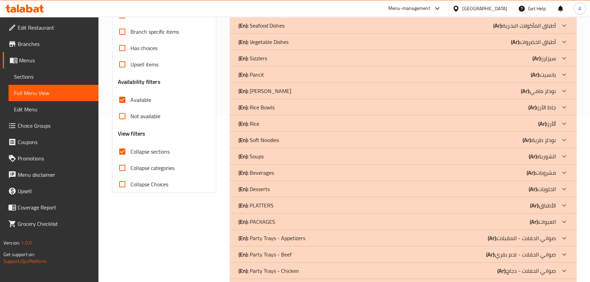
click at [283, 27] on p "(En): Seafood Dishes" at bounding box center [261, 25] width 46 height 8
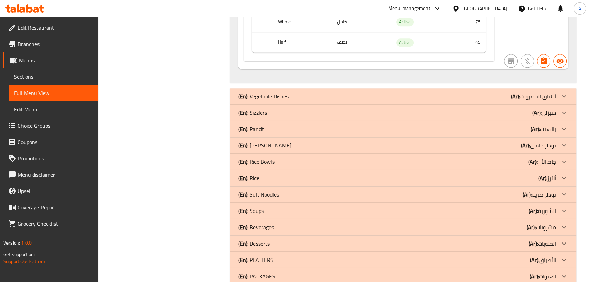
scroll to position [971, 0]
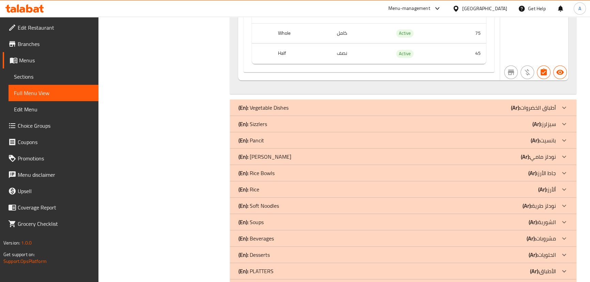
click at [266, 172] on p "(En): Rice Bowls" at bounding box center [256, 173] width 36 height 8
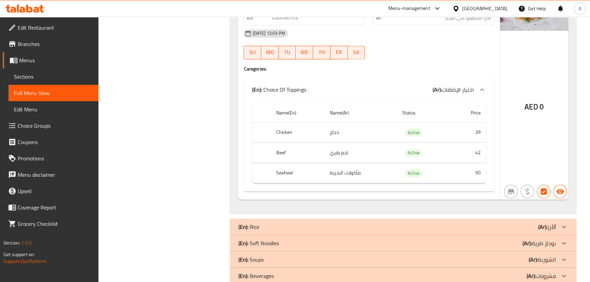
scroll to position [1219, 0]
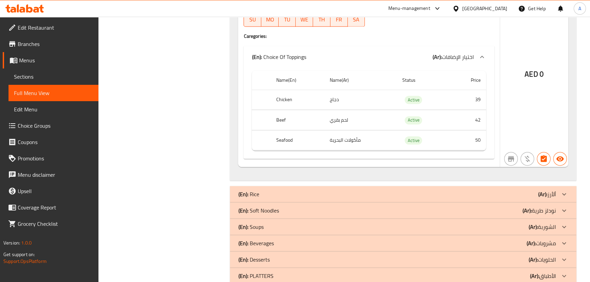
click at [286, 193] on div "(En): Rice (Ar): ألأرز" at bounding box center [396, 194] width 317 height 8
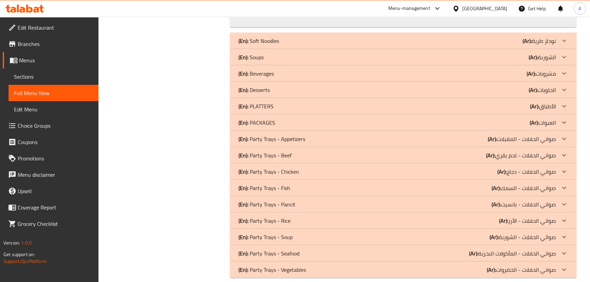
scroll to position [970, 0]
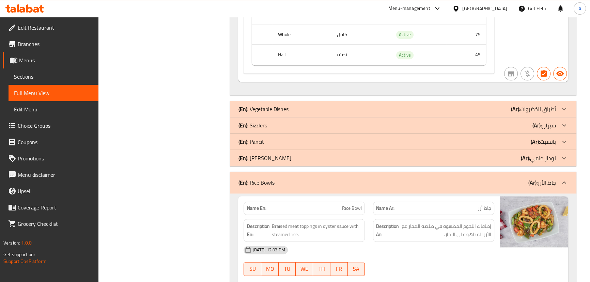
click at [261, 139] on p "(En): Pancit" at bounding box center [251, 142] width 26 height 8
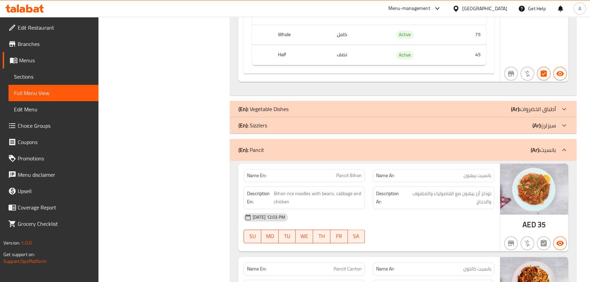
scroll to position [0, 0]
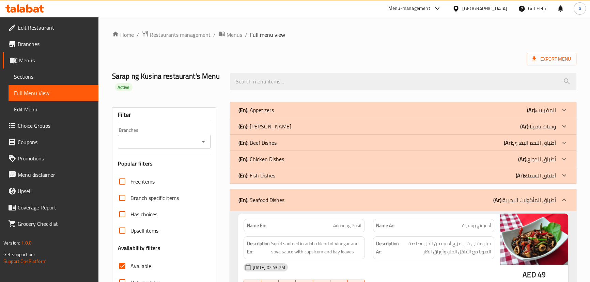
click at [266, 128] on p "(En): [PERSON_NAME]" at bounding box center [264, 126] width 53 height 8
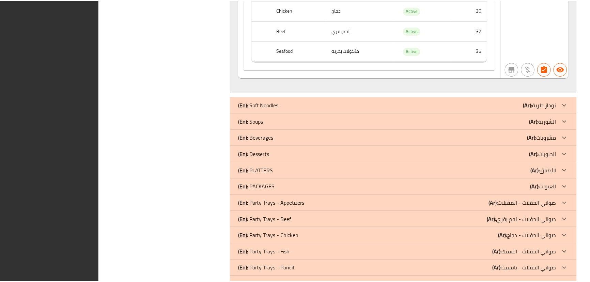
scroll to position [3260, 0]
